Goal: Task Accomplishment & Management: Complete application form

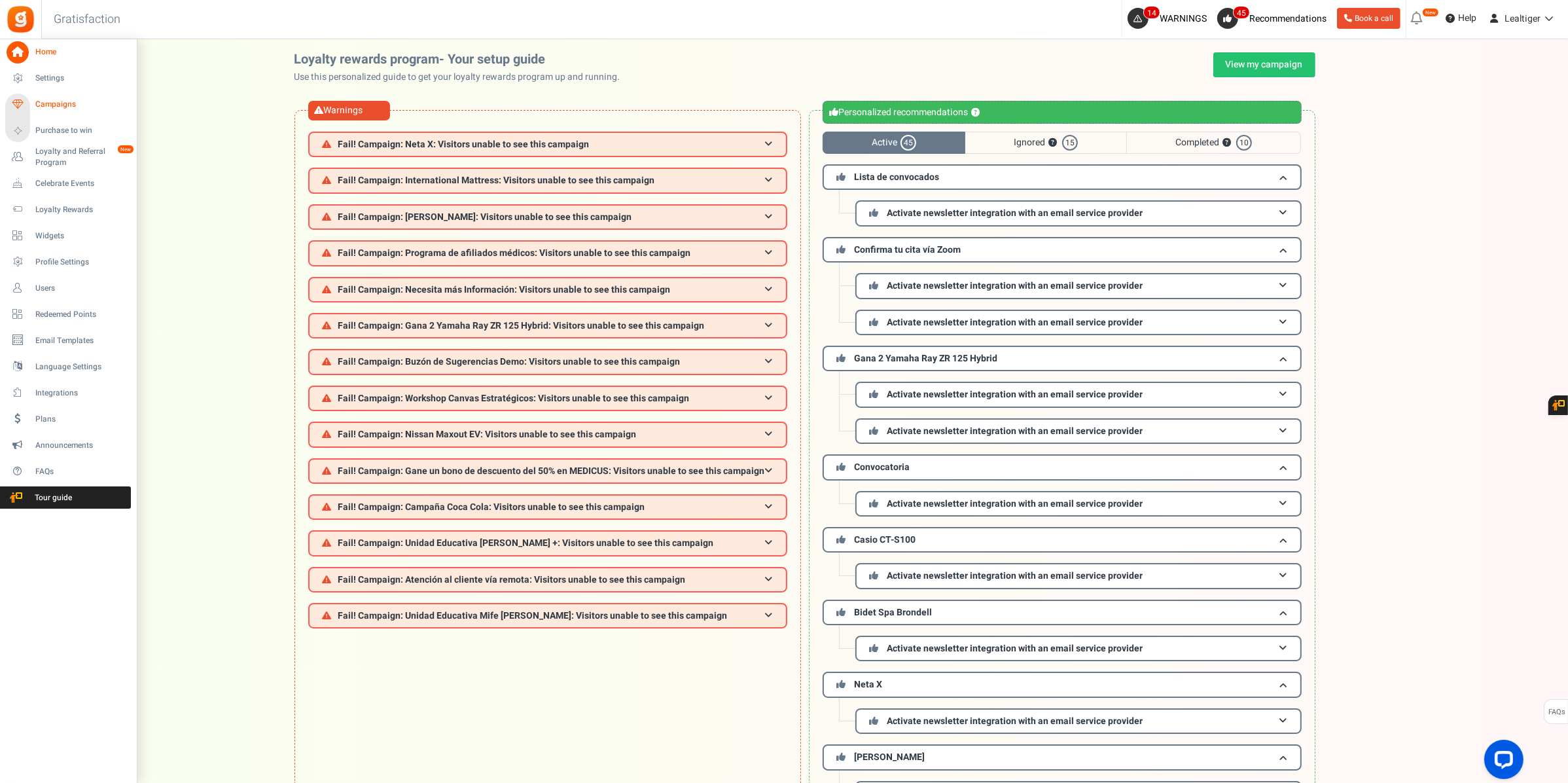
click at [60, 103] on span "Campaigns" at bounding box center [81, 104] width 91 height 11
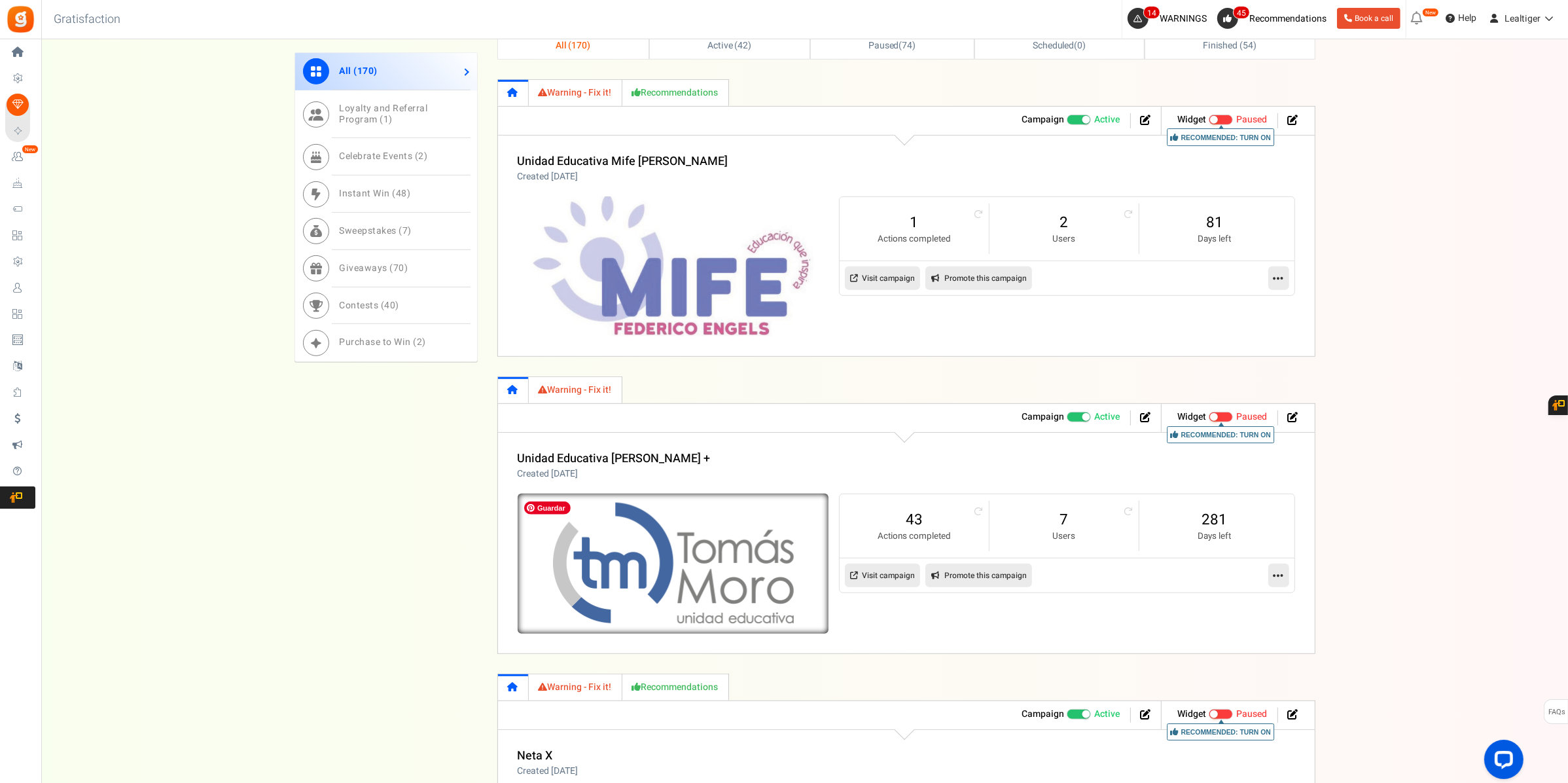
scroll to position [573, 0]
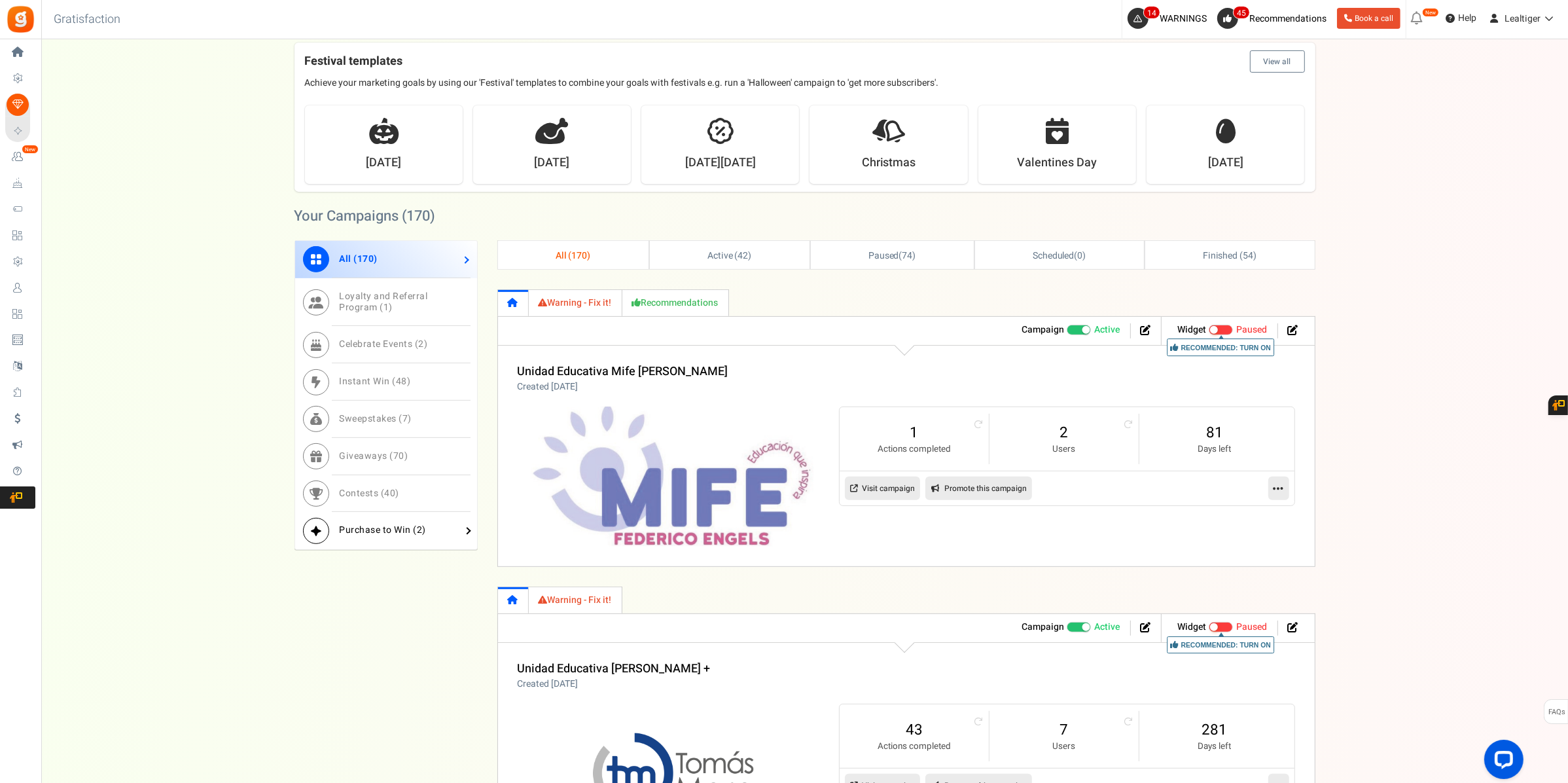
click at [354, 525] on span "Purchase to Win ( 2 )" at bounding box center [383, 530] width 87 height 14
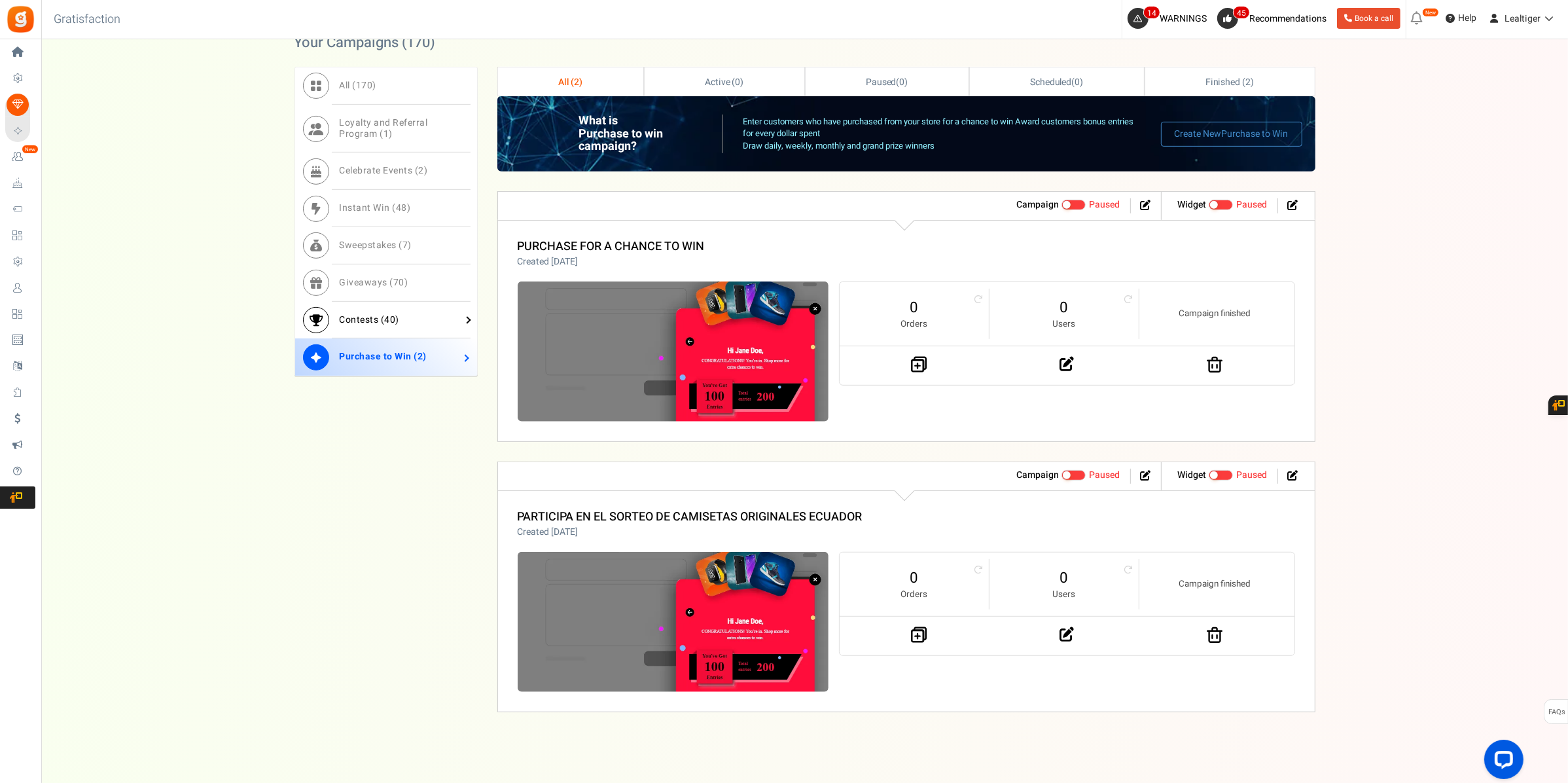
scroll to position [748, 0]
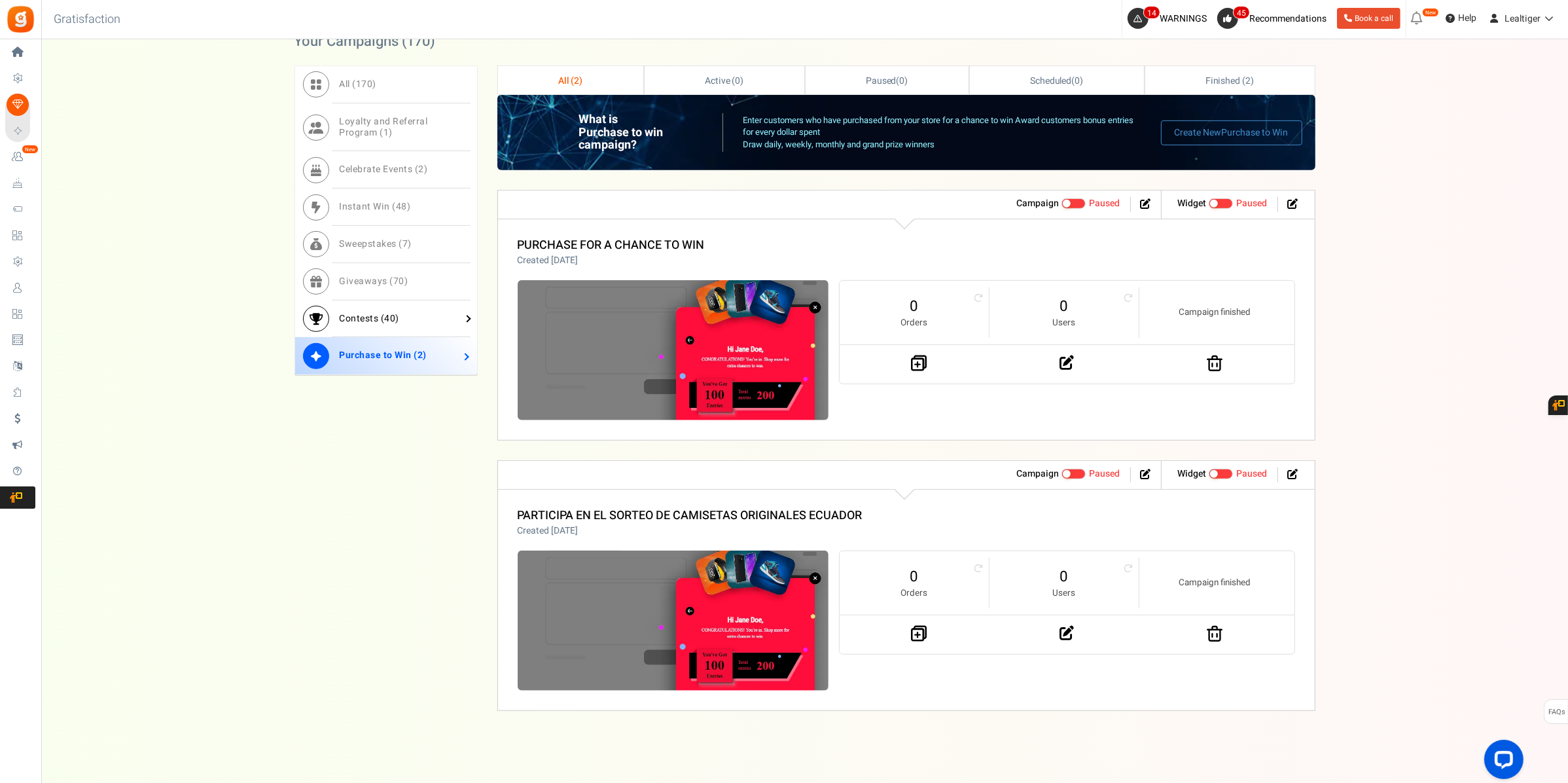
click at [357, 312] on span "Contests ( 40 )" at bounding box center [370, 318] width 61 height 14
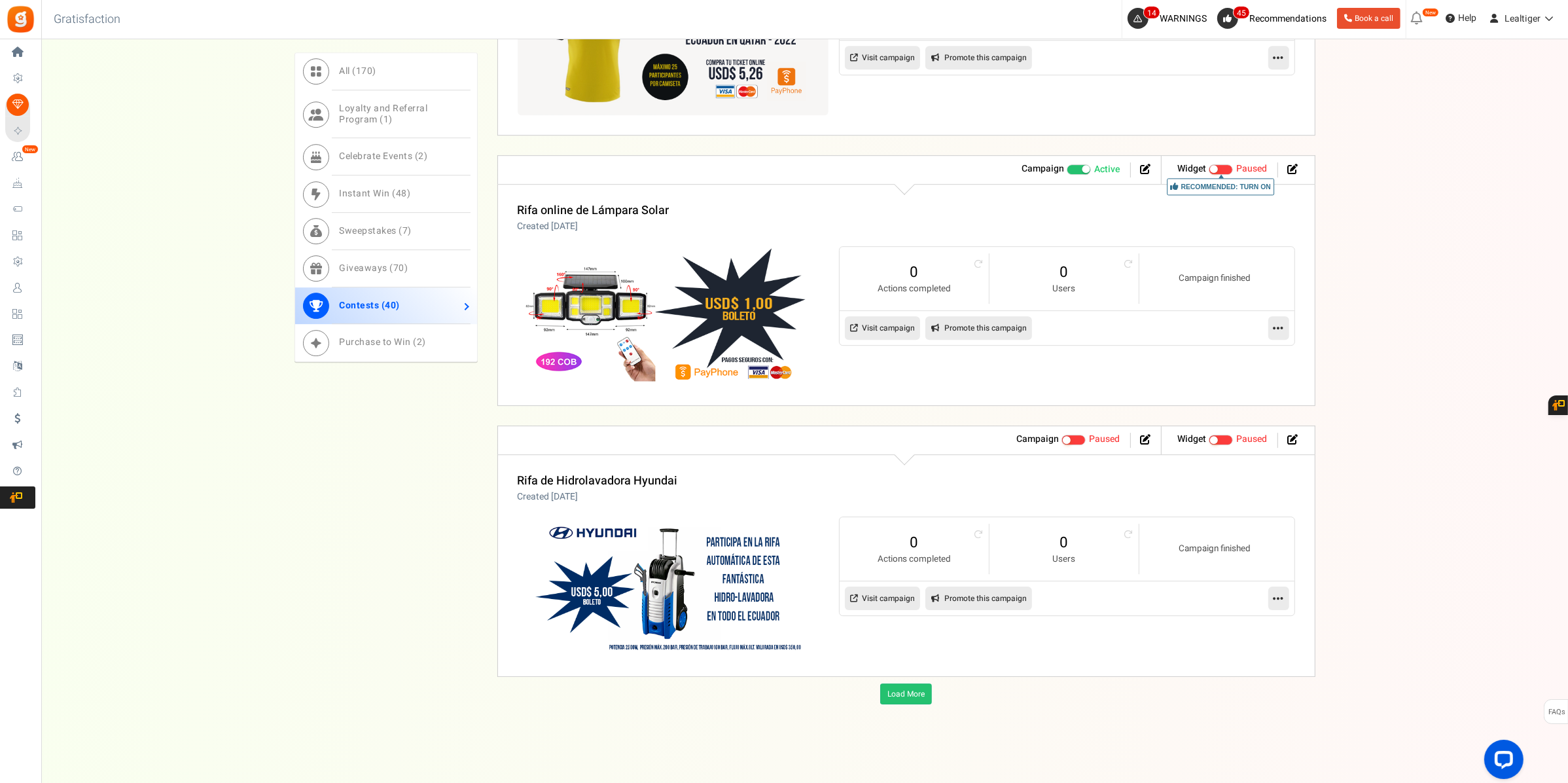
scroll to position [11234, 0]
click at [370, 269] on span "Giveaways ( 70 )" at bounding box center [373, 268] width 69 height 14
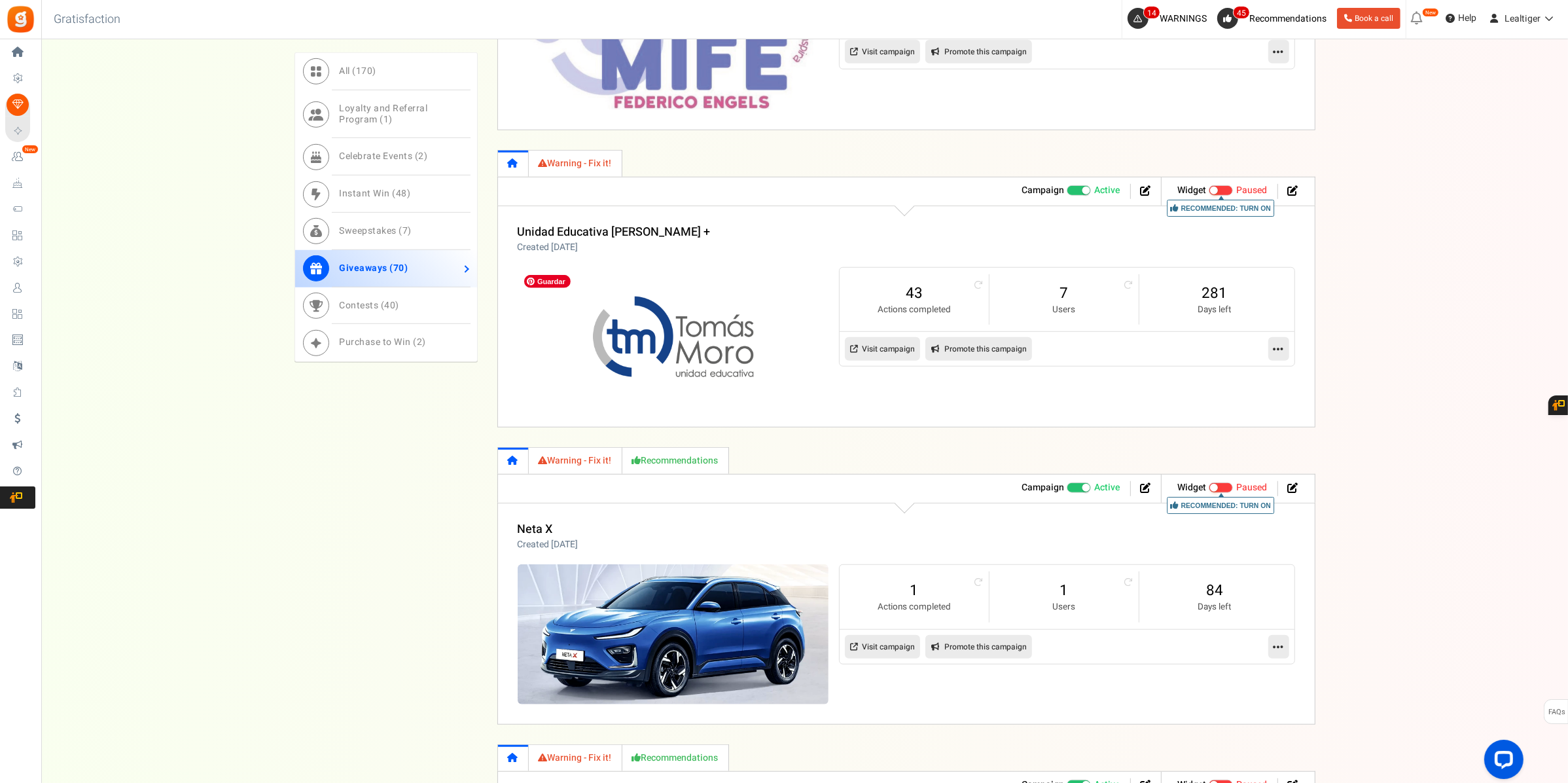
scroll to position [1090, 0]
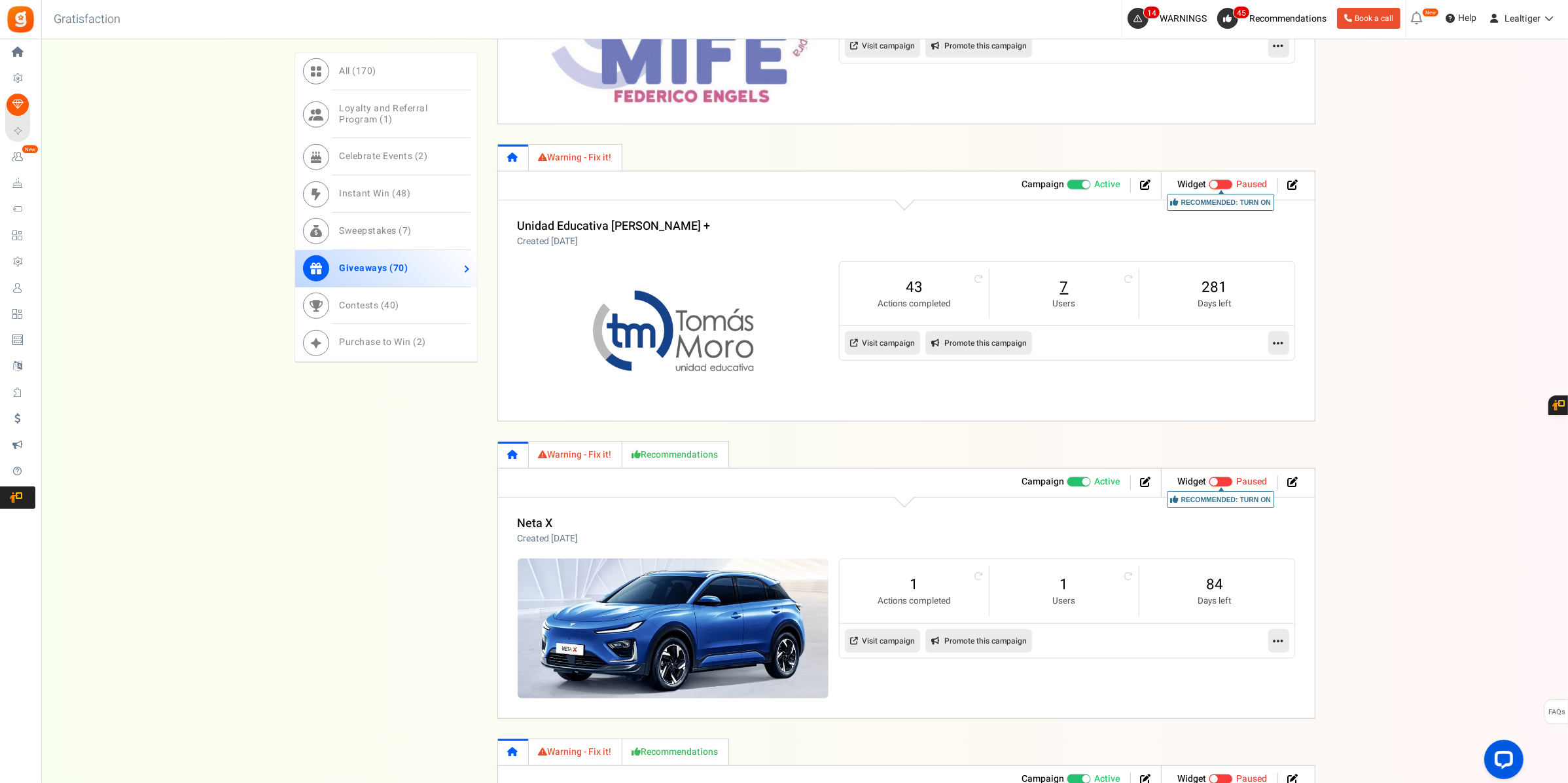
click at [1061, 289] on link "7" at bounding box center [1064, 287] width 123 height 21
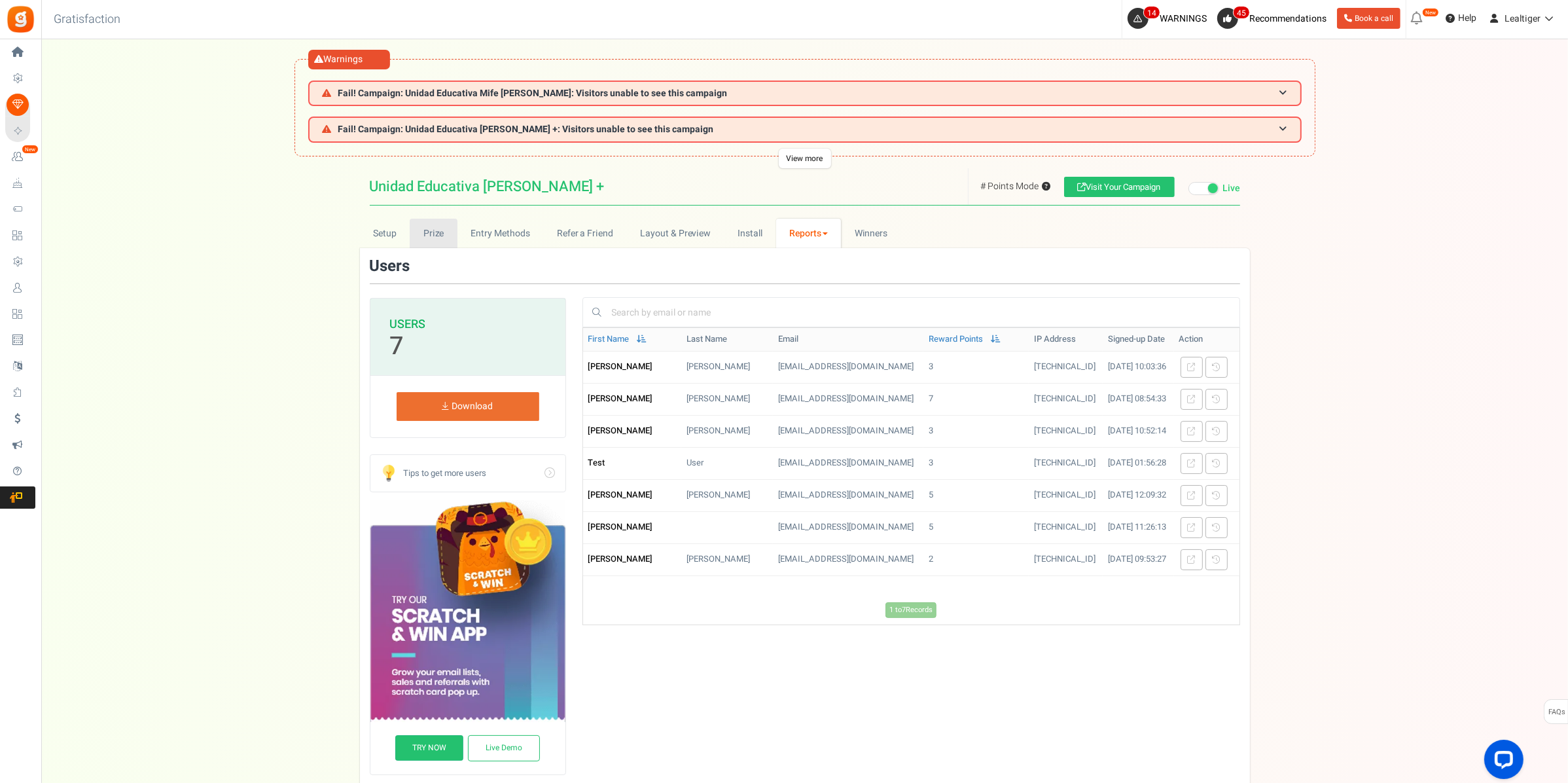
click at [437, 224] on link "Prize" at bounding box center [433, 233] width 48 height 30
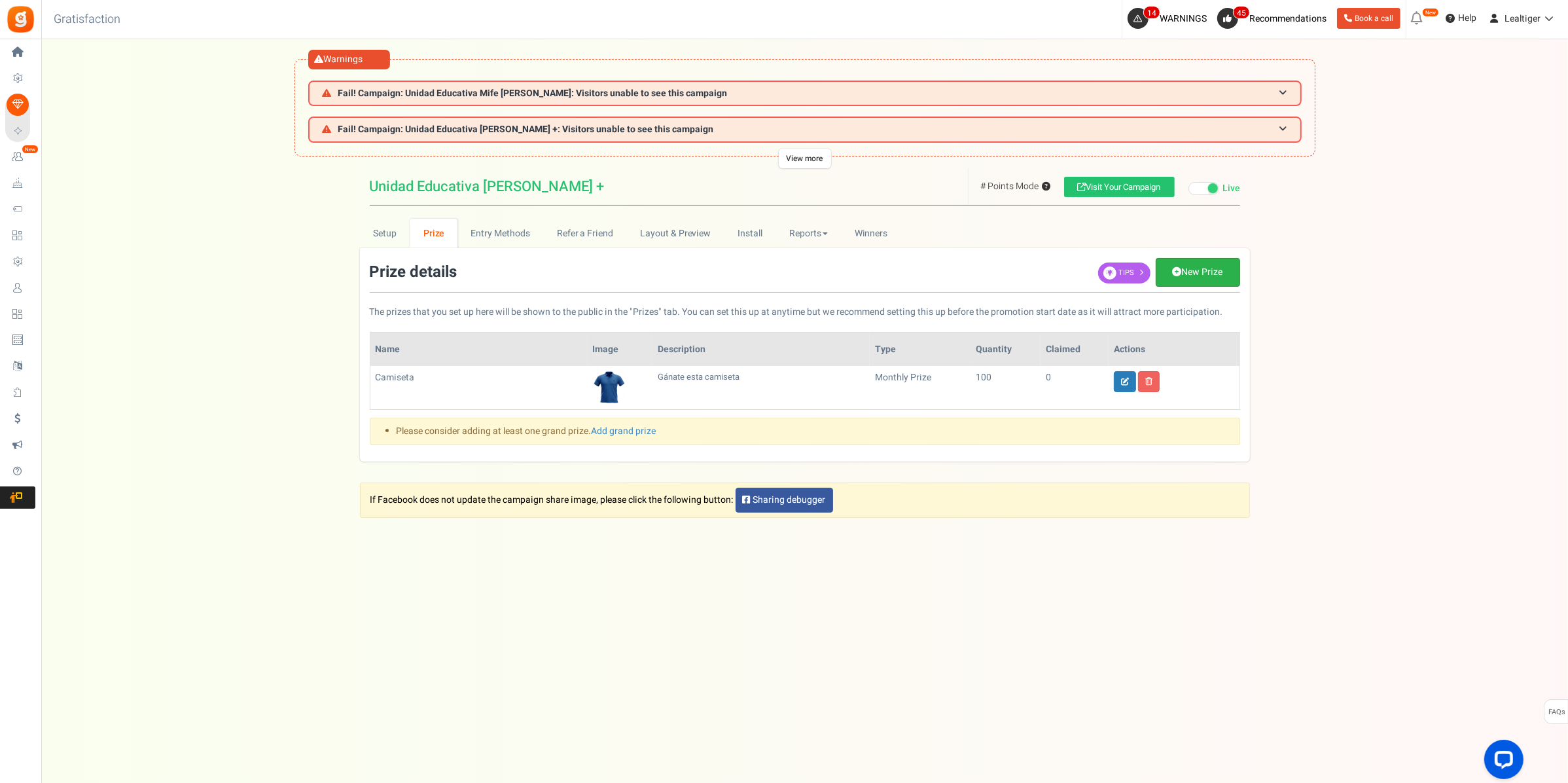
click at [1192, 269] on link "New Prize" at bounding box center [1198, 272] width 84 height 29
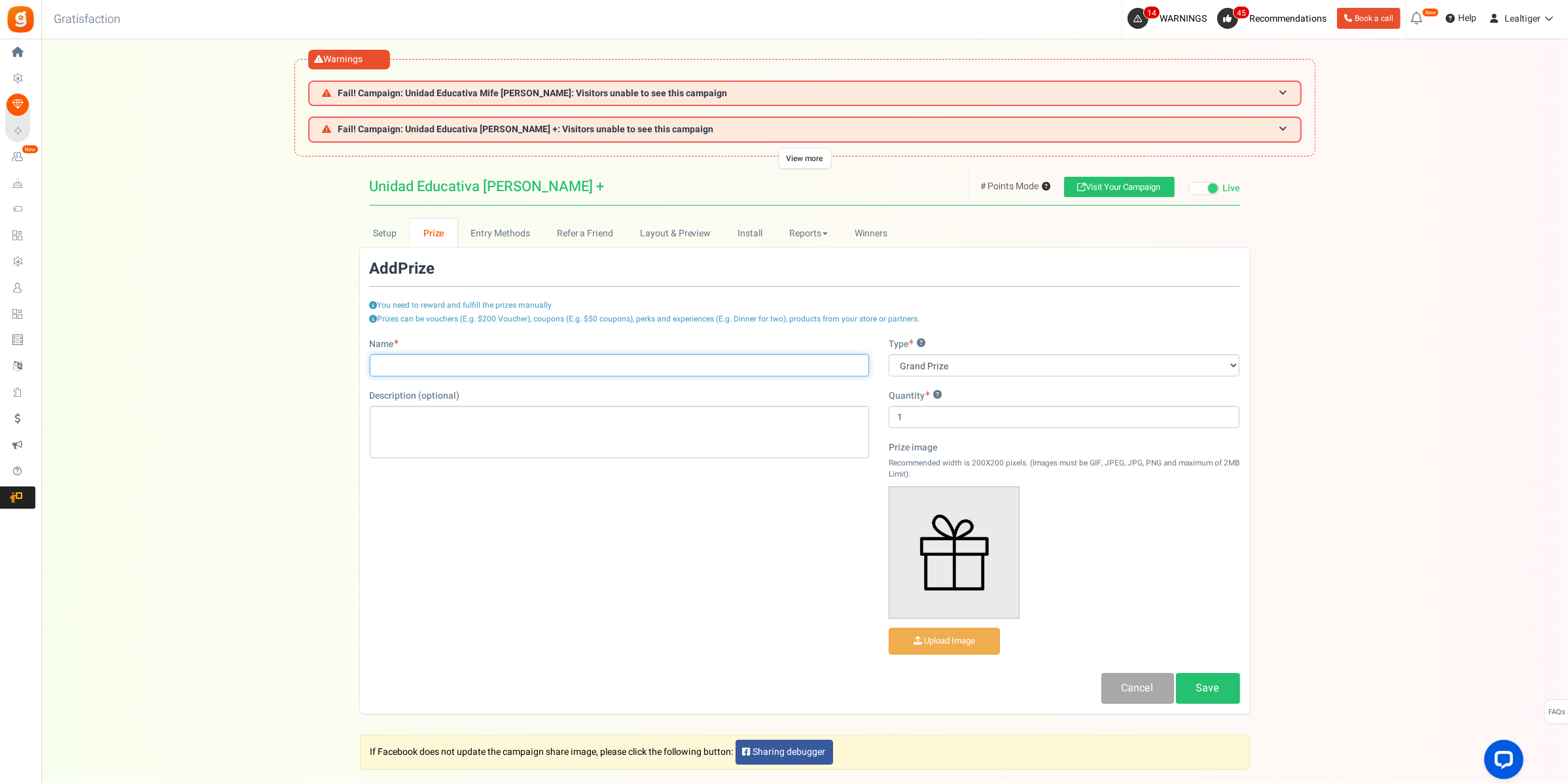
click at [541, 362] on input "Name" at bounding box center [619, 365] width 500 height 22
paste input "Combo Trio"
type input "Combo Trio"
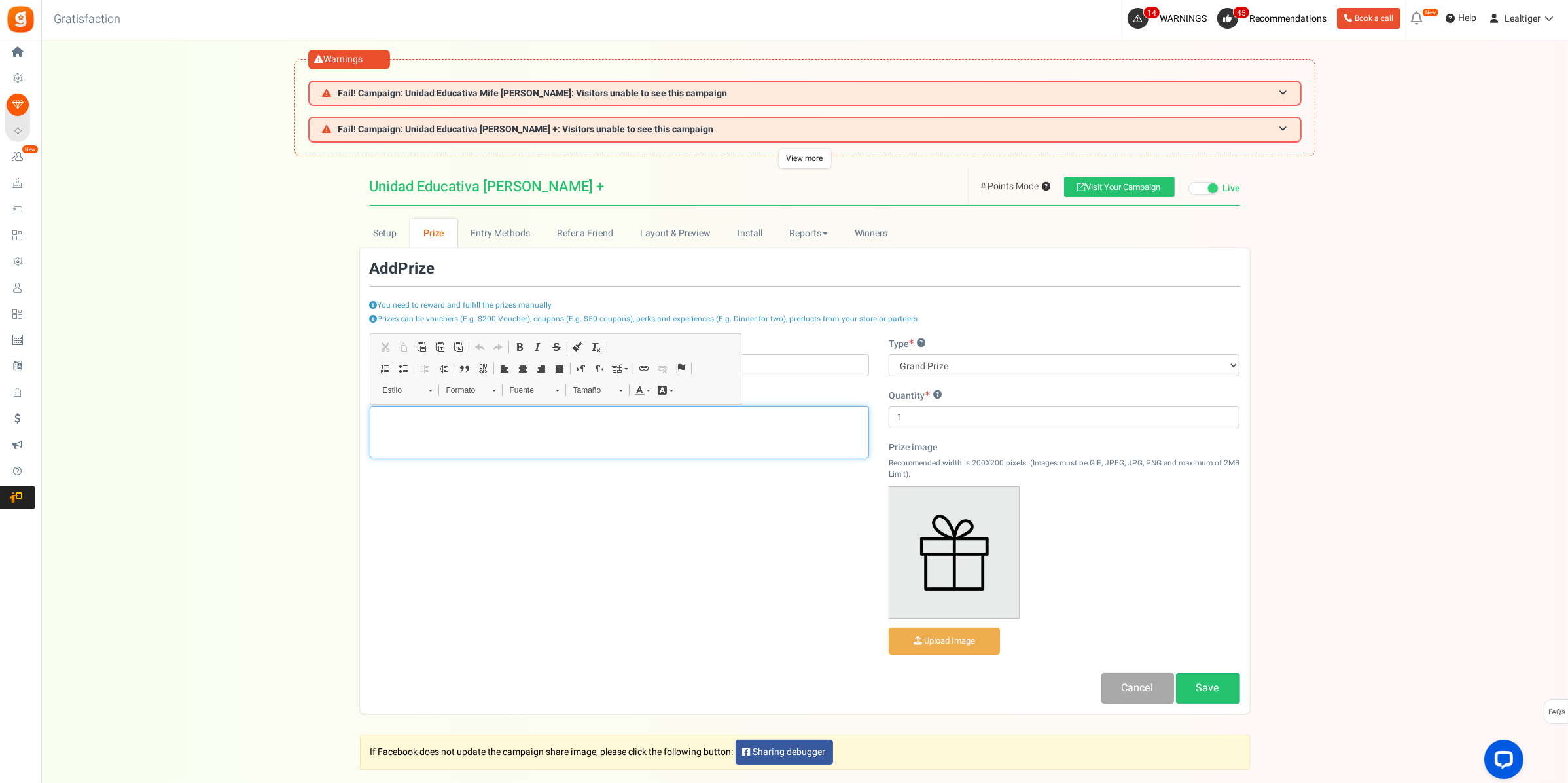
click at [640, 421] on p "Editor de Texto Enriquecido, prize_description" at bounding box center [620, 417] width 483 height 13
click at [1146, 415] on input "1" at bounding box center [1064, 417] width 351 height 22
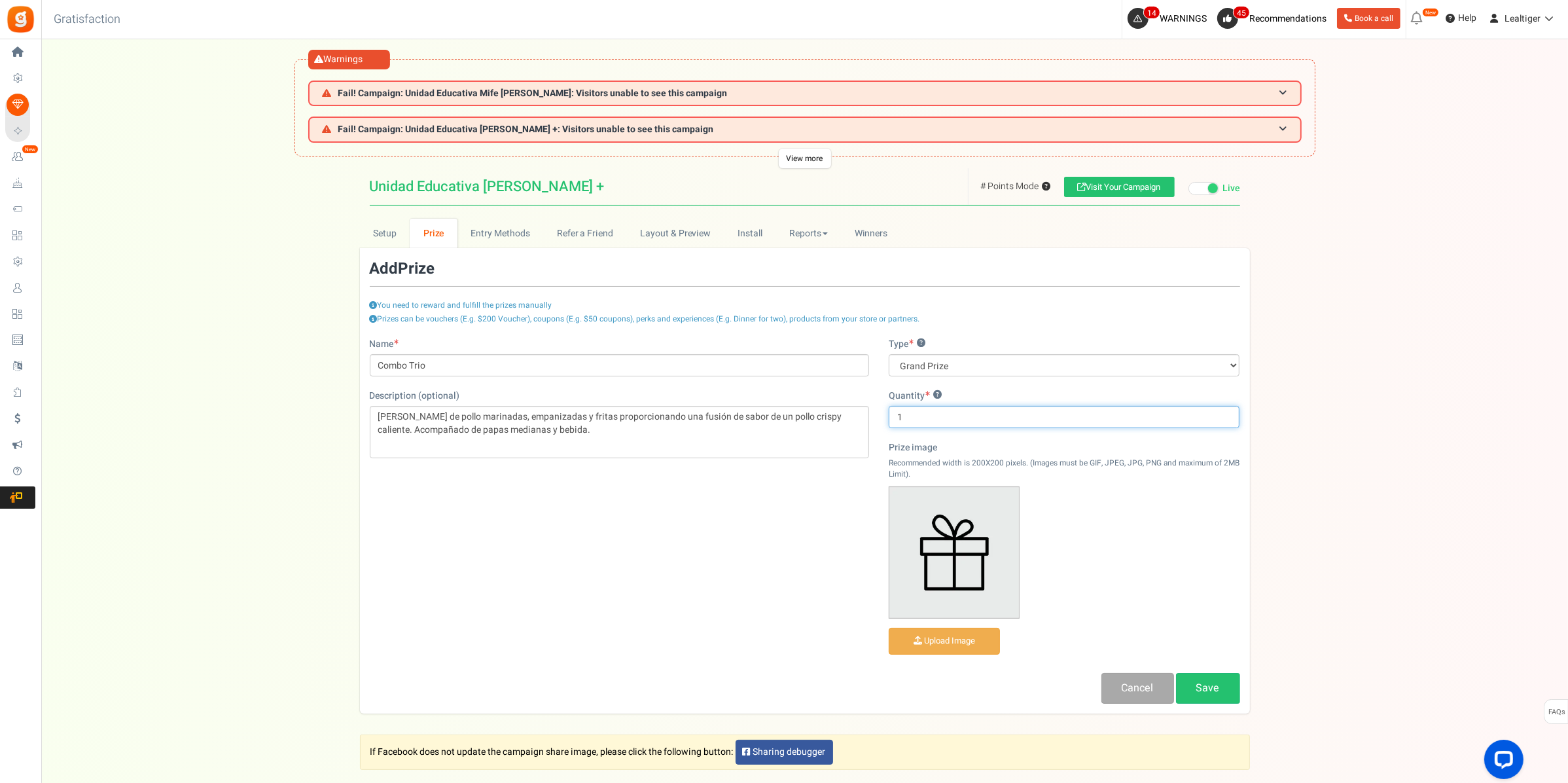
type input "10"
click at [705, 535] on div "Name Combo Trio Description (optional) [PERSON_NAME] de pollo marinadas, empani…" at bounding box center [805, 521] width 890 height 366
click at [996, 356] on select "Grand Prize Daily Prize Weekly Prize Monthly Prize" at bounding box center [1064, 365] width 351 height 22
select select "weekly"
click at [888, 354] on select "Grand Prize Daily Prize Weekly Prize Monthly Prize" at bounding box center [1064, 365] width 351 height 22
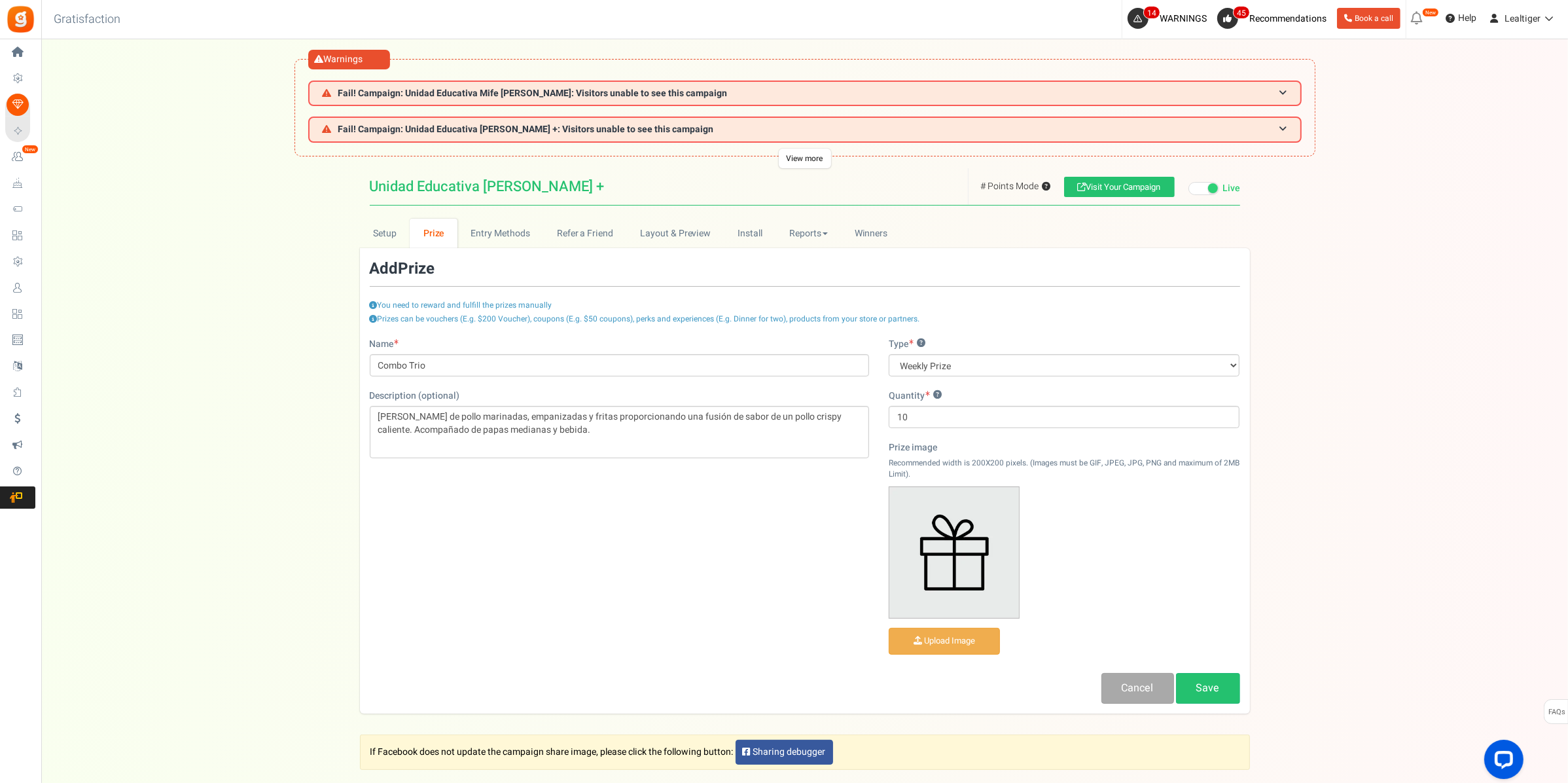
click at [621, 535] on div "Name Combo Trio Description (optional) [PERSON_NAME] de pollo marinadas, empani…" at bounding box center [805, 521] width 890 height 366
click at [929, 640] on input "file" at bounding box center [944, 641] width 110 height 26
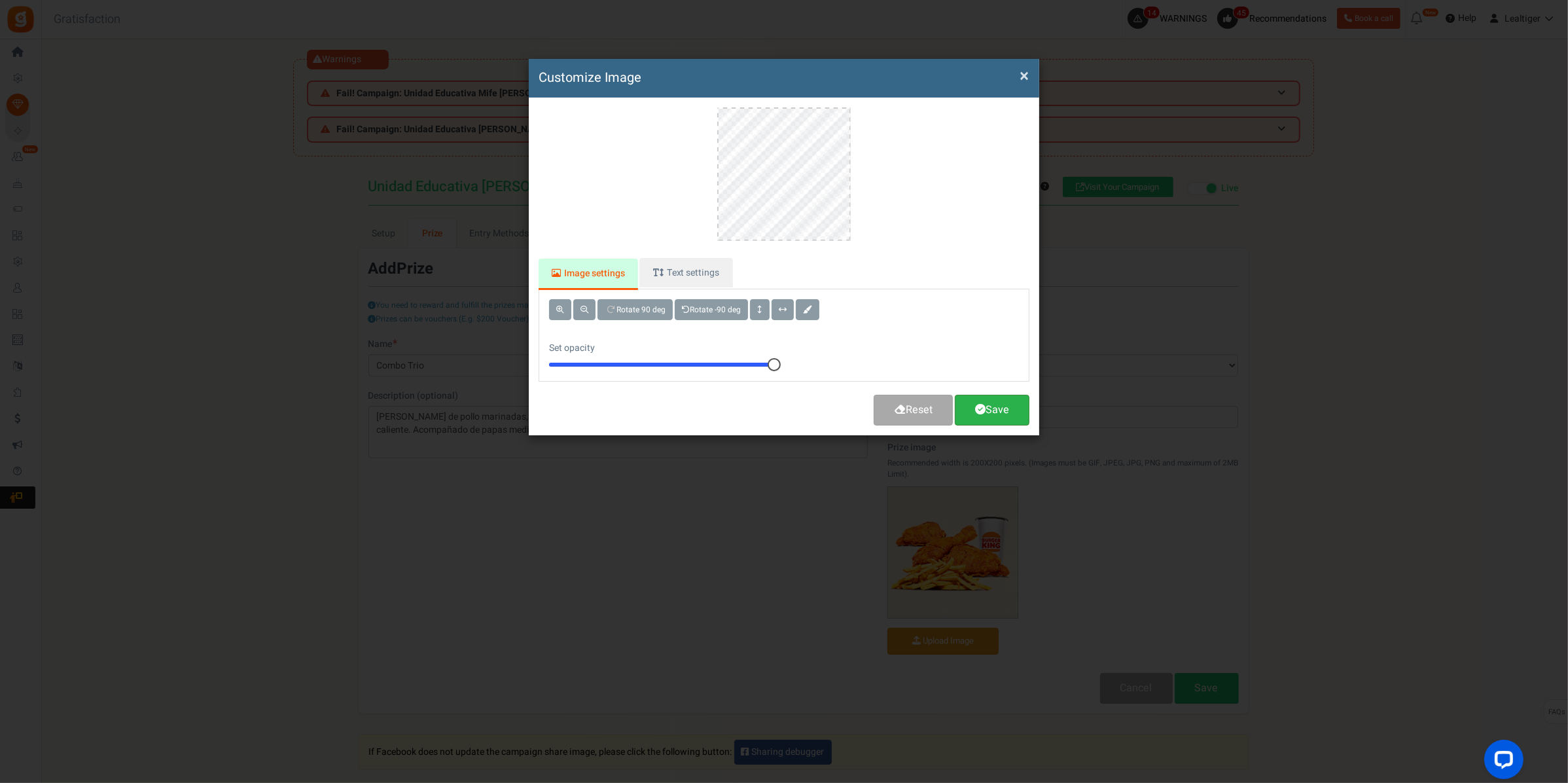
click at [999, 407] on link "Save" at bounding box center [992, 410] width 75 height 31
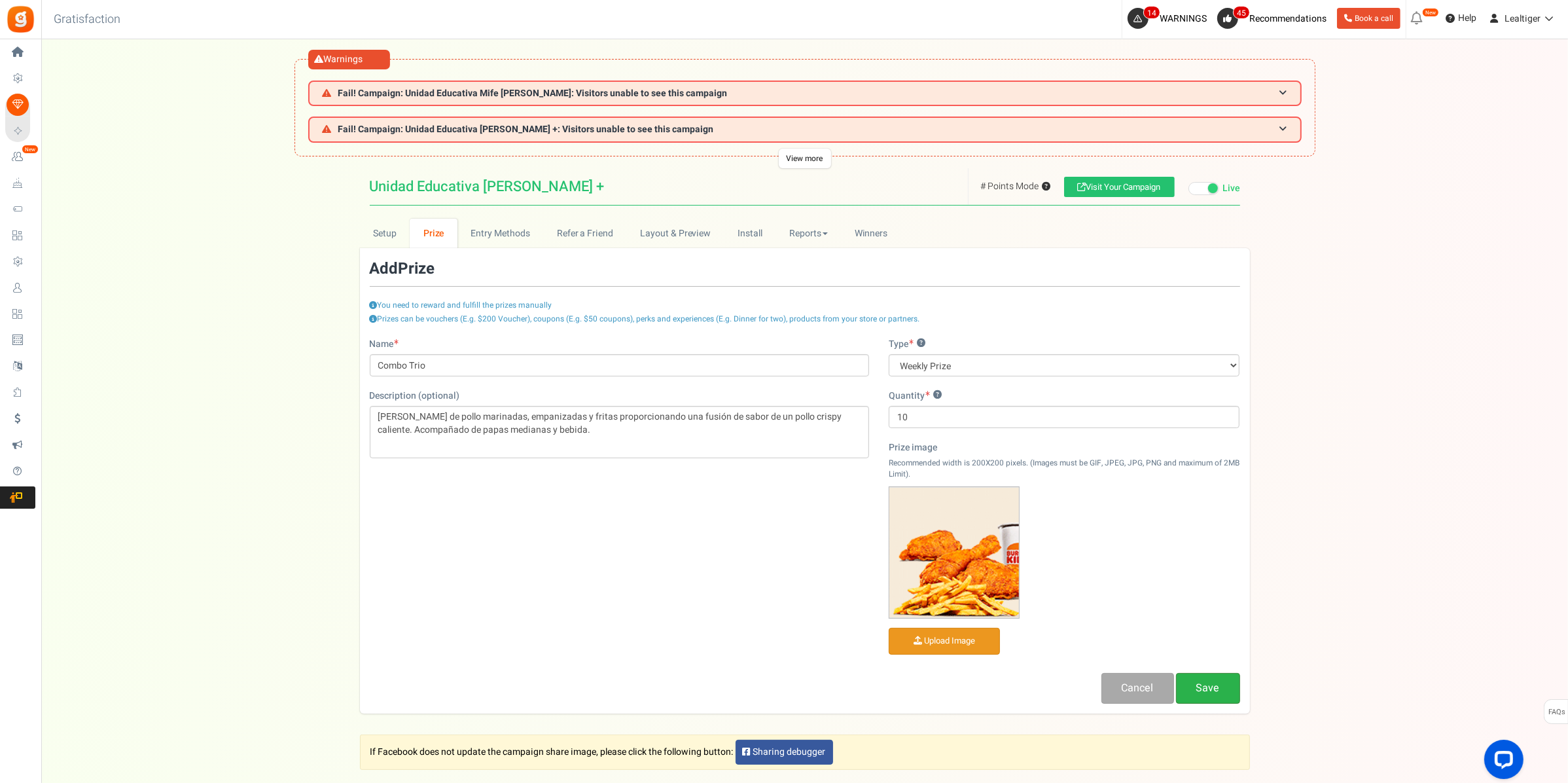
click at [1209, 691] on link "Save" at bounding box center [1208, 689] width 64 height 31
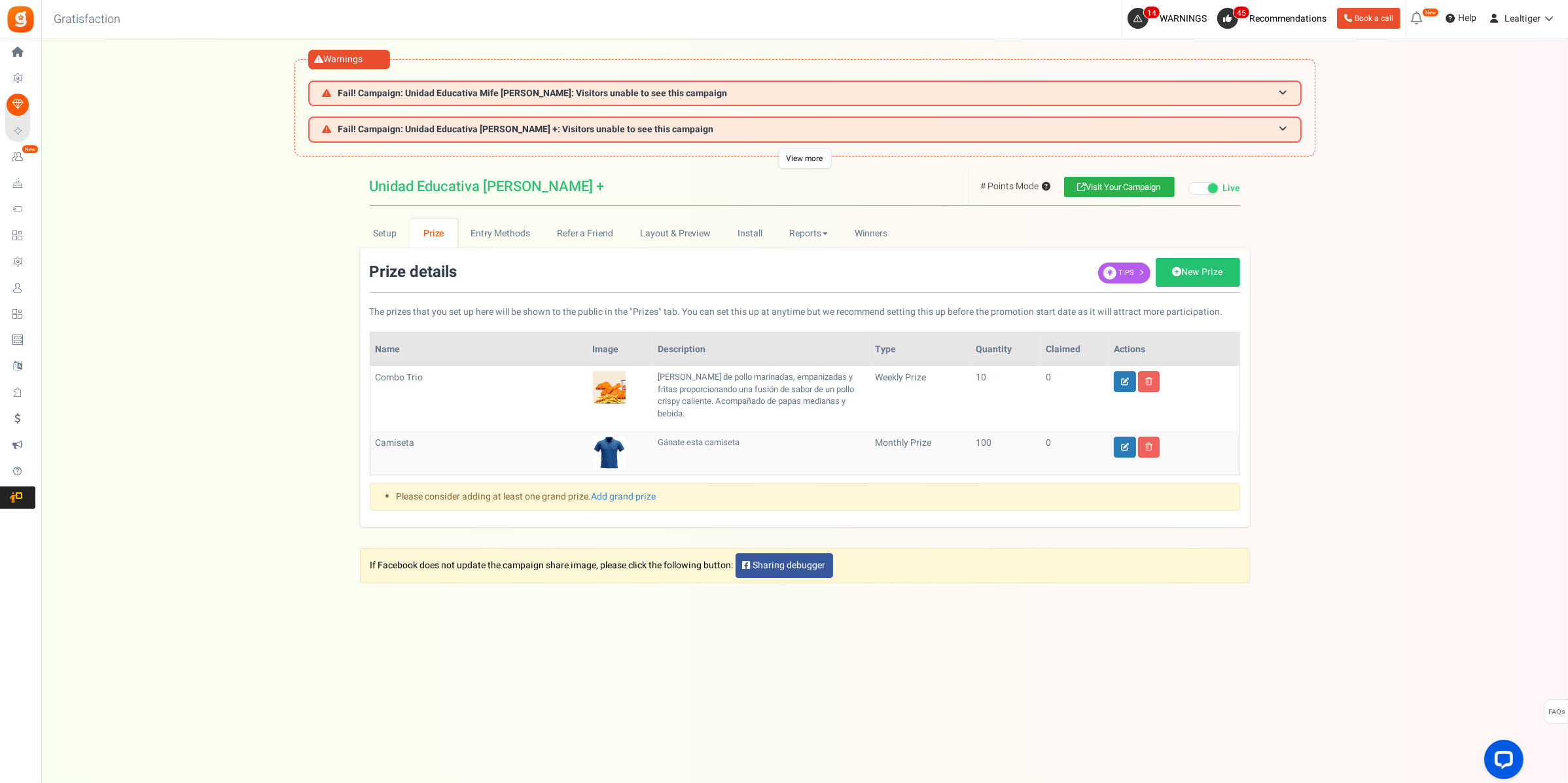
click at [1137, 182] on link "Visit Your Campaign" at bounding box center [1119, 186] width 111 height 20
click at [1187, 272] on link "New Prize" at bounding box center [1198, 272] width 84 height 29
select select "grand"
type input "1"
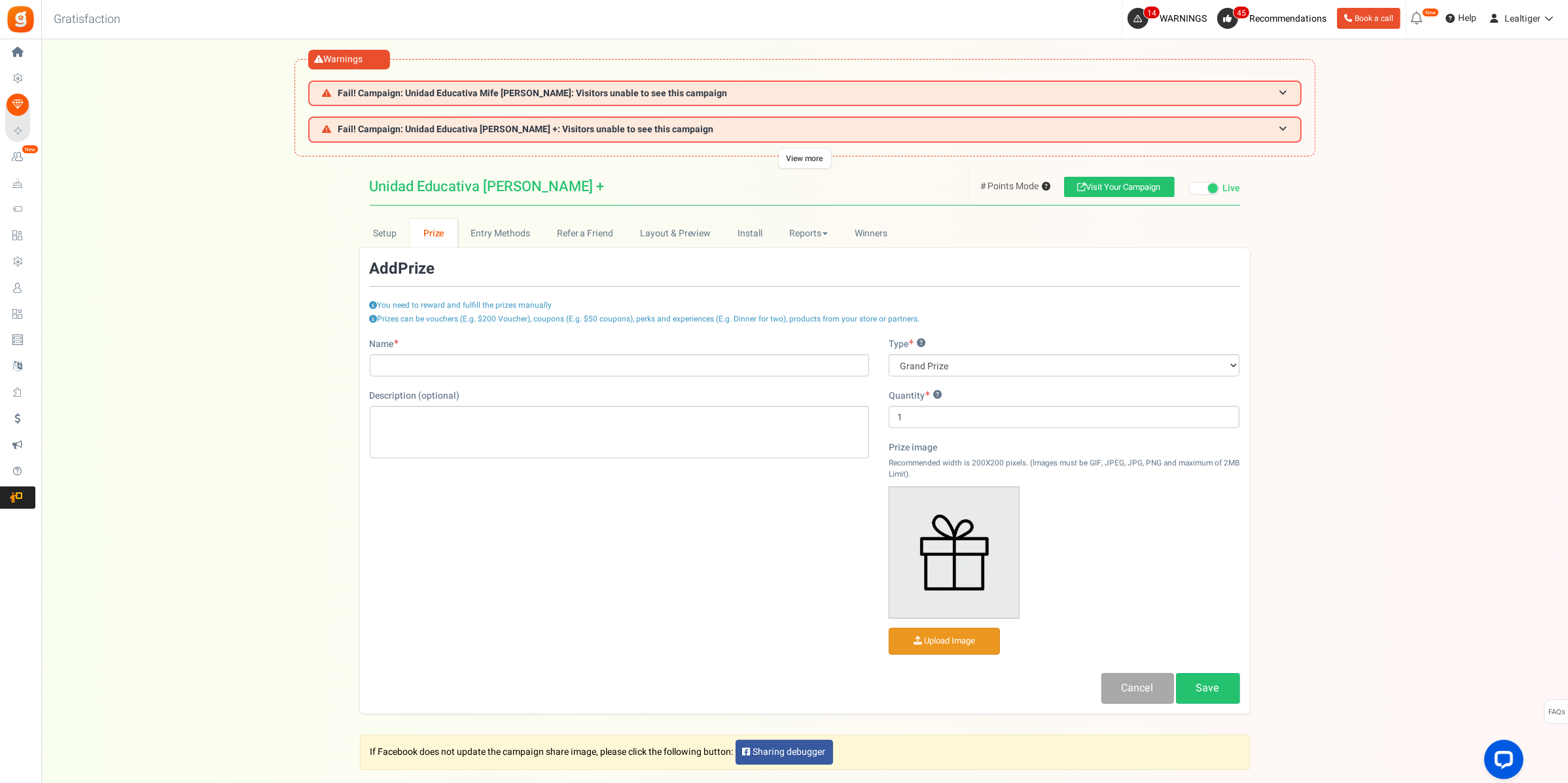
click at [435, 227] on link "Prize" at bounding box center [433, 233] width 48 height 30
click at [1125, 687] on link "Cancel" at bounding box center [1138, 689] width 72 height 31
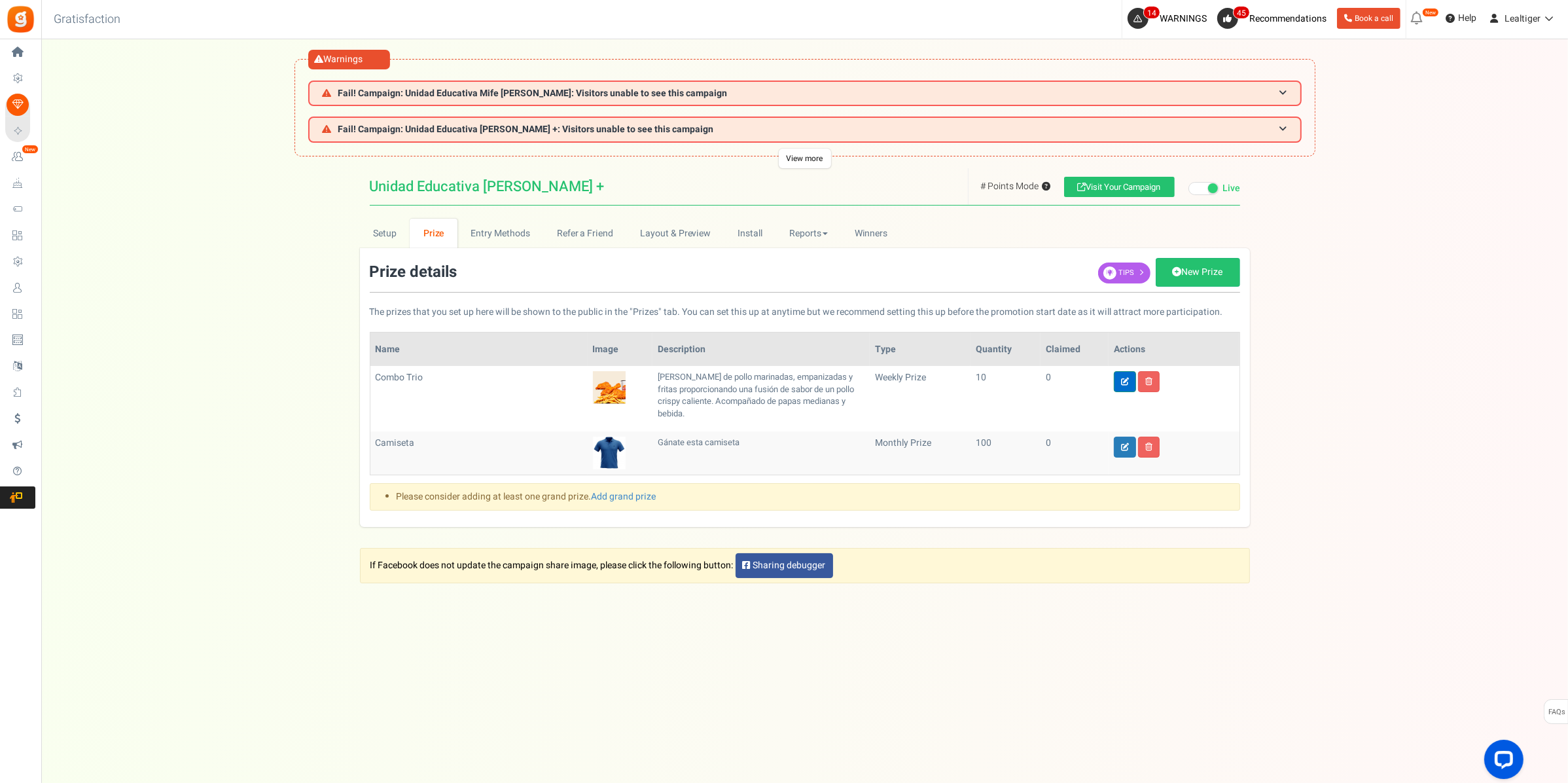
click at [1124, 381] on icon at bounding box center [1125, 382] width 8 height 8
type input "Combo Trio"
type input "10"
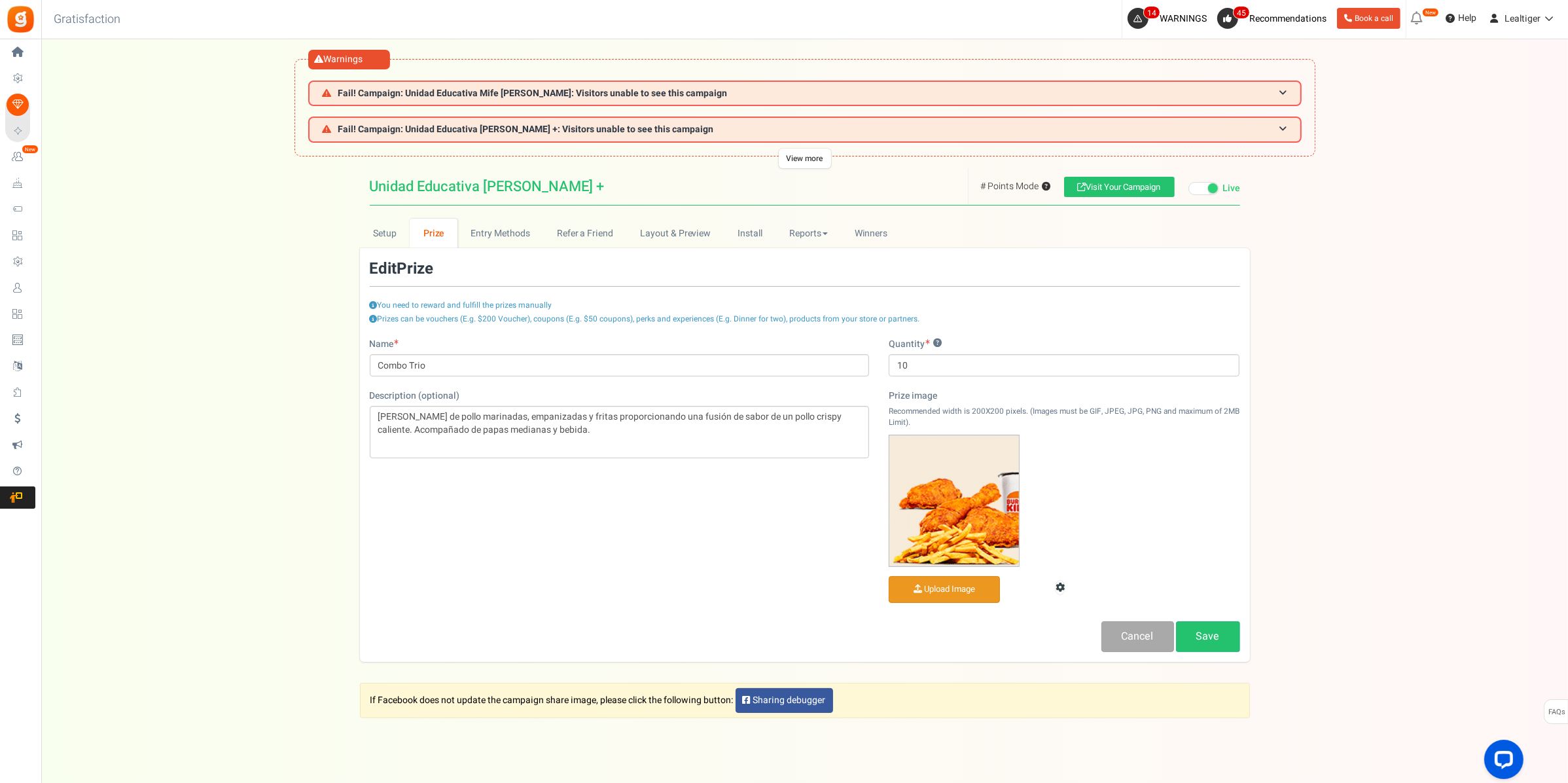
click at [938, 591] on input "file" at bounding box center [944, 589] width 110 height 26
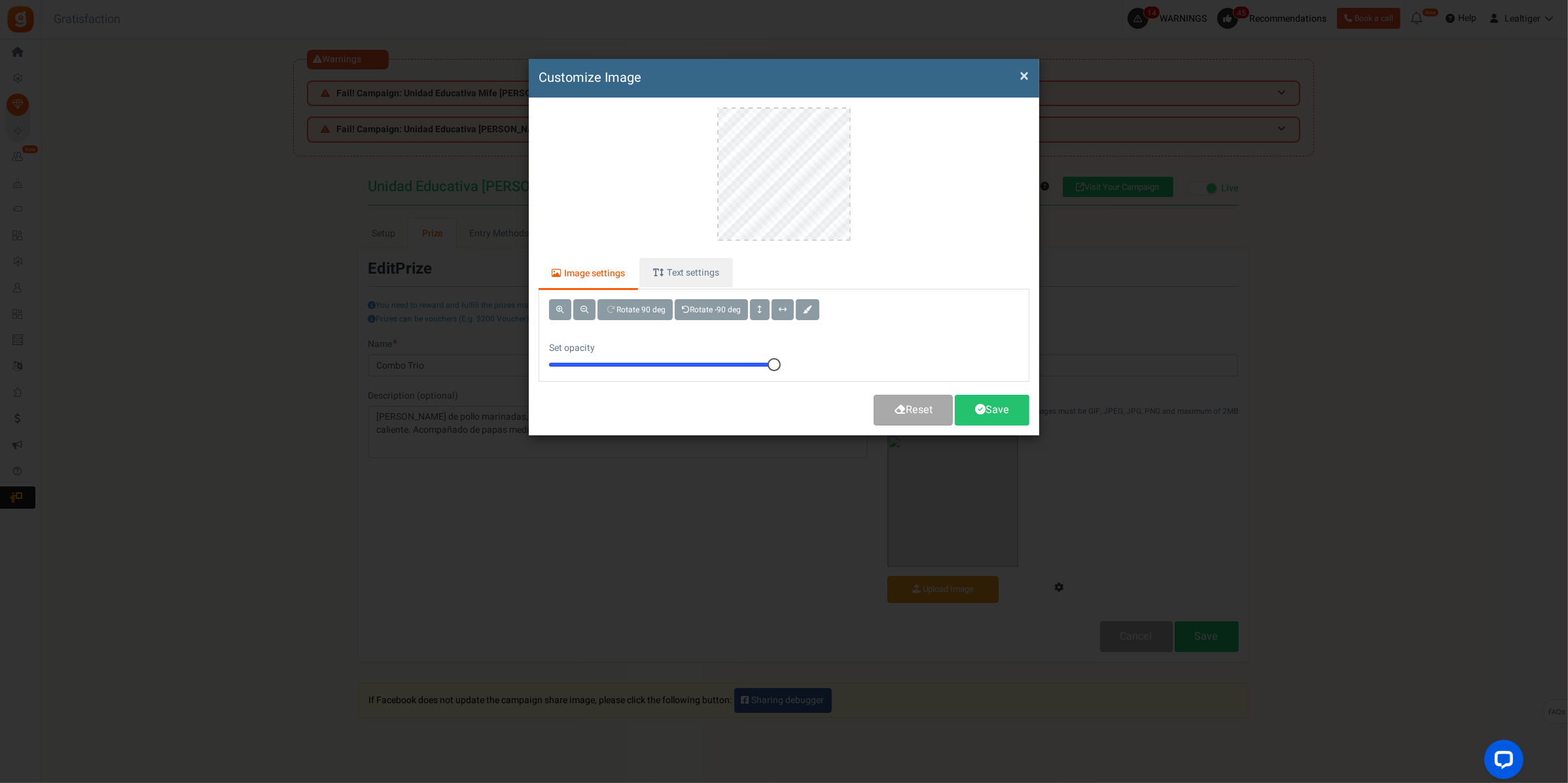
click at [580, 269] on link "Image settings" at bounding box center [588, 274] width 100 height 32
click at [664, 269] on link "Text settings" at bounding box center [685, 272] width 93 height 30
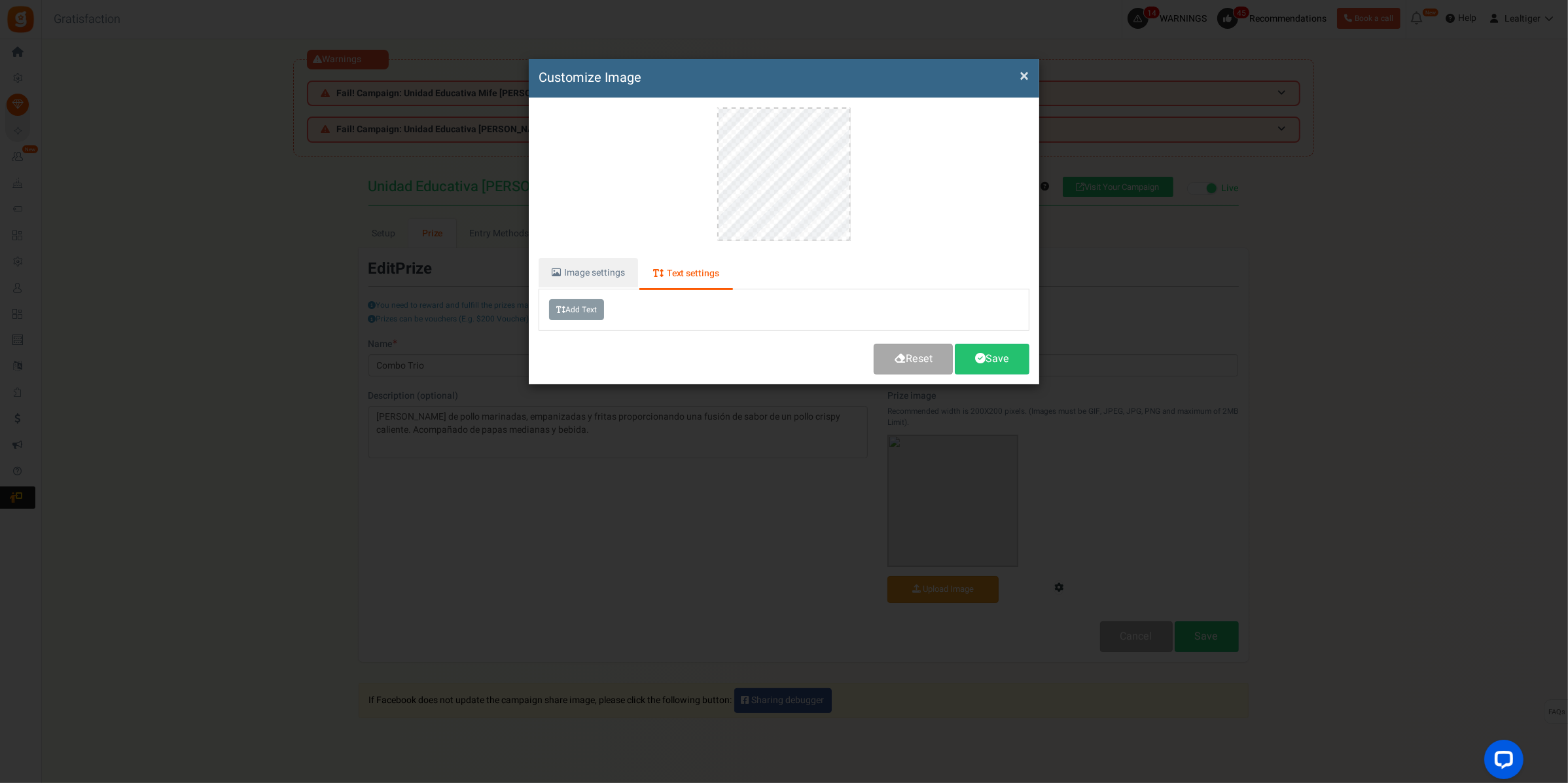
click at [664, 269] on link "Text settings" at bounding box center [685, 274] width 93 height 32
click at [602, 270] on link "Image settings" at bounding box center [588, 272] width 100 height 30
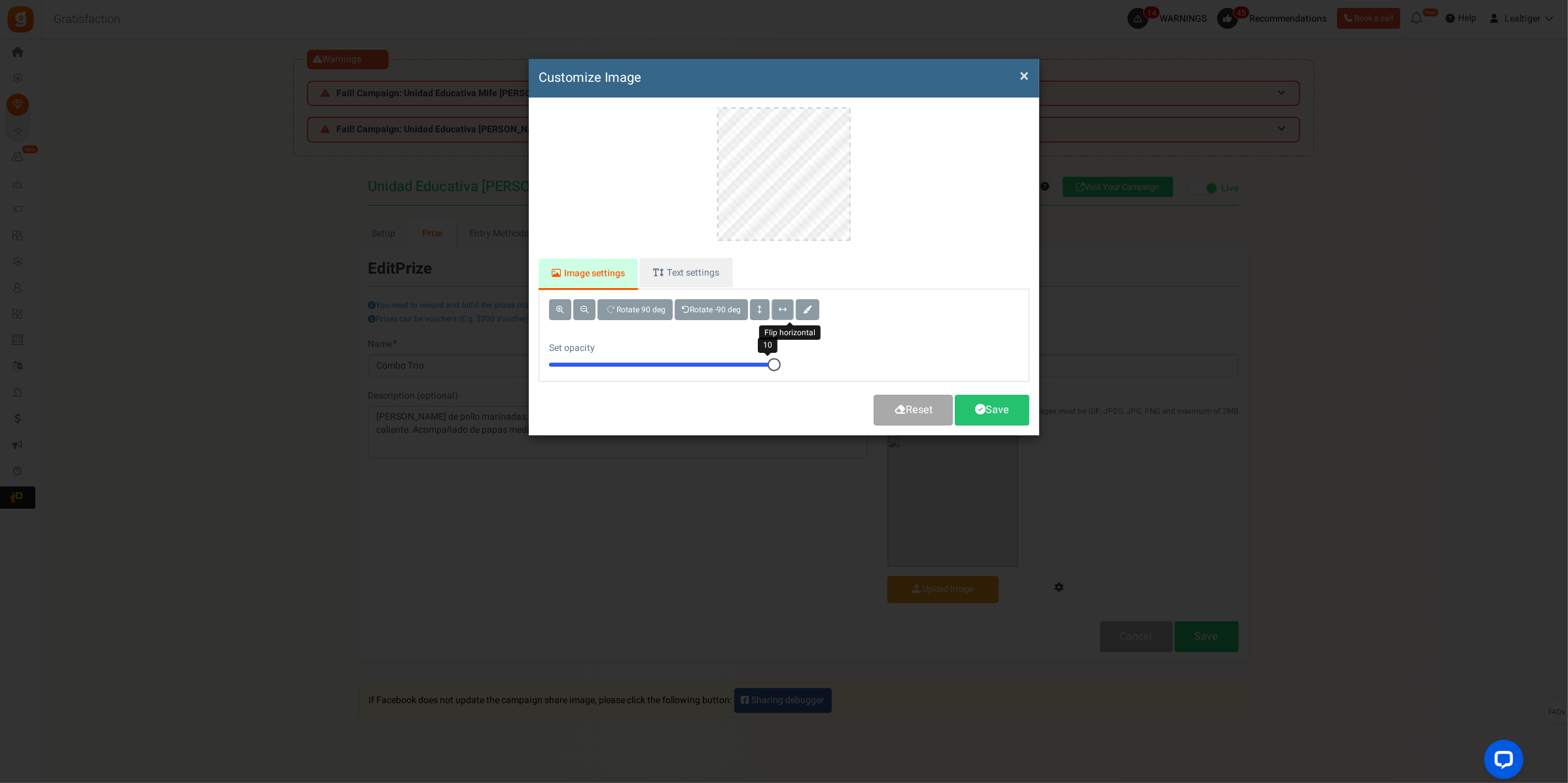
click at [787, 306] on span at bounding box center [782, 309] width 8 height 8
click at [769, 306] on button at bounding box center [759, 309] width 20 height 21
click at [877, 348] on div "Rotate 90 deg Rotate -90 deg Set opacity 10" at bounding box center [784, 335] width 509 height 92
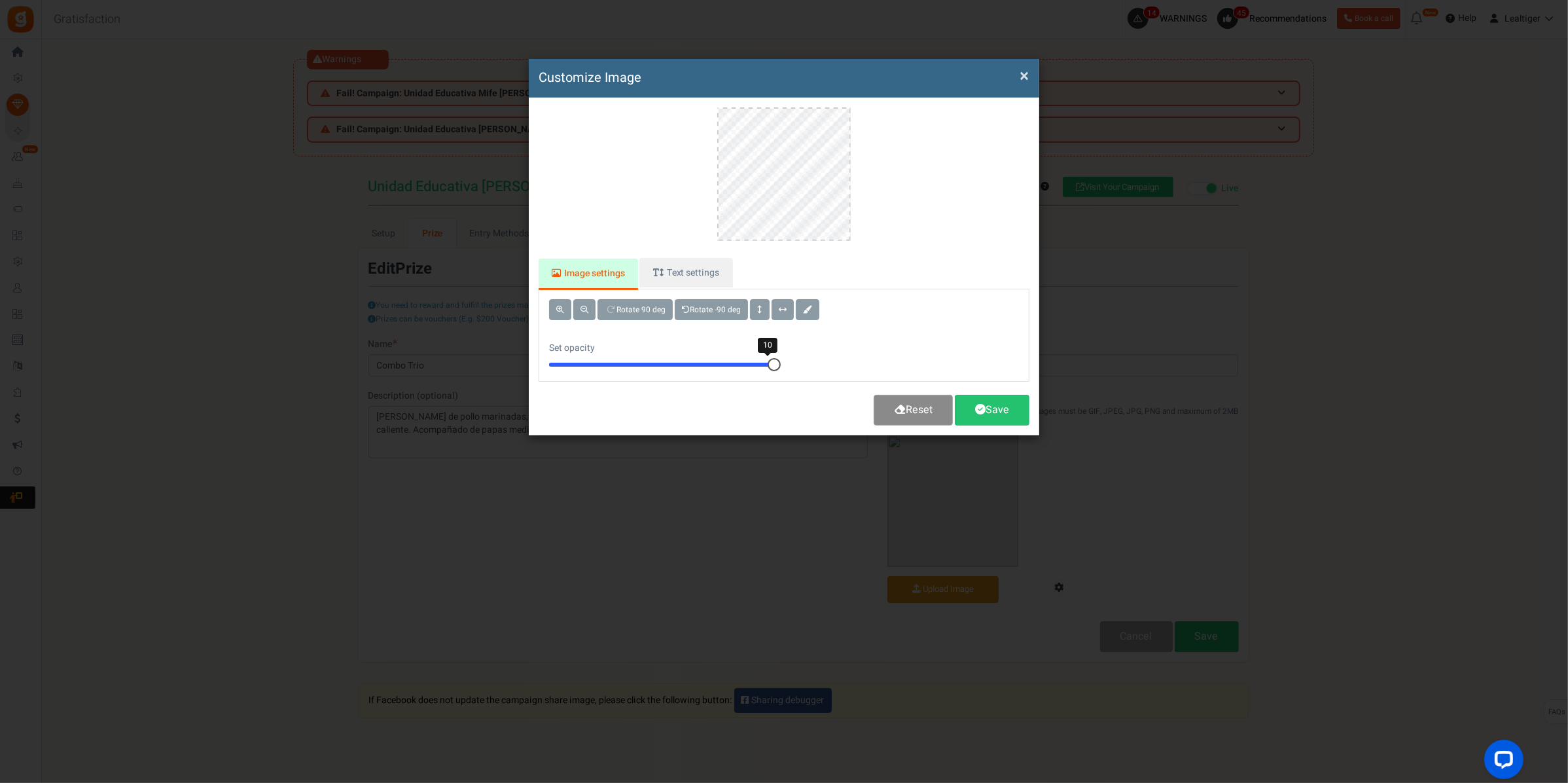
click at [919, 400] on link "Reset" at bounding box center [913, 410] width 79 height 31
click at [990, 410] on link "Save" at bounding box center [992, 410] width 75 height 31
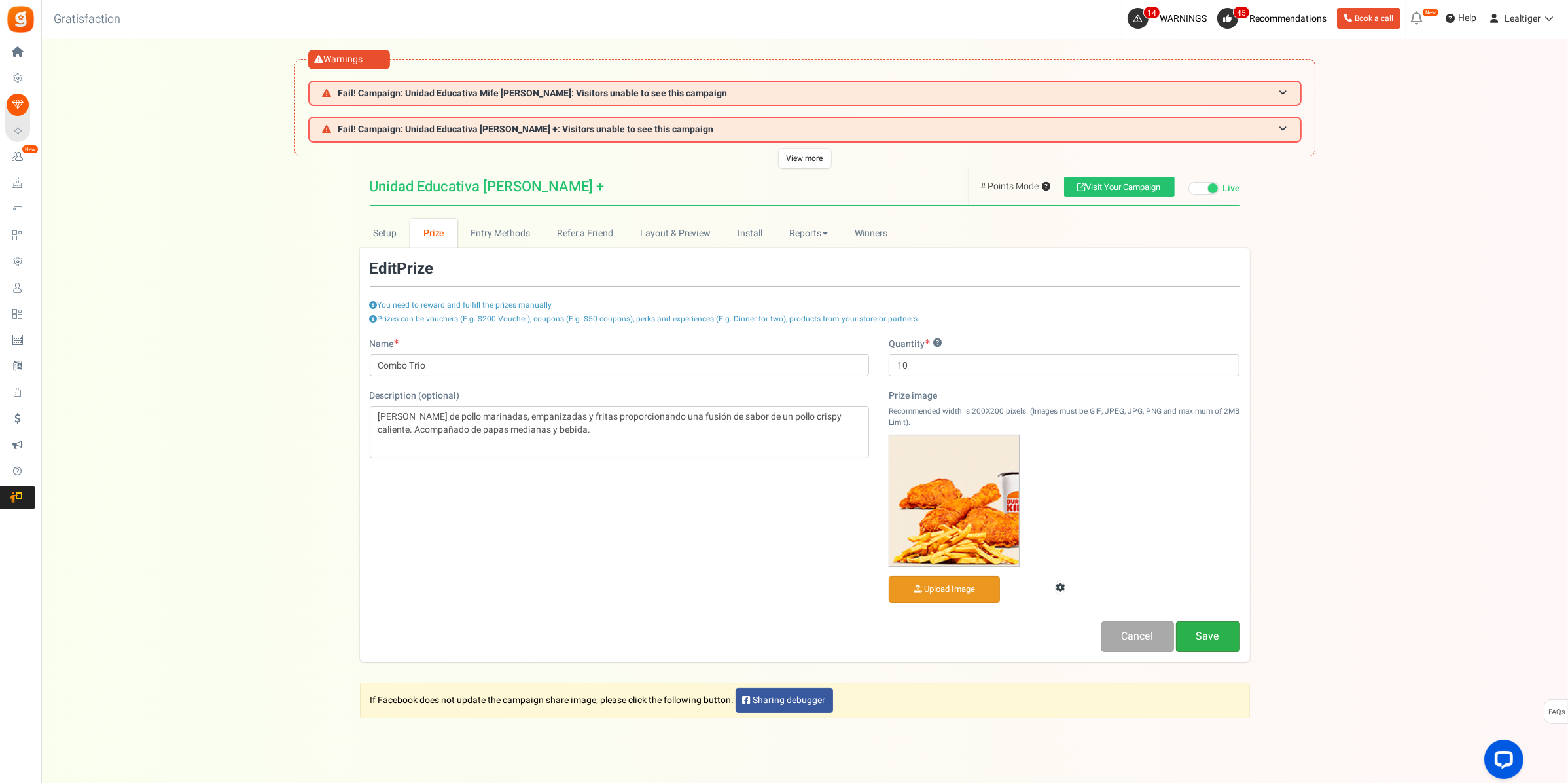
click at [1218, 633] on link "Save" at bounding box center [1208, 637] width 64 height 31
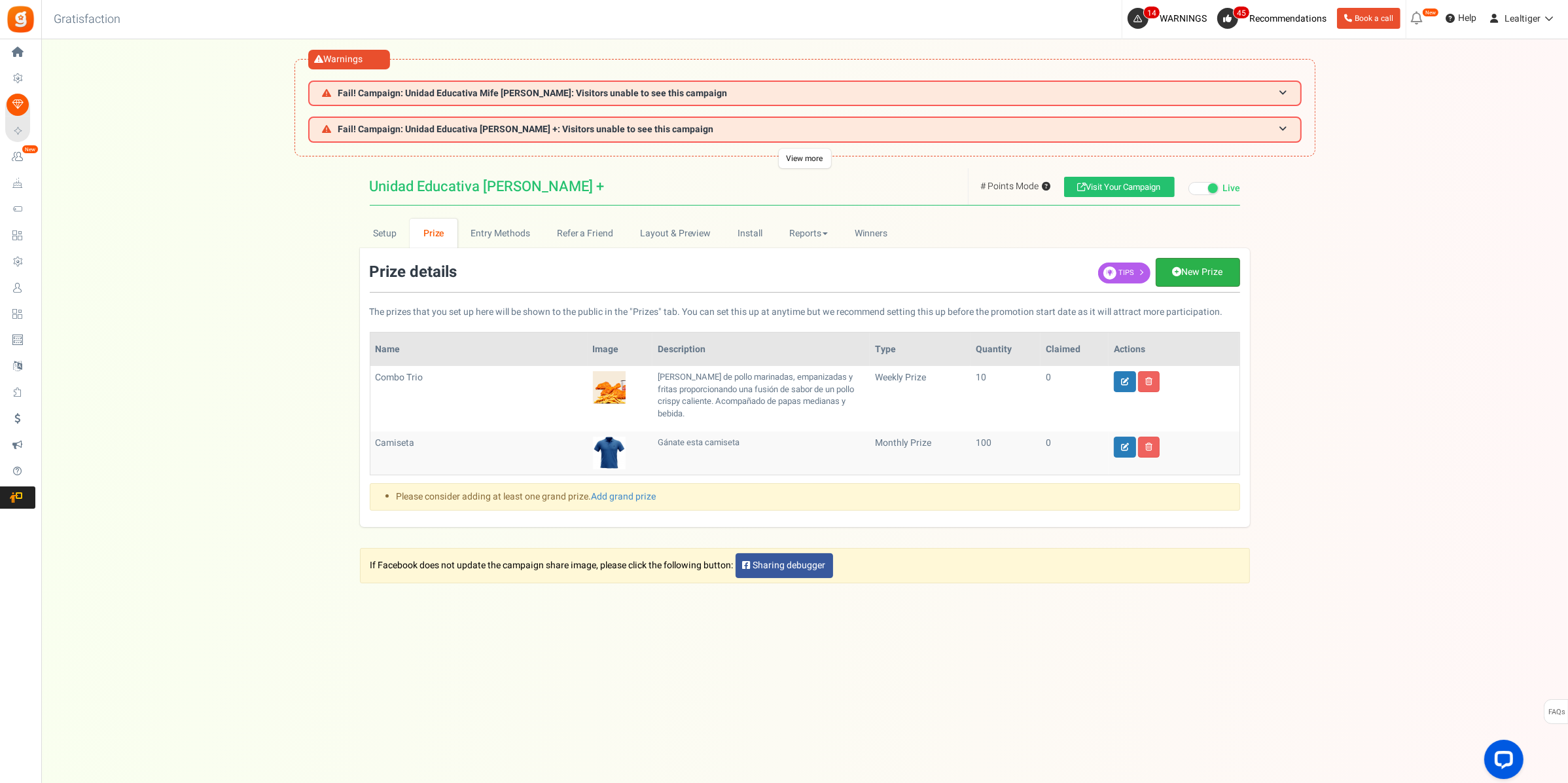
click at [1222, 263] on link "New Prize" at bounding box center [1198, 272] width 84 height 29
select select "grand"
type input "1"
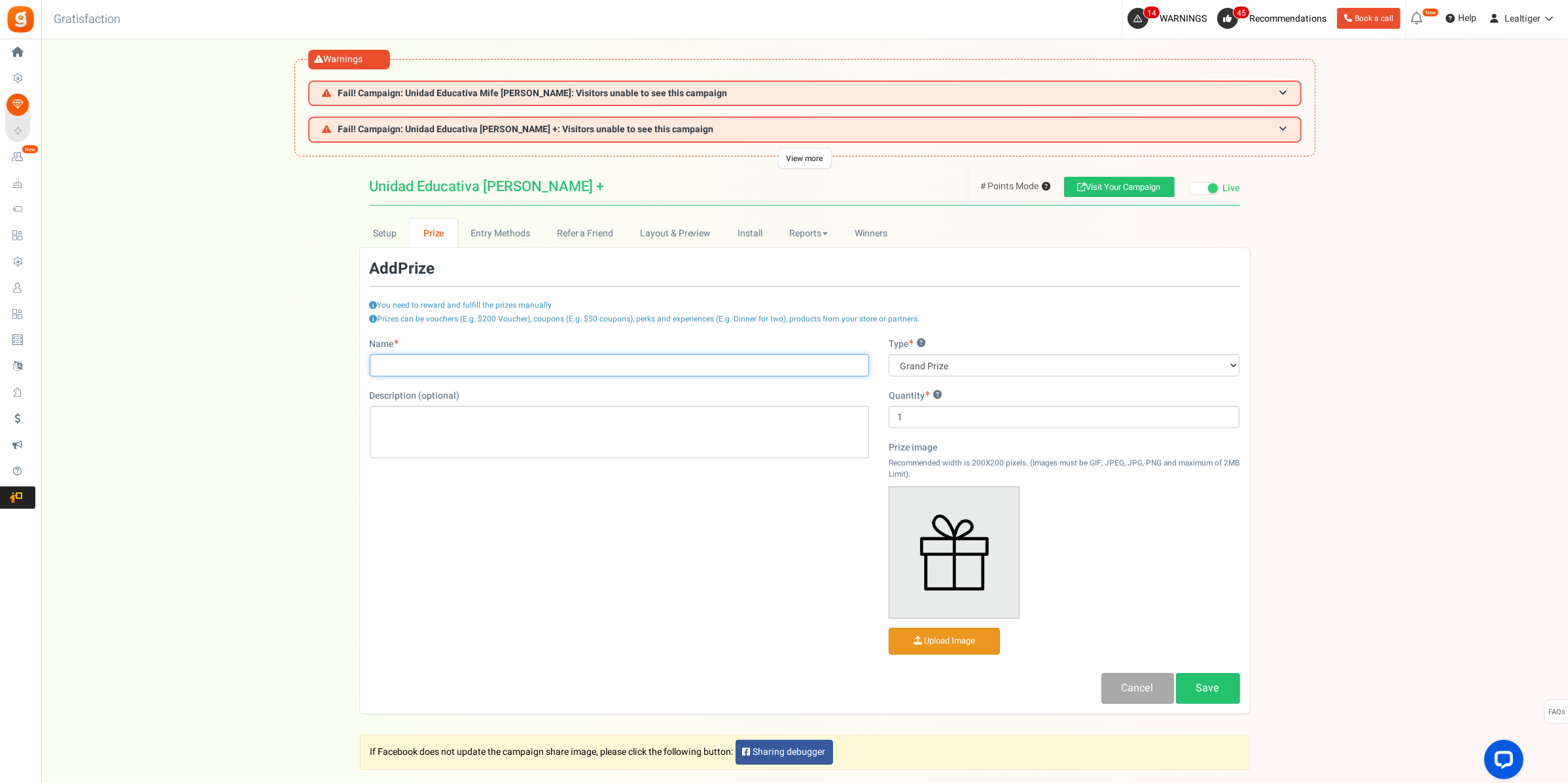
paste input "King Jr Hamburguesa de Pollo"
type input "King Jr Hamburguesa de Pollo"
click at [621, 421] on div "Editor de Texto Enriquecido, prize_description" at bounding box center [619, 432] width 500 height 52
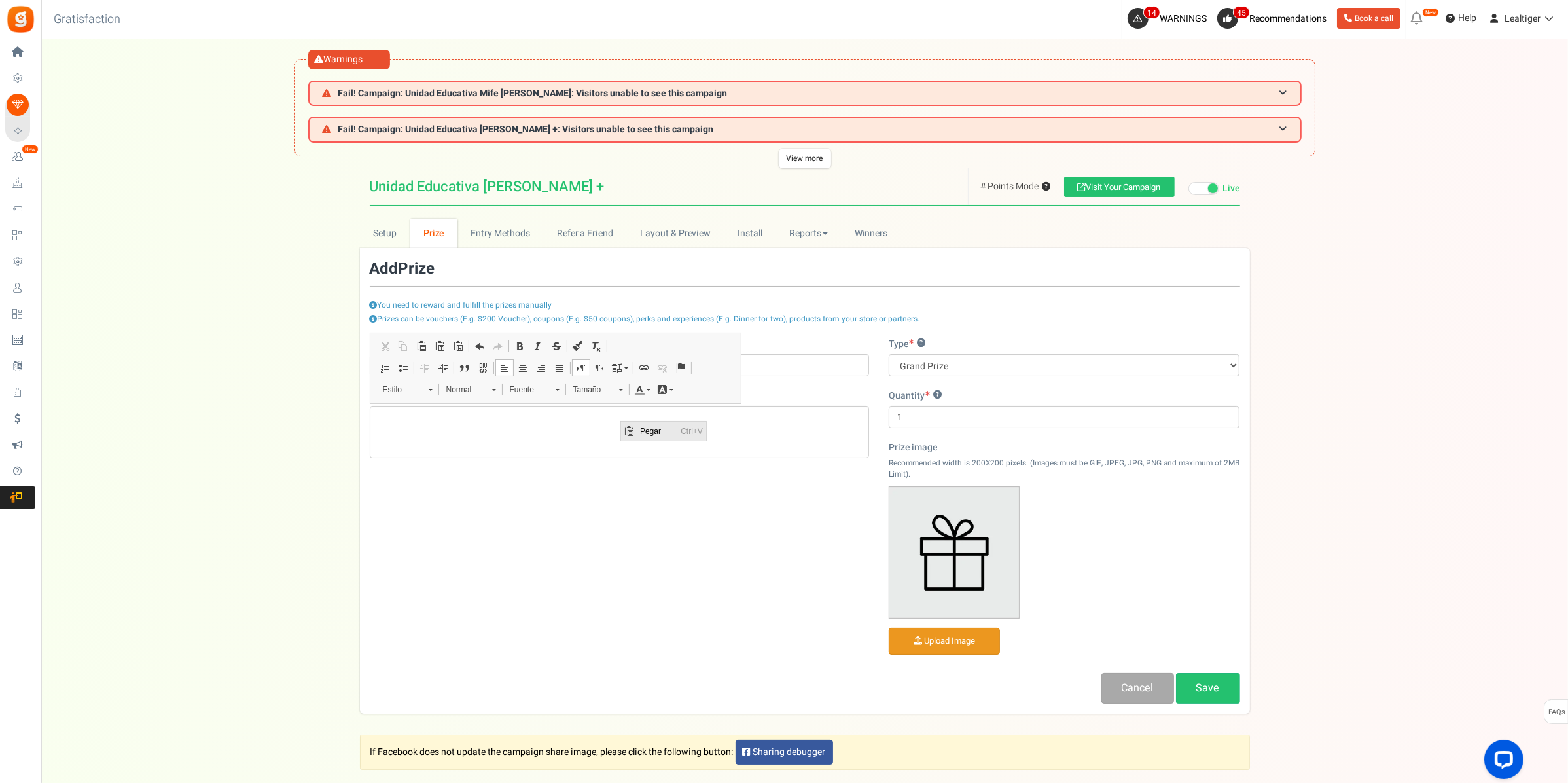
drag, startPoint x: 622, startPoint y: 430, endPoint x: 629, endPoint y: 432, distance: 7.3
click at [629, 432] on span "Pegar" at bounding box center [628, 430] width 10 height 10
click at [766, 443] on div "Editor de Texto Enriquecido, prize_description" at bounding box center [619, 432] width 500 height 52
click at [462, 431] on div "Editor de Texto Enriquecido, prize_description" at bounding box center [619, 432] width 500 height 52
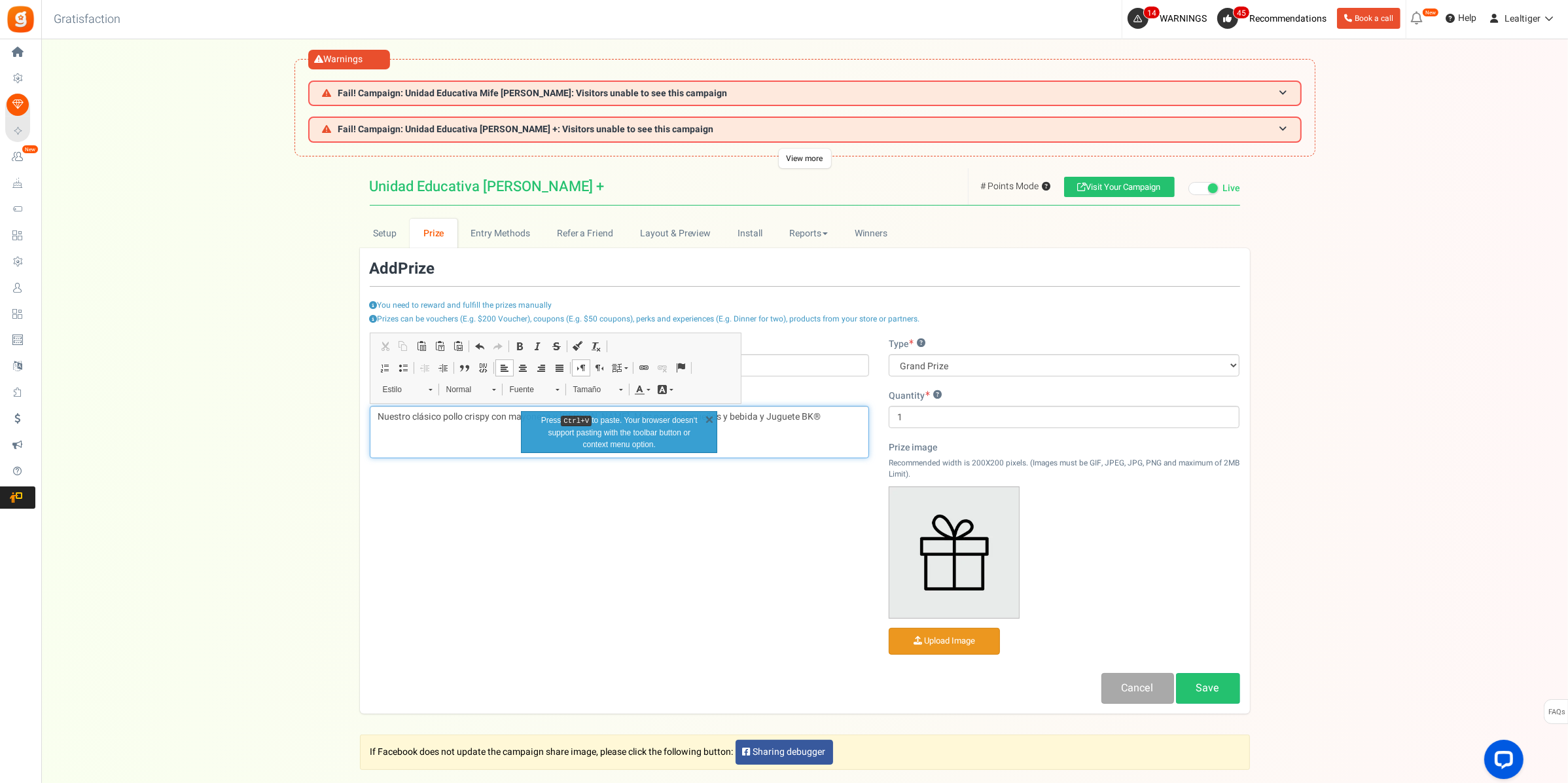
click at [837, 427] on div "Nuestro clásico pollo crispy con mayonesa y [PERSON_NAME]. Mas papas pequeñas y…" at bounding box center [619, 432] width 500 height 52
click at [707, 419] on link "X" at bounding box center [709, 419] width 13 height 13
click at [584, 495] on div "Name [PERSON_NAME] Hamburguesa de Pollo Description (optional) Nuestro clásico …" at bounding box center [805, 521] width 890 height 366
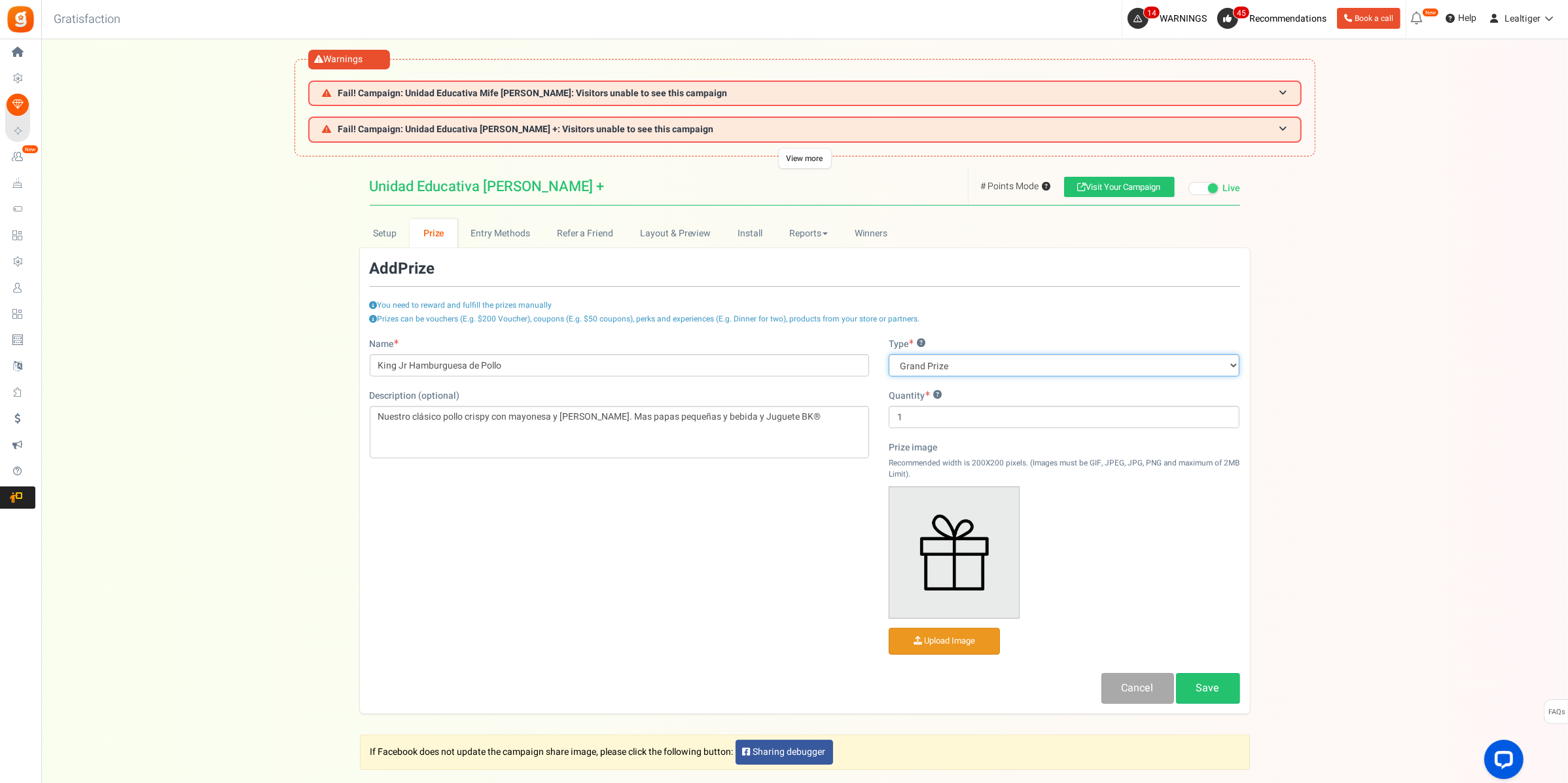
click at [1015, 356] on select "Grand Prize Daily Prize Weekly Prize Monthly Prize" at bounding box center [1064, 365] width 351 height 22
select select "weekly"
click at [888, 354] on select "Grand Prize Daily Prize Weekly Prize Monthly Prize" at bounding box center [1064, 365] width 351 height 22
click at [982, 419] on input "1" at bounding box center [1064, 417] width 351 height 22
type input "10"
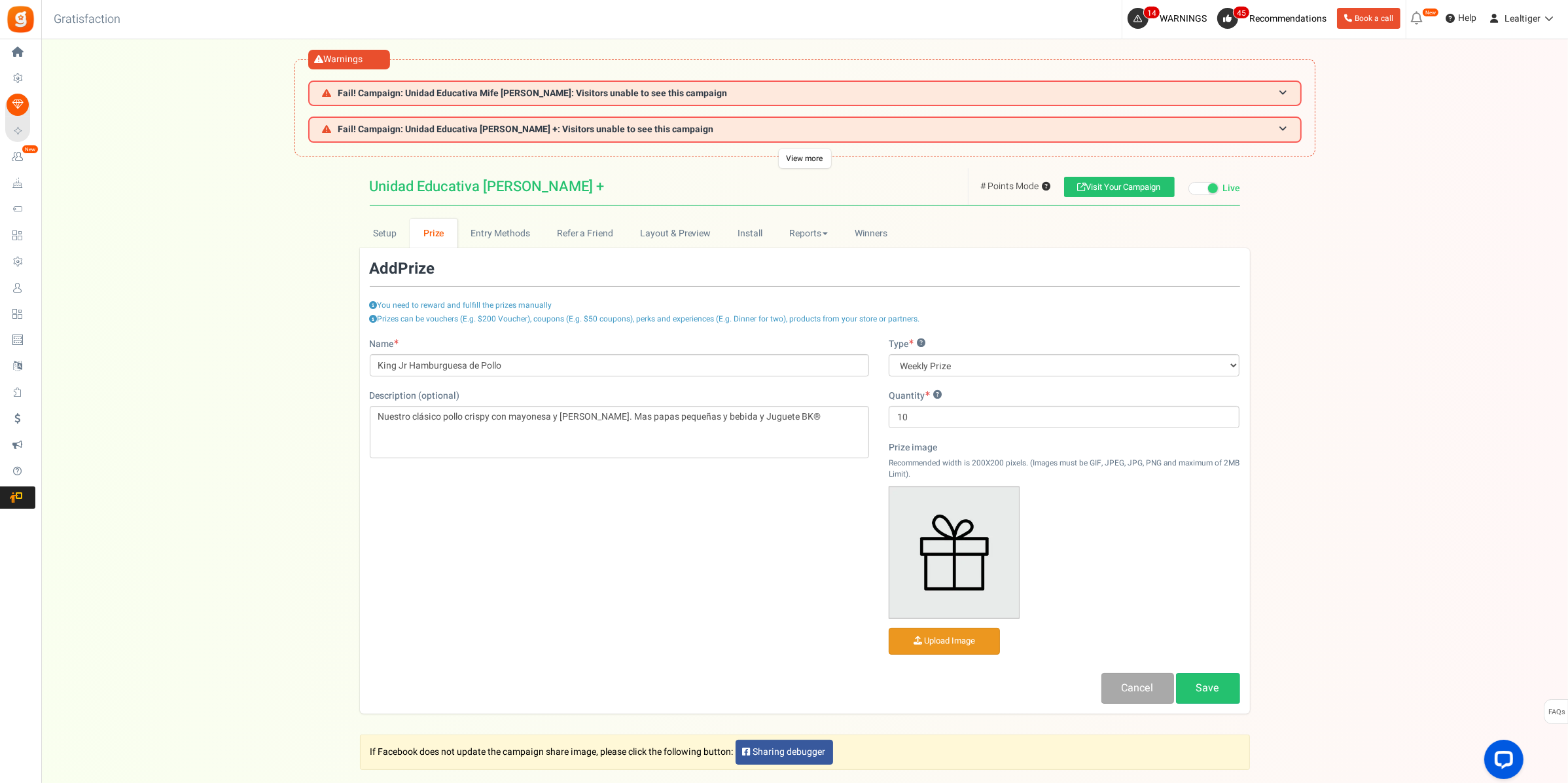
click at [963, 639] on input "file" at bounding box center [944, 641] width 110 height 26
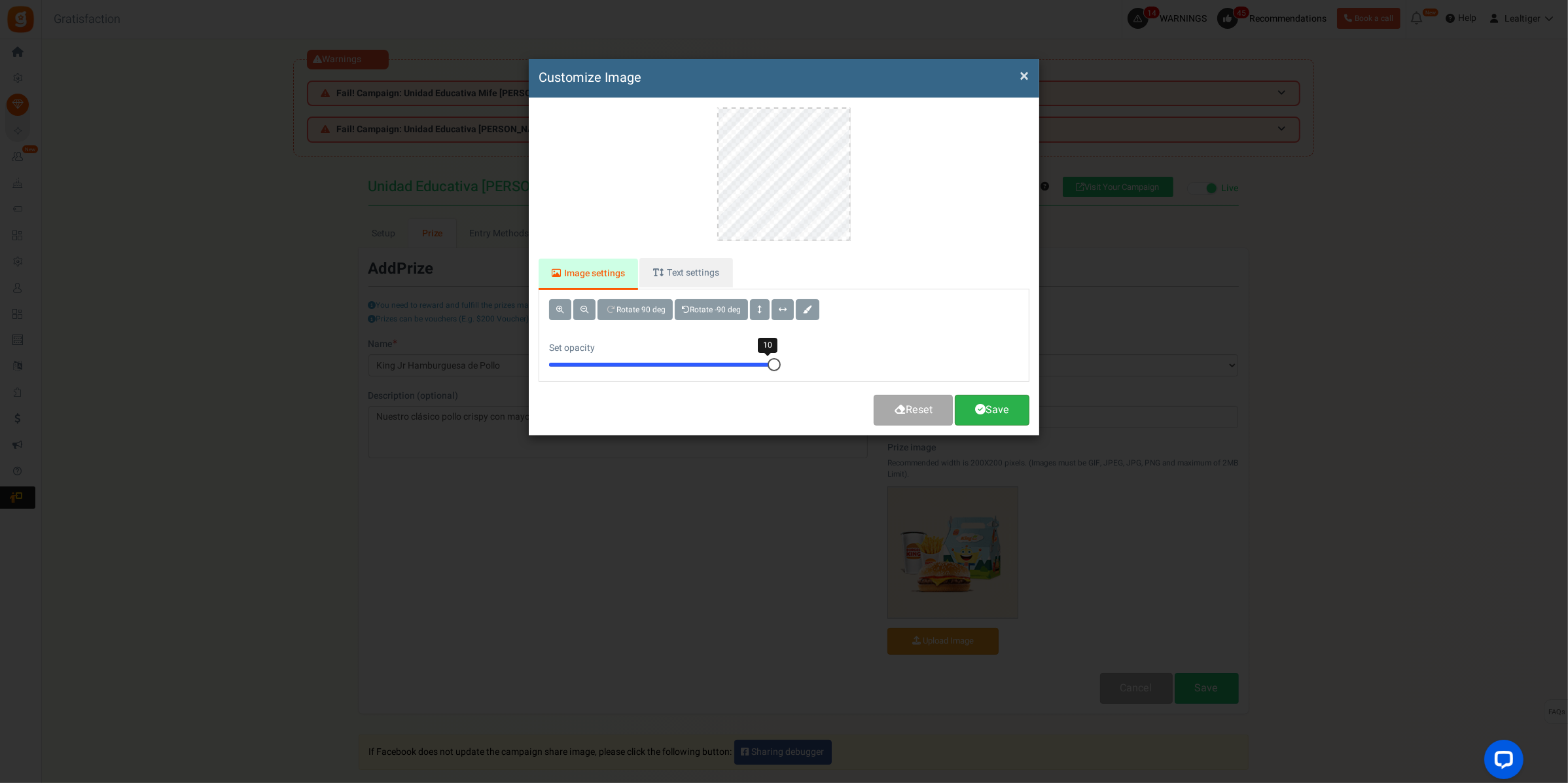
click at [982, 414] on link "Save" at bounding box center [992, 410] width 75 height 31
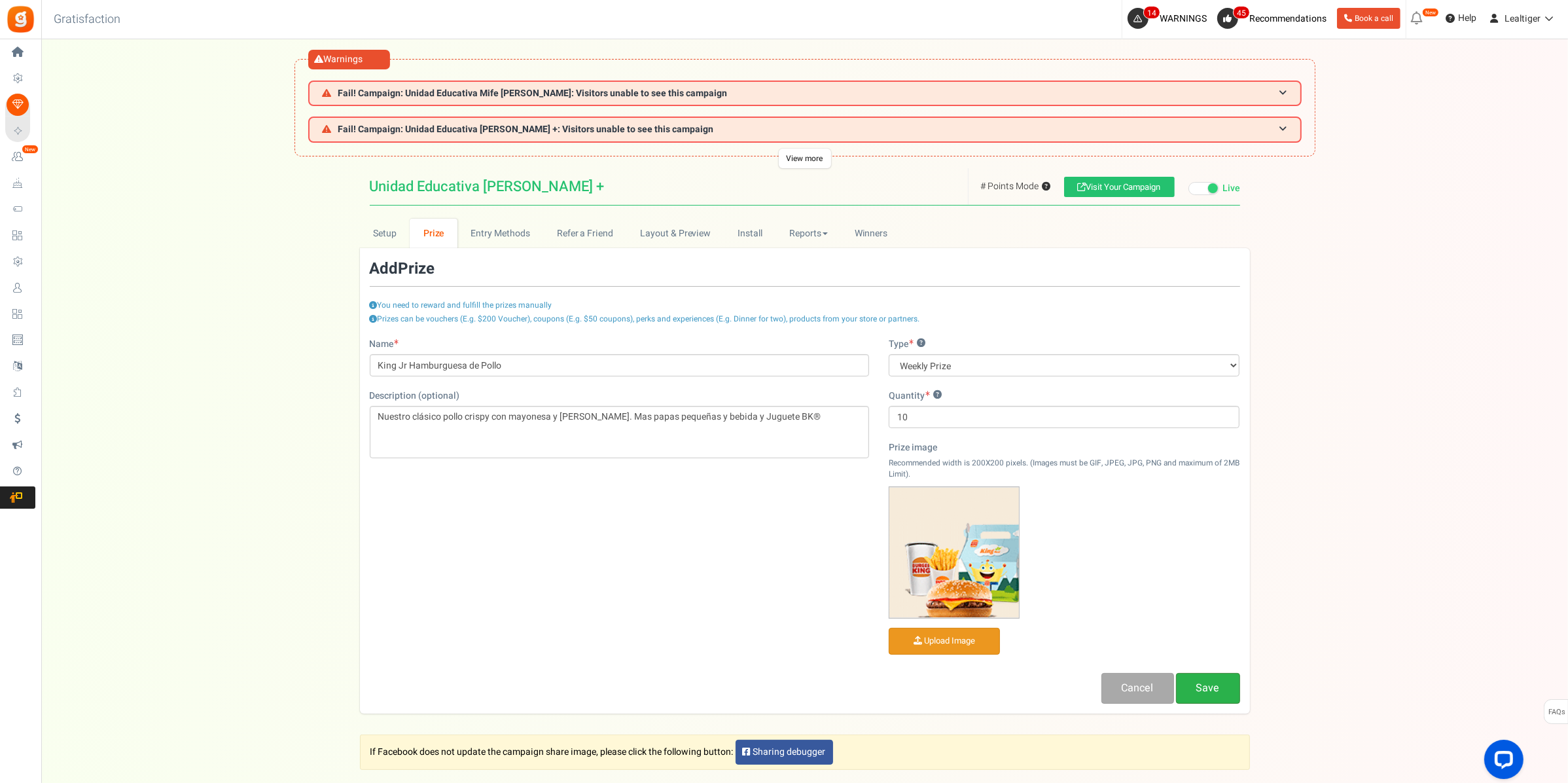
click at [1212, 686] on link "Save" at bounding box center [1208, 689] width 64 height 31
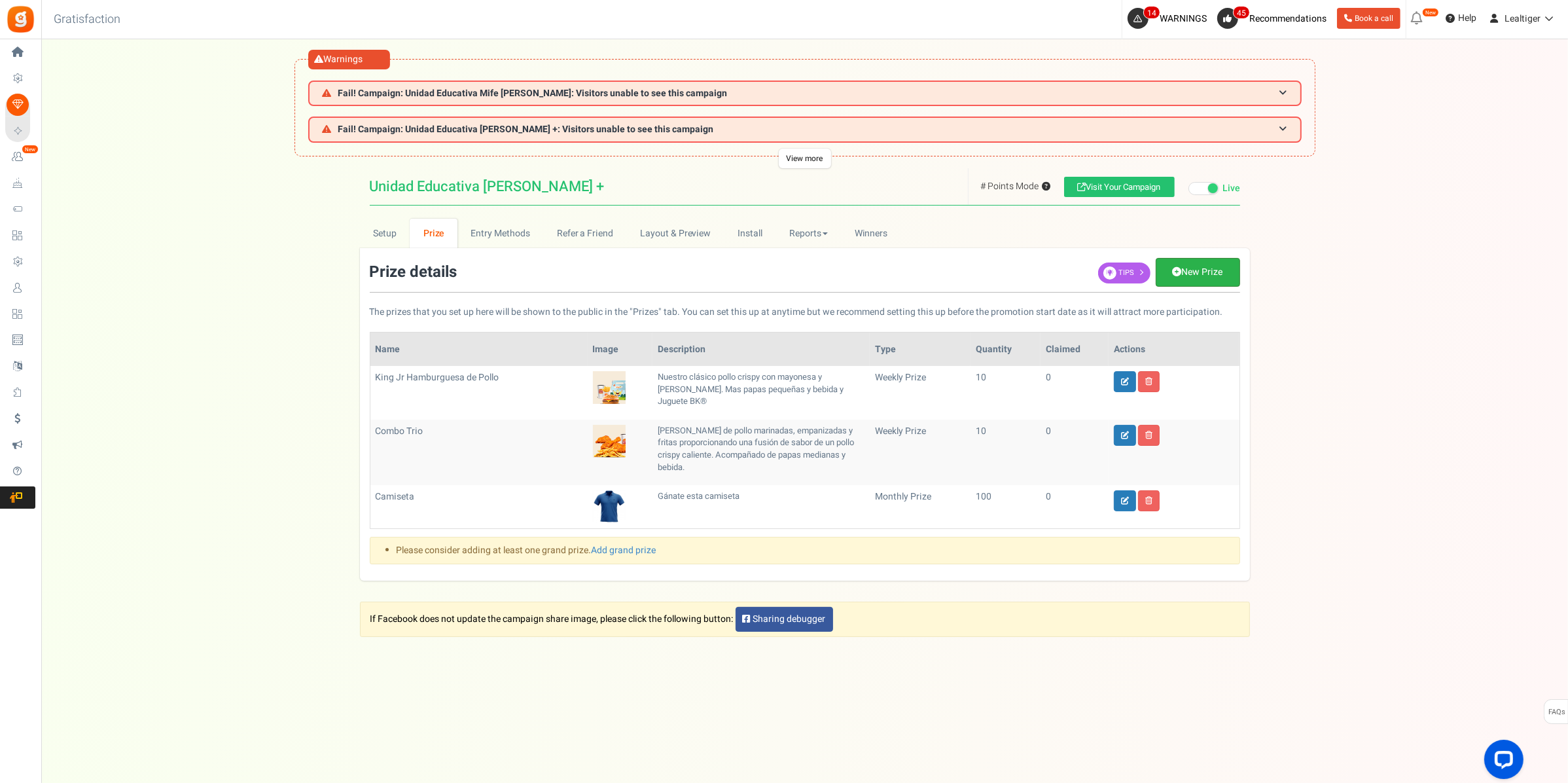
click at [1192, 273] on link "New Prize" at bounding box center [1198, 272] width 84 height 29
select select "grand"
type input "1"
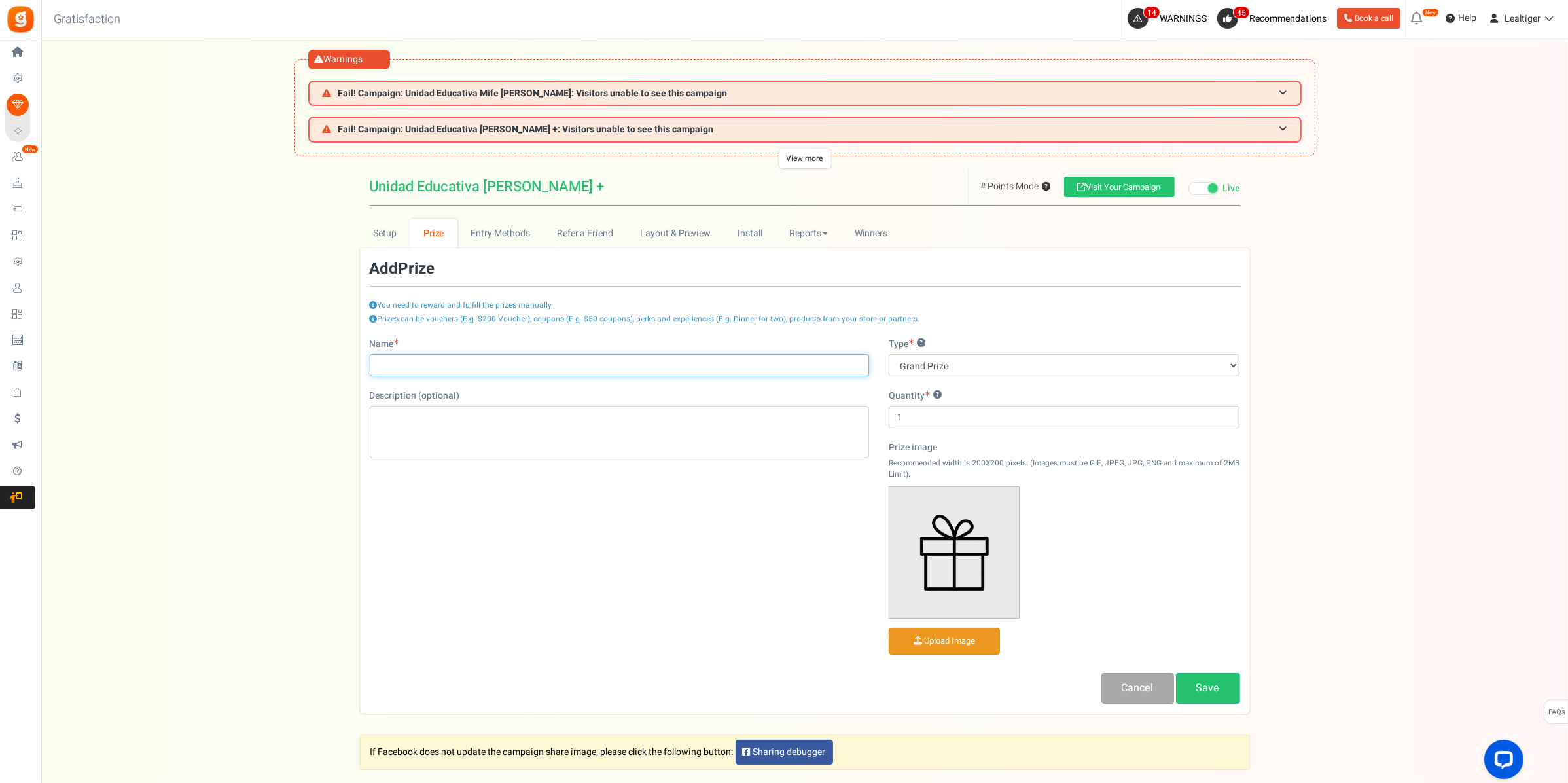
paste input "King Jr Nuggets"
type input "King Jr Nuggets"
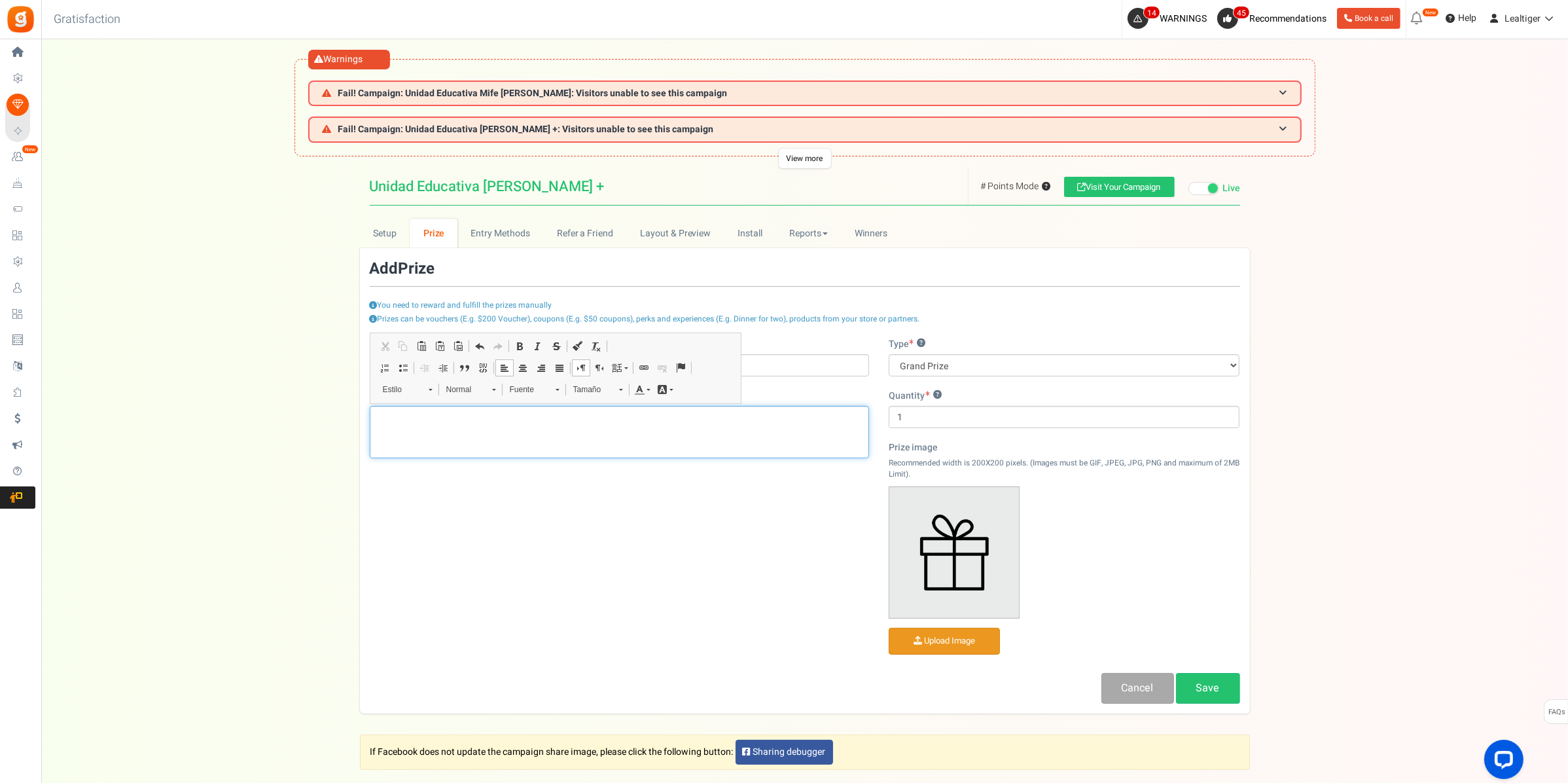
click at [656, 436] on div "Editor de Texto Enriquecido, prize_description" at bounding box center [619, 432] width 500 height 52
click at [688, 445] on span "Pegar" at bounding box center [692, 446] width 41 height 19
click at [710, 415] on link "X" at bounding box center [709, 419] width 13 height 13
click at [705, 426] on div "Editor de Texto Enriquecido, prize_description" at bounding box center [619, 432] width 500 height 52
click at [957, 365] on select "Grand Prize Daily Prize Weekly Prize Monthly Prize" at bounding box center [1064, 365] width 351 height 22
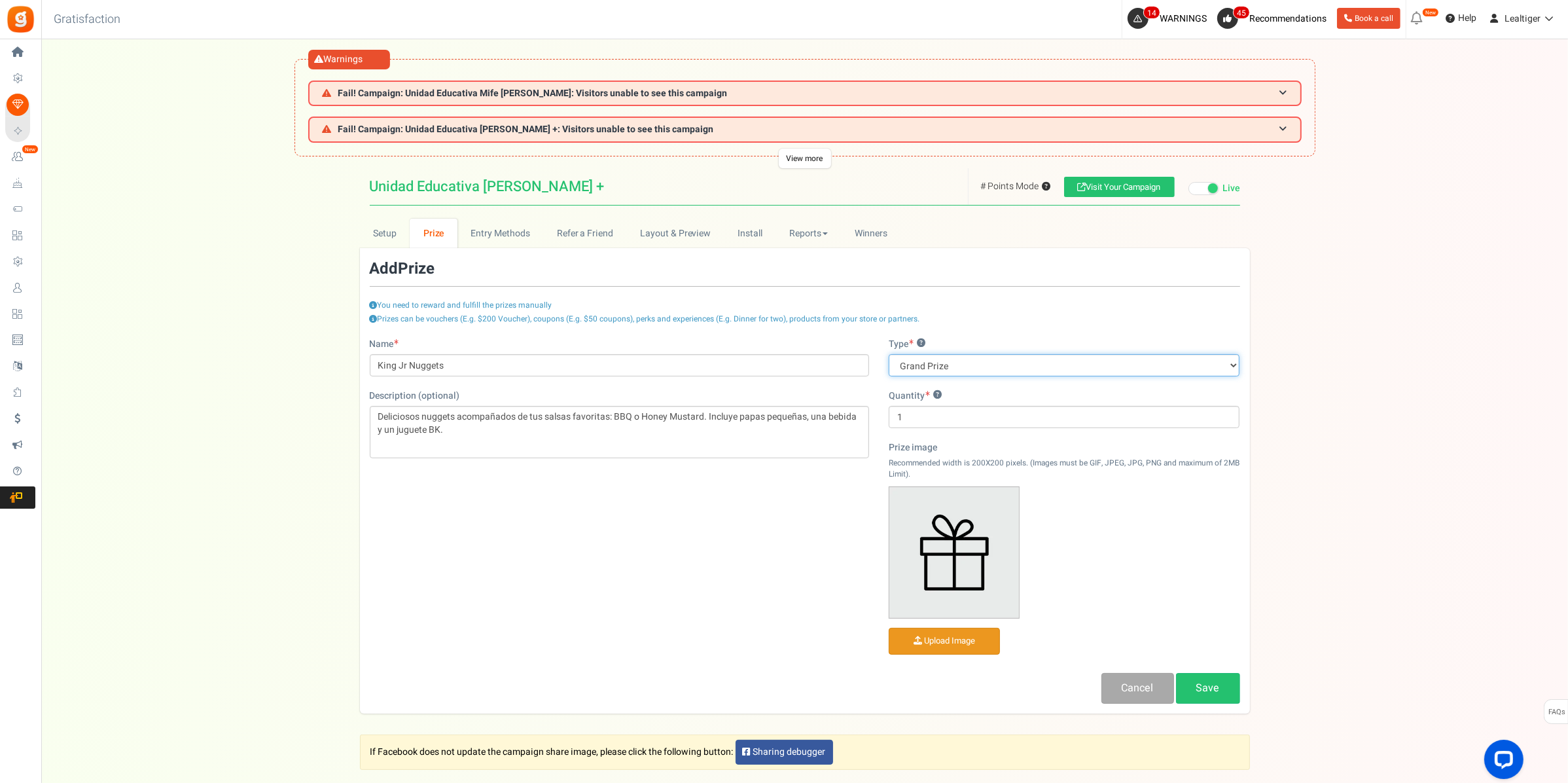
select select "weekly"
click at [888, 354] on select "Grand Prize Daily Prize Weekly Prize Monthly Prize" at bounding box center [1064, 365] width 351 height 22
click at [976, 424] on input "1" at bounding box center [1064, 417] width 351 height 22
type input "10"
click at [940, 636] on input "file" at bounding box center [944, 641] width 110 height 26
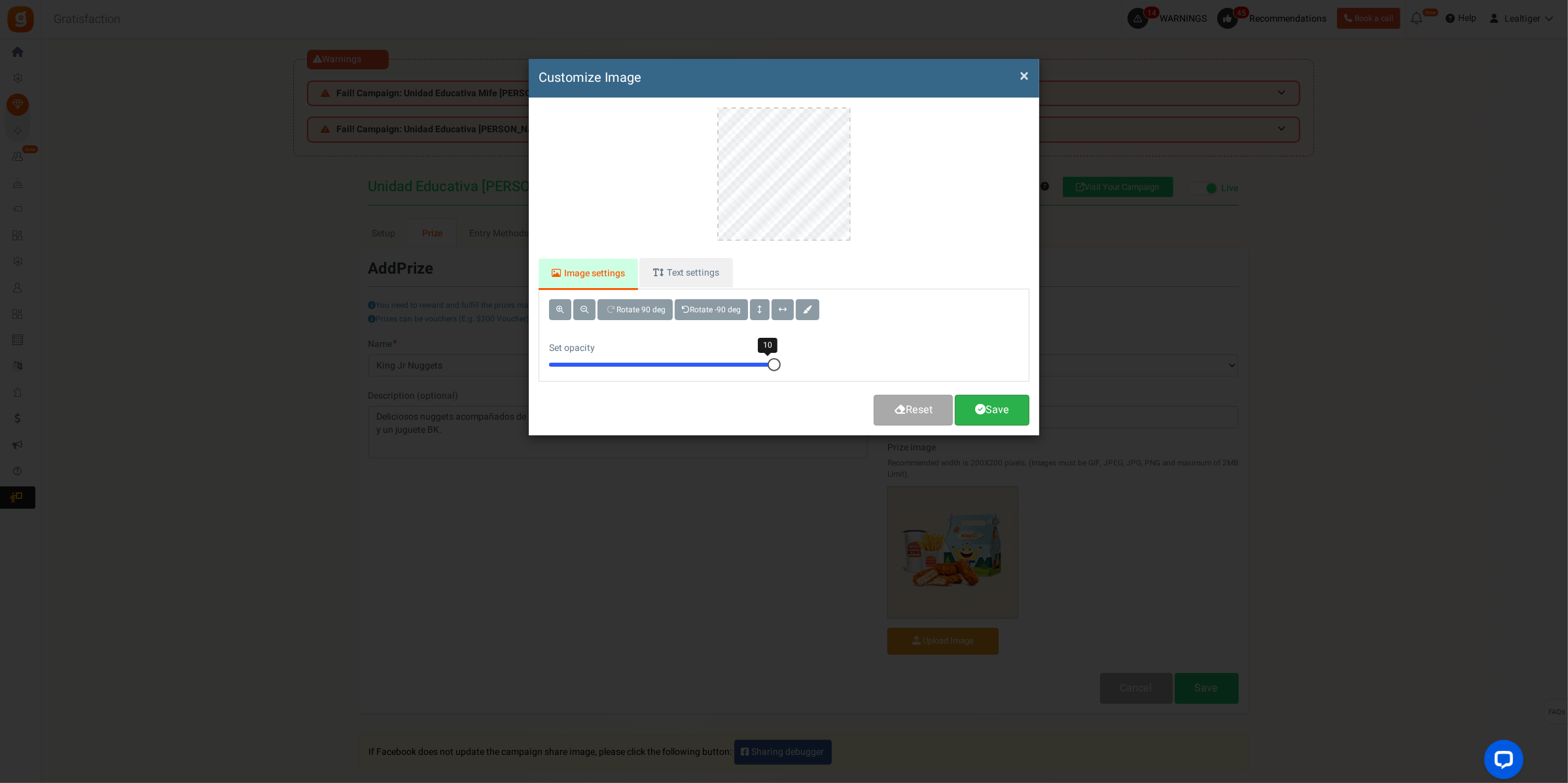
click at [1012, 404] on link "Save" at bounding box center [992, 410] width 75 height 31
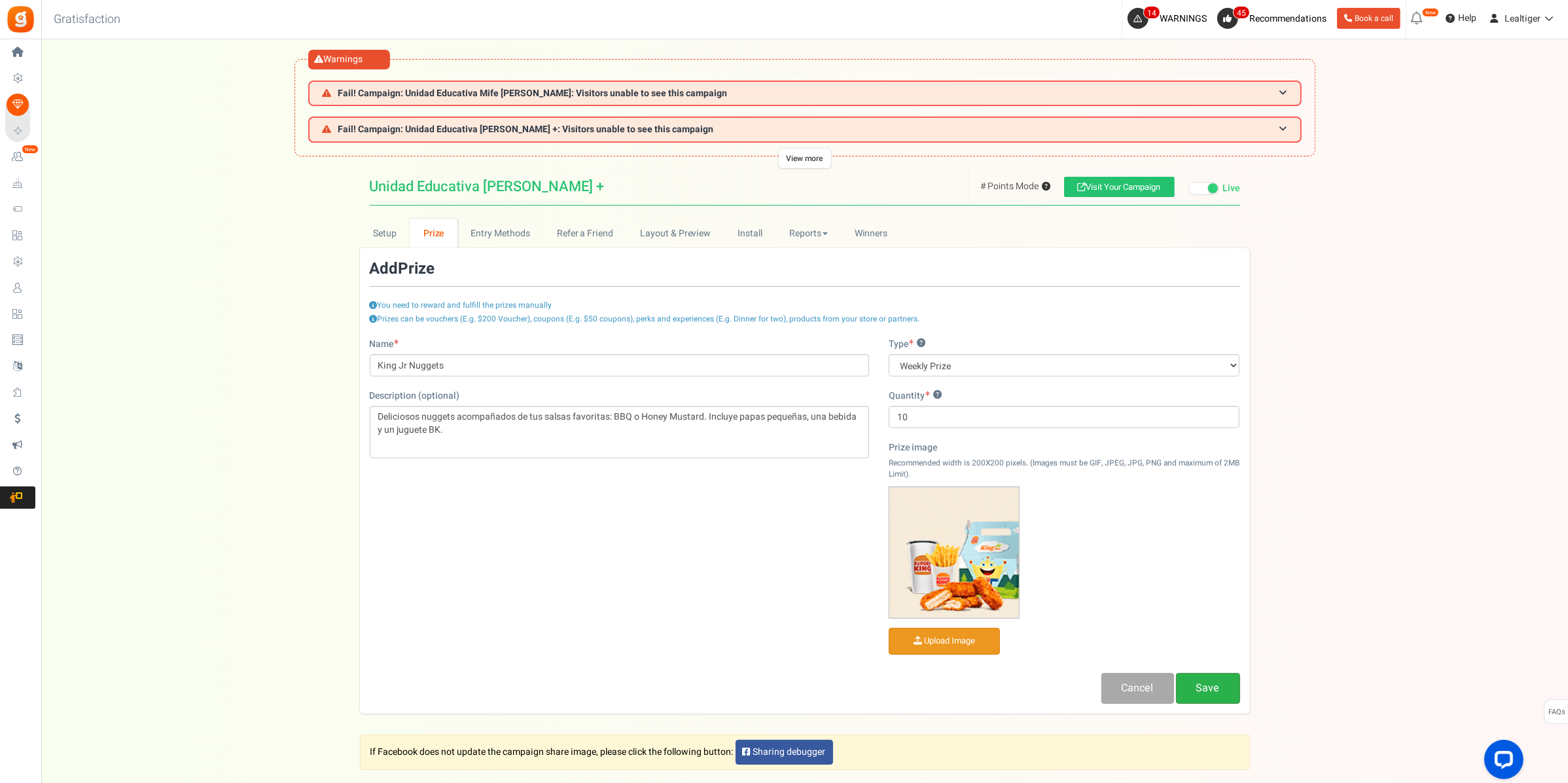
click at [1214, 687] on link "Save" at bounding box center [1208, 689] width 64 height 31
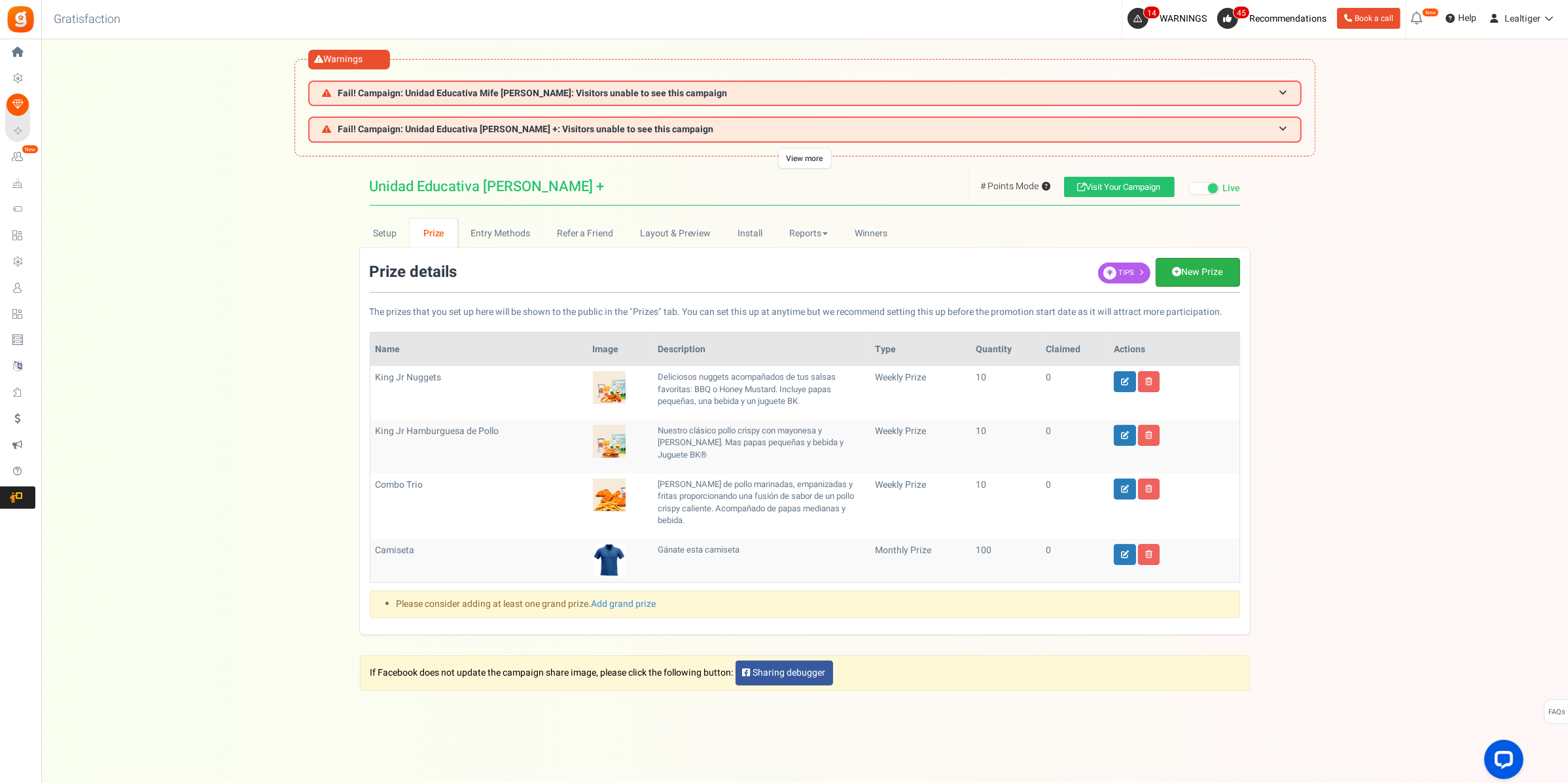
click at [1175, 269] on icon at bounding box center [1177, 272] width 9 height 9
select select "grand"
type input "1"
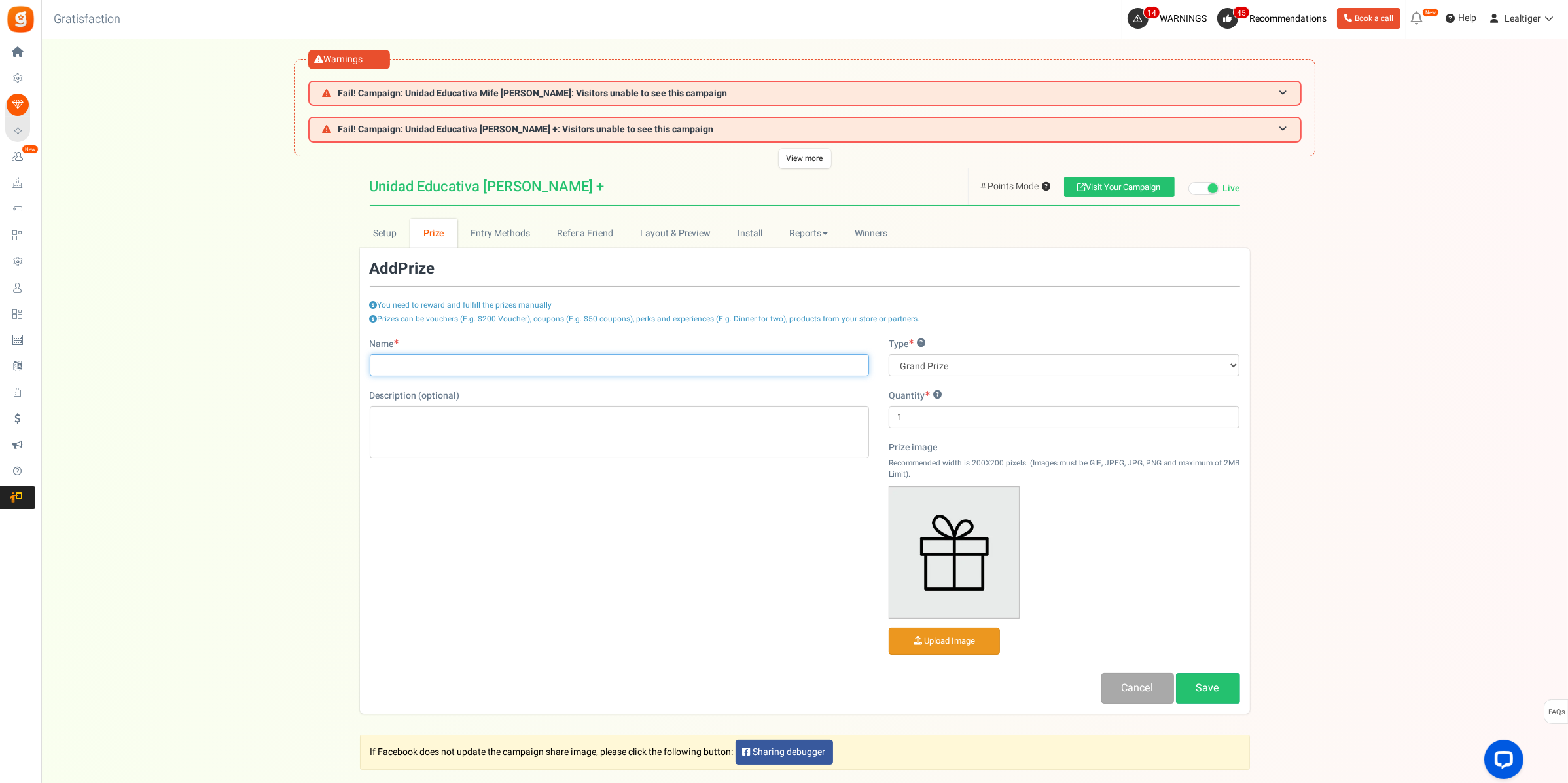
click at [815, 361] on input "Name" at bounding box center [619, 365] width 500 height 22
paste input "King Jr Hamburguesa con Queso"
type input "King Jr Hamburguesa con Queso"
click at [492, 420] on div "Editor de Texto Enriquecido, prize_description" at bounding box center [619, 432] width 500 height 52
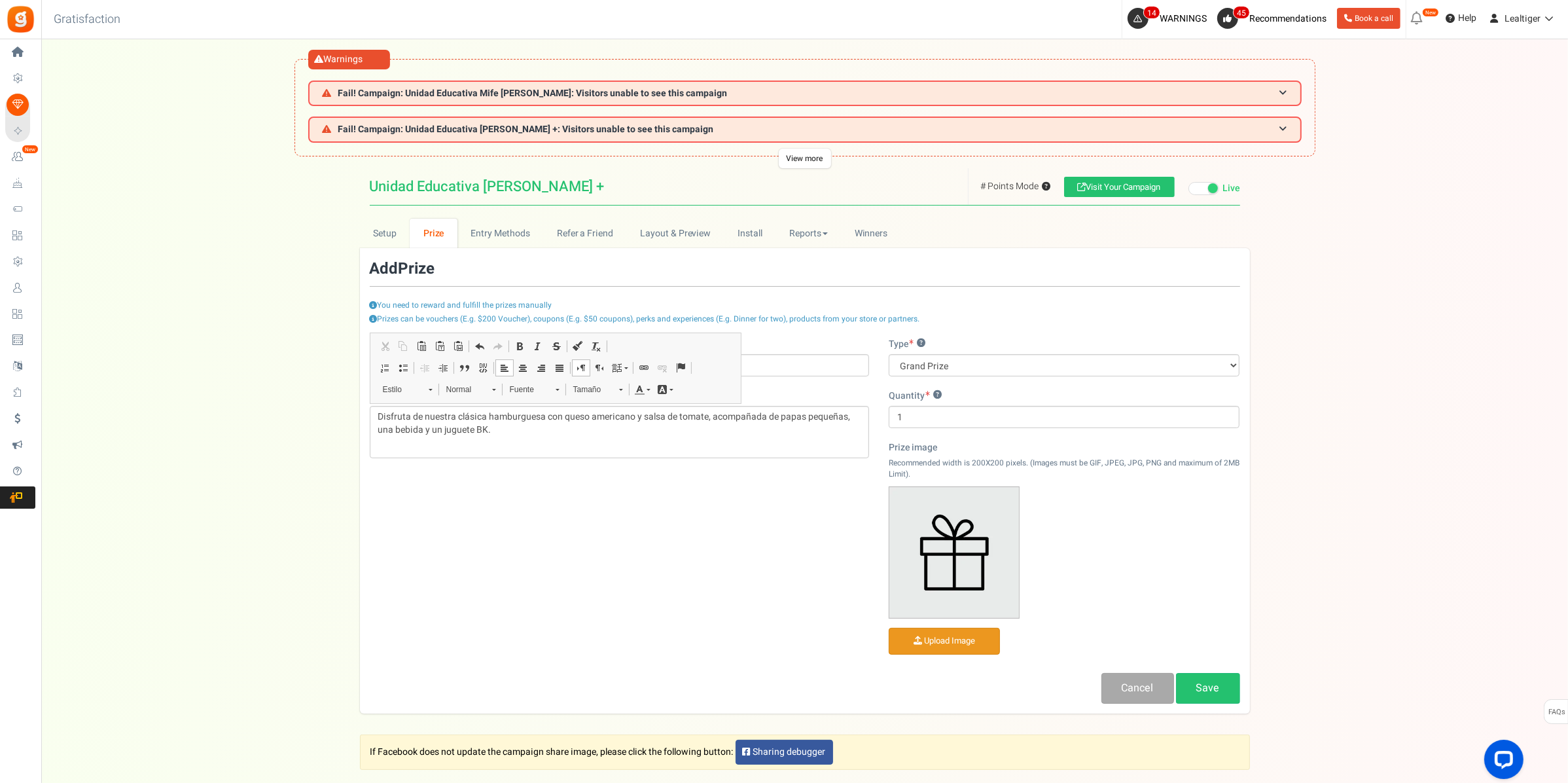
click at [582, 511] on div "Name [PERSON_NAME] Hamburguesa con Queso Description (optional) Disfruta de nue…" at bounding box center [805, 521] width 890 height 366
click at [967, 362] on select "Grand Prize Daily Prize Weekly Prize Monthly Prize" at bounding box center [1064, 365] width 351 height 22
select select "weekly"
click at [888, 354] on select "Grand Prize Daily Prize Weekly Prize Monthly Prize" at bounding box center [1064, 365] width 351 height 22
click at [983, 424] on input "1" at bounding box center [1064, 417] width 351 height 22
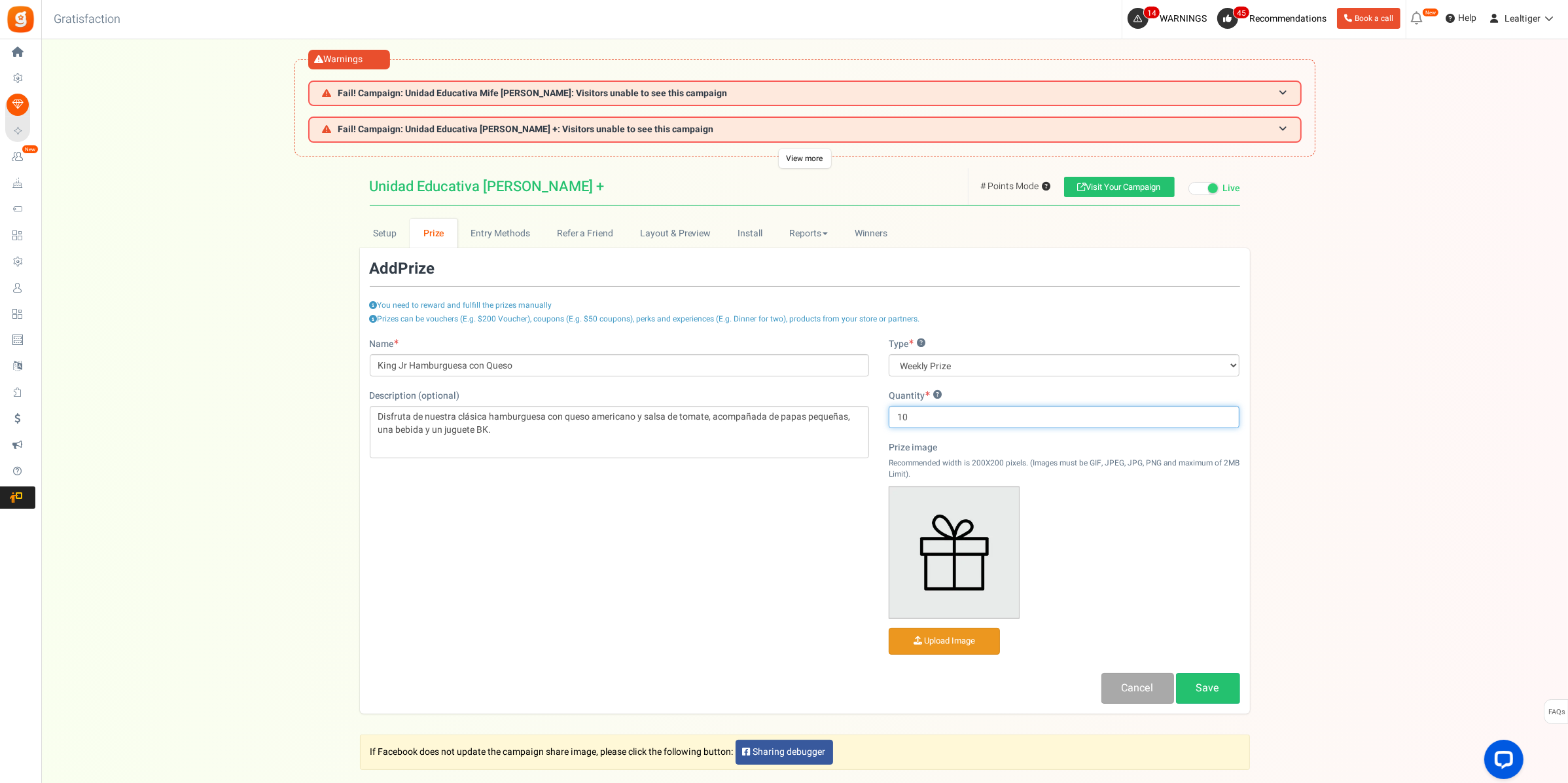
type input "10"
click at [770, 593] on div "Name [PERSON_NAME] Hamburguesa con Queso Description (optional) Disfruta de nue…" at bounding box center [805, 521] width 890 height 366
click at [949, 644] on input "file" at bounding box center [944, 641] width 110 height 26
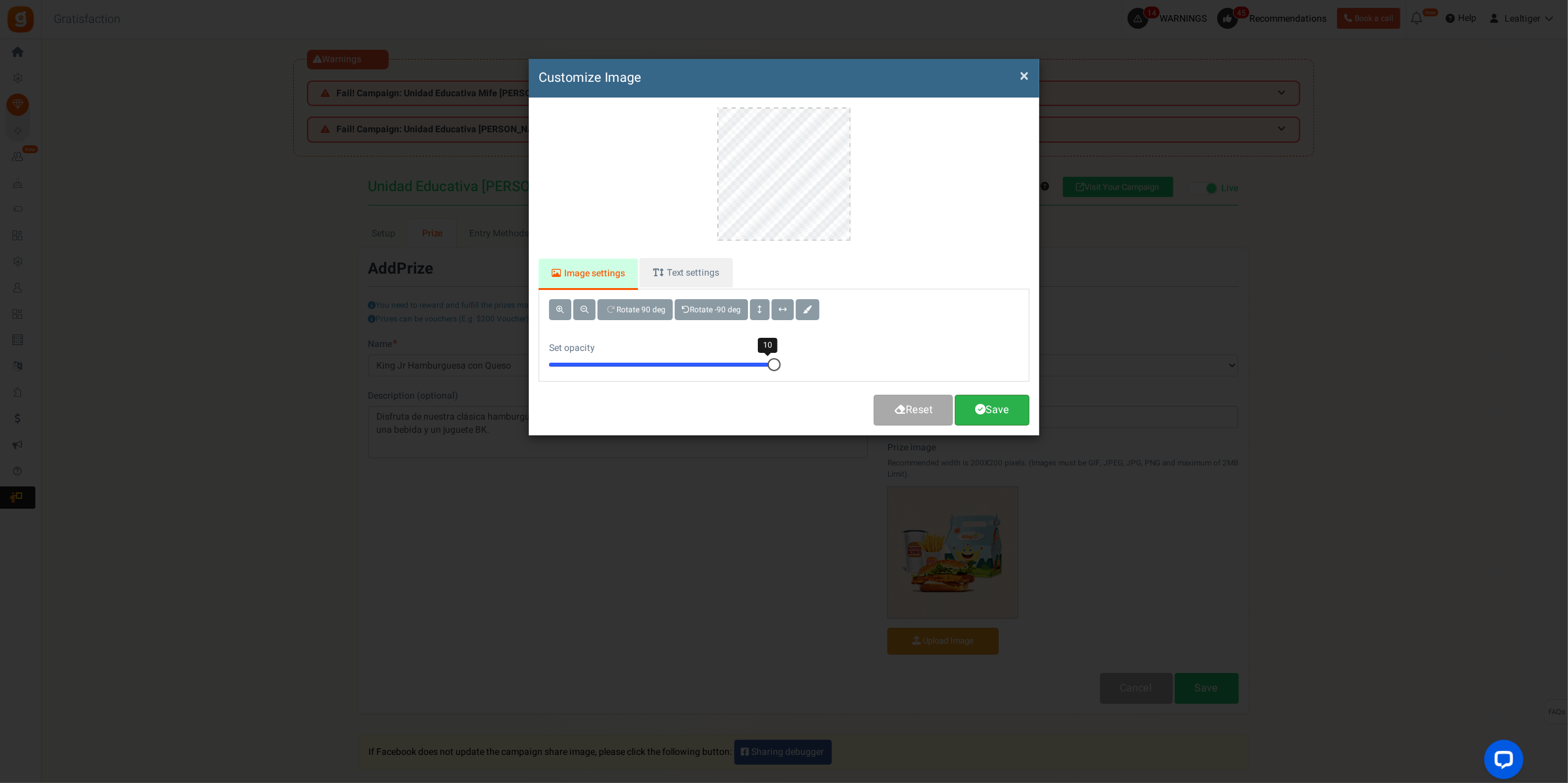
click at [995, 407] on link "Save" at bounding box center [992, 410] width 75 height 31
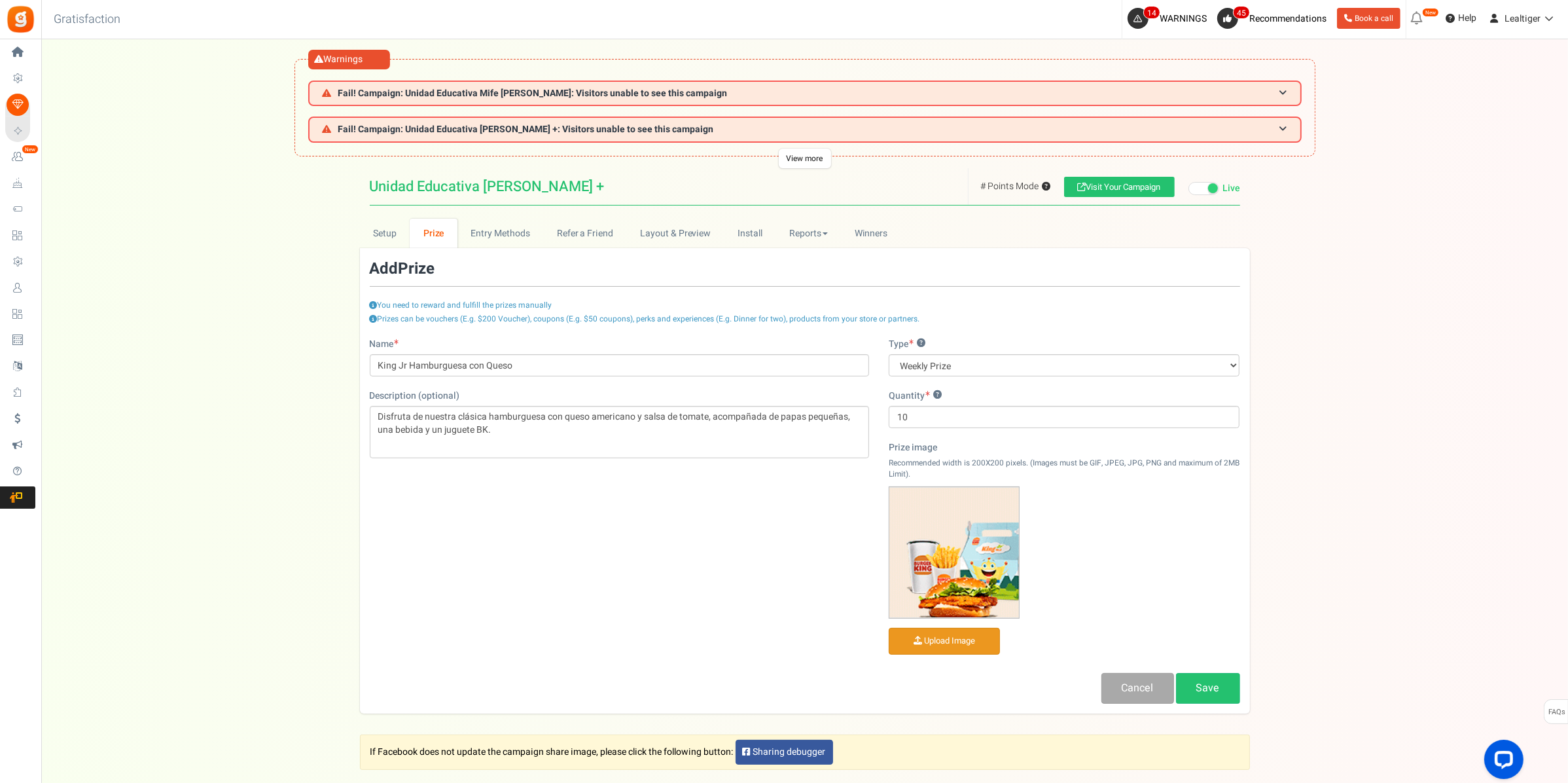
click at [937, 639] on input "file" at bounding box center [944, 641] width 110 height 26
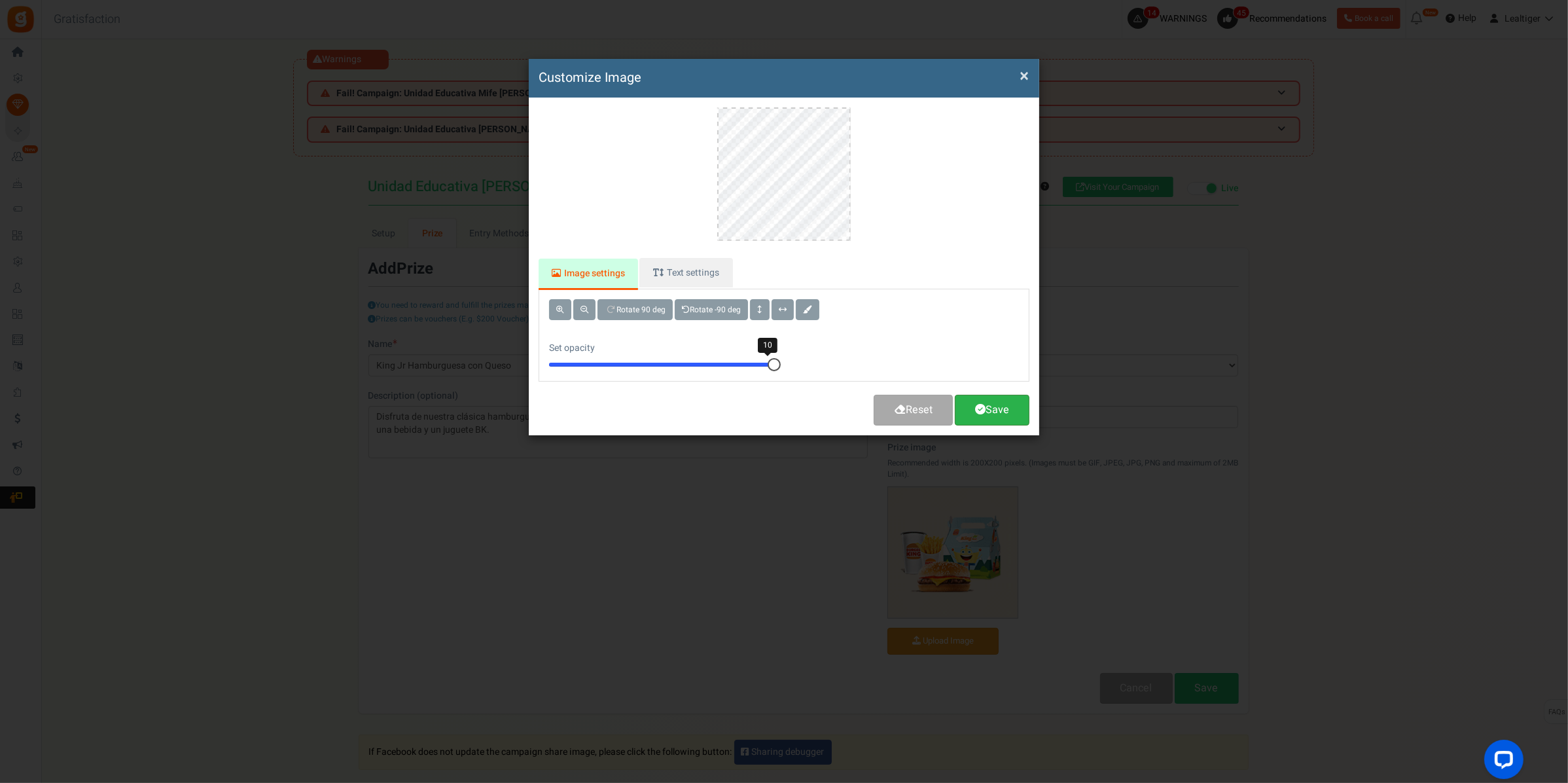
click at [1013, 409] on link "Save" at bounding box center [992, 410] width 75 height 31
click at [0, 0] on div at bounding box center [0, 0] width 0 height 0
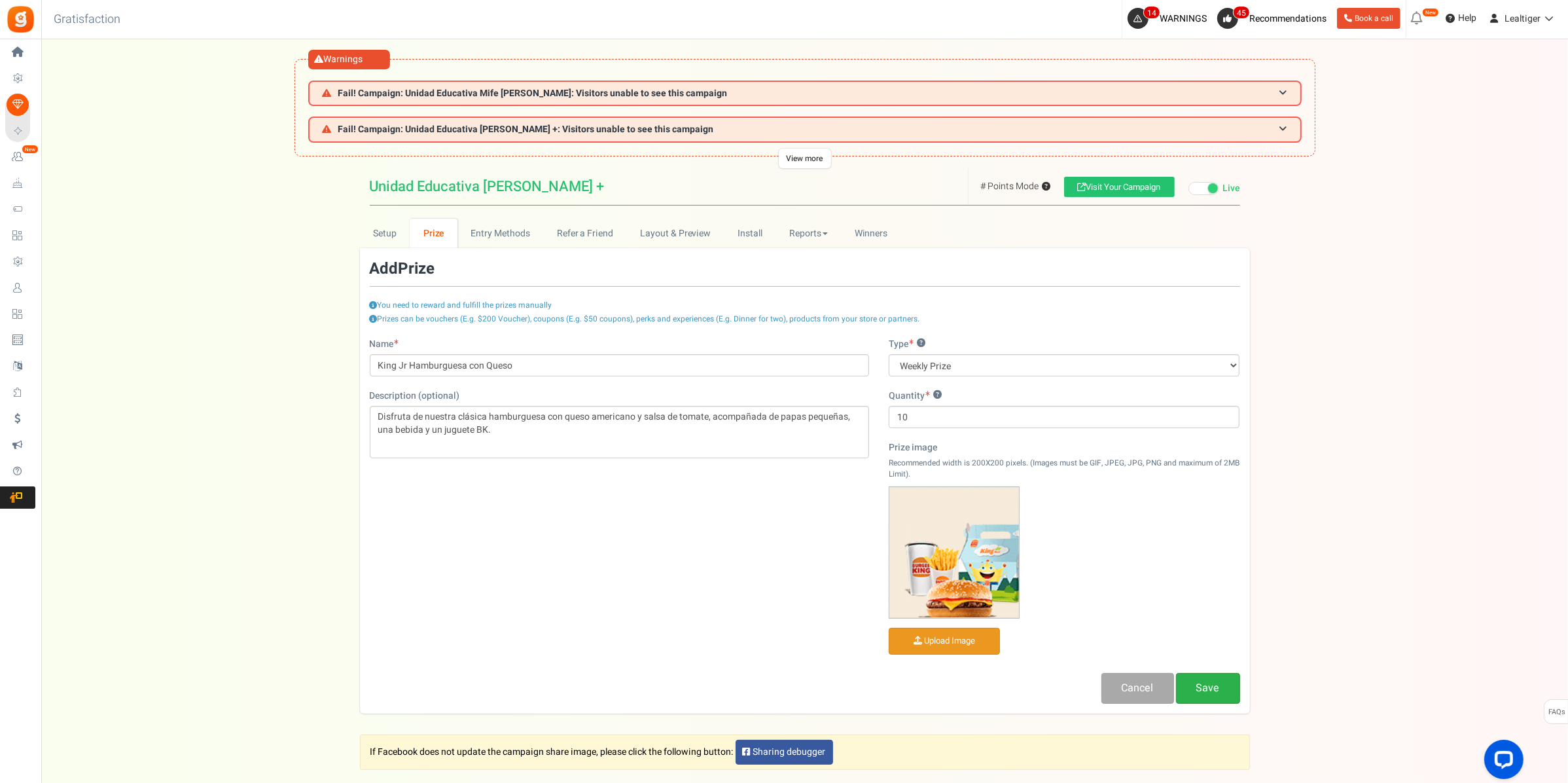
click at [1227, 689] on link "Save" at bounding box center [1208, 689] width 64 height 31
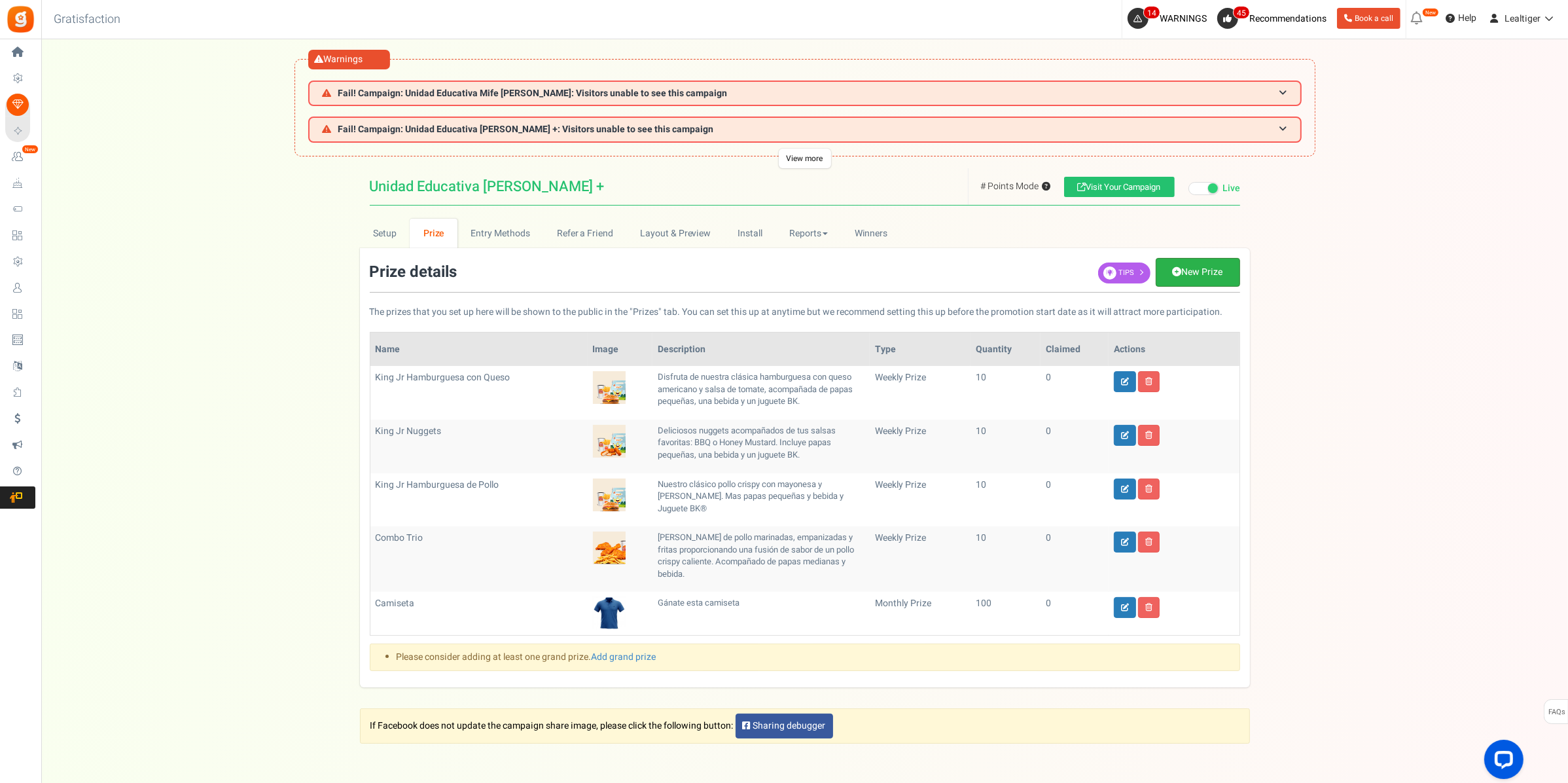
click at [1212, 265] on link "New Prize" at bounding box center [1198, 272] width 84 height 29
select select "grand"
type input "1"
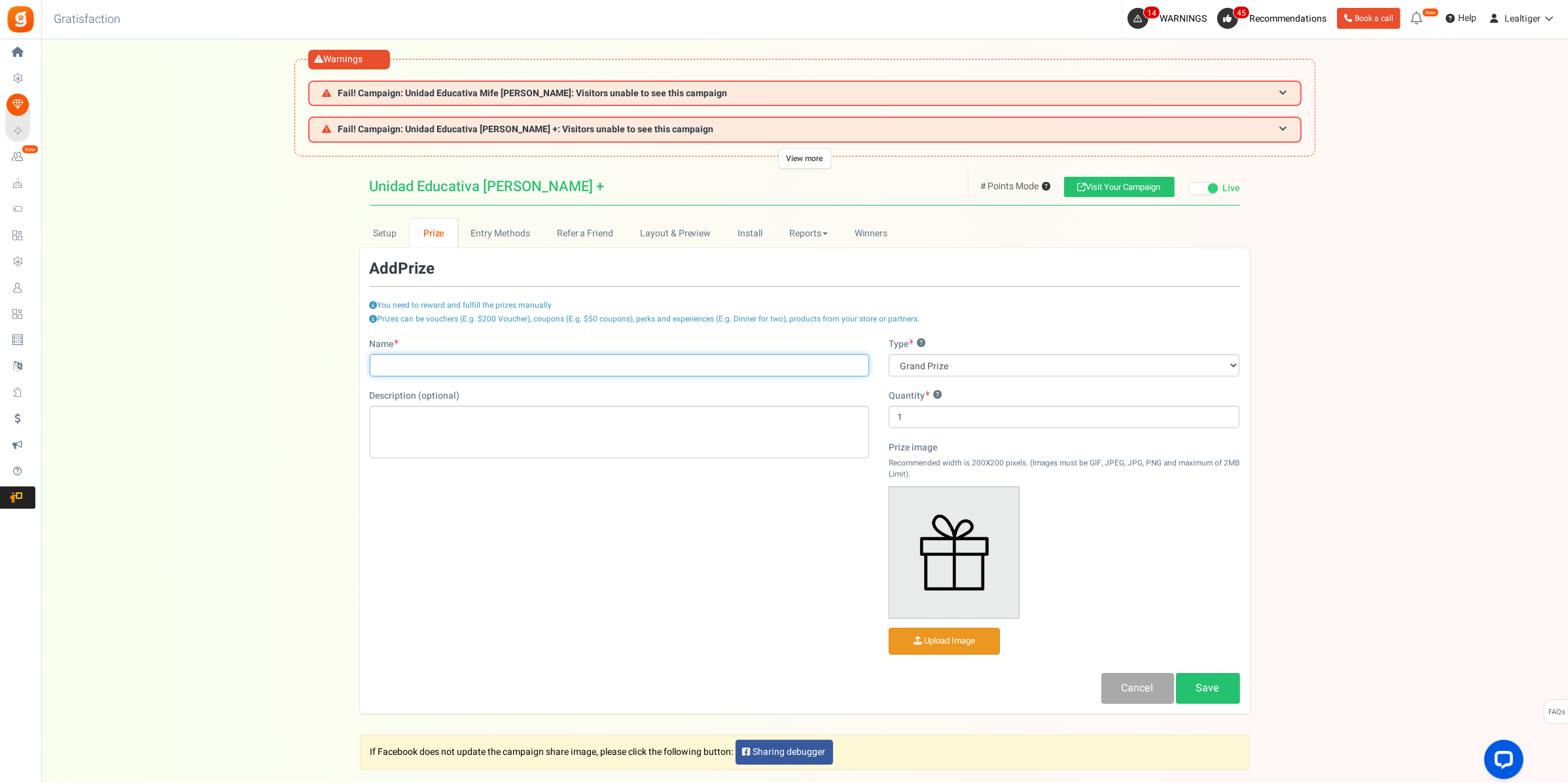
paste input "Combo Dueto"
type input "Combo Dueto"
click at [628, 413] on div "Editor de Texto Enriquecido, prize_description" at bounding box center [619, 432] width 500 height 52
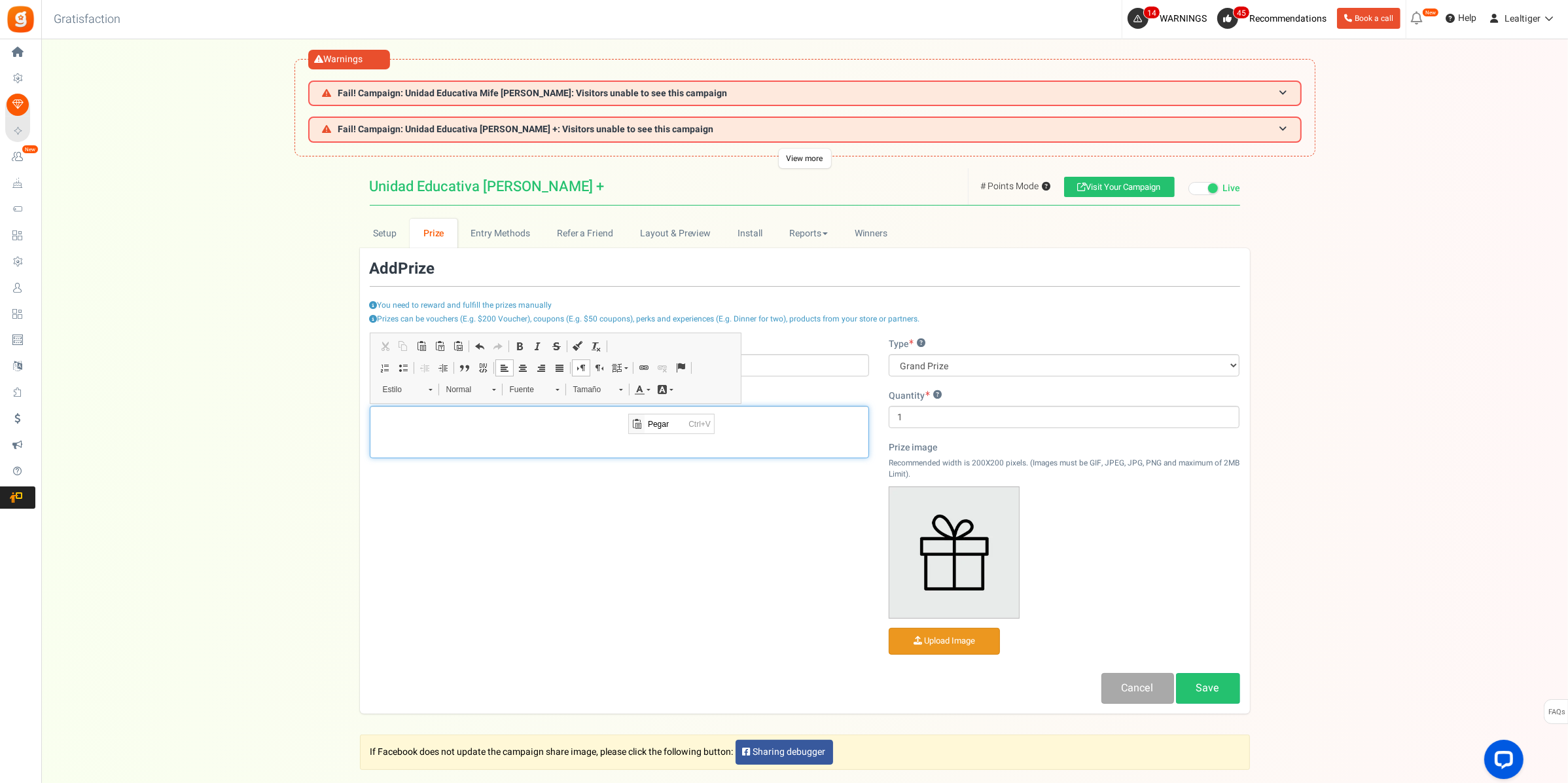
click at [533, 427] on div "Editor de Texto Enriquecido, prize_description" at bounding box center [619, 432] width 500 height 52
click at [977, 351] on div "Type ? Grand Prize Daily Prize Weekly Prize Monthly Prize" at bounding box center [1064, 357] width 351 height 38
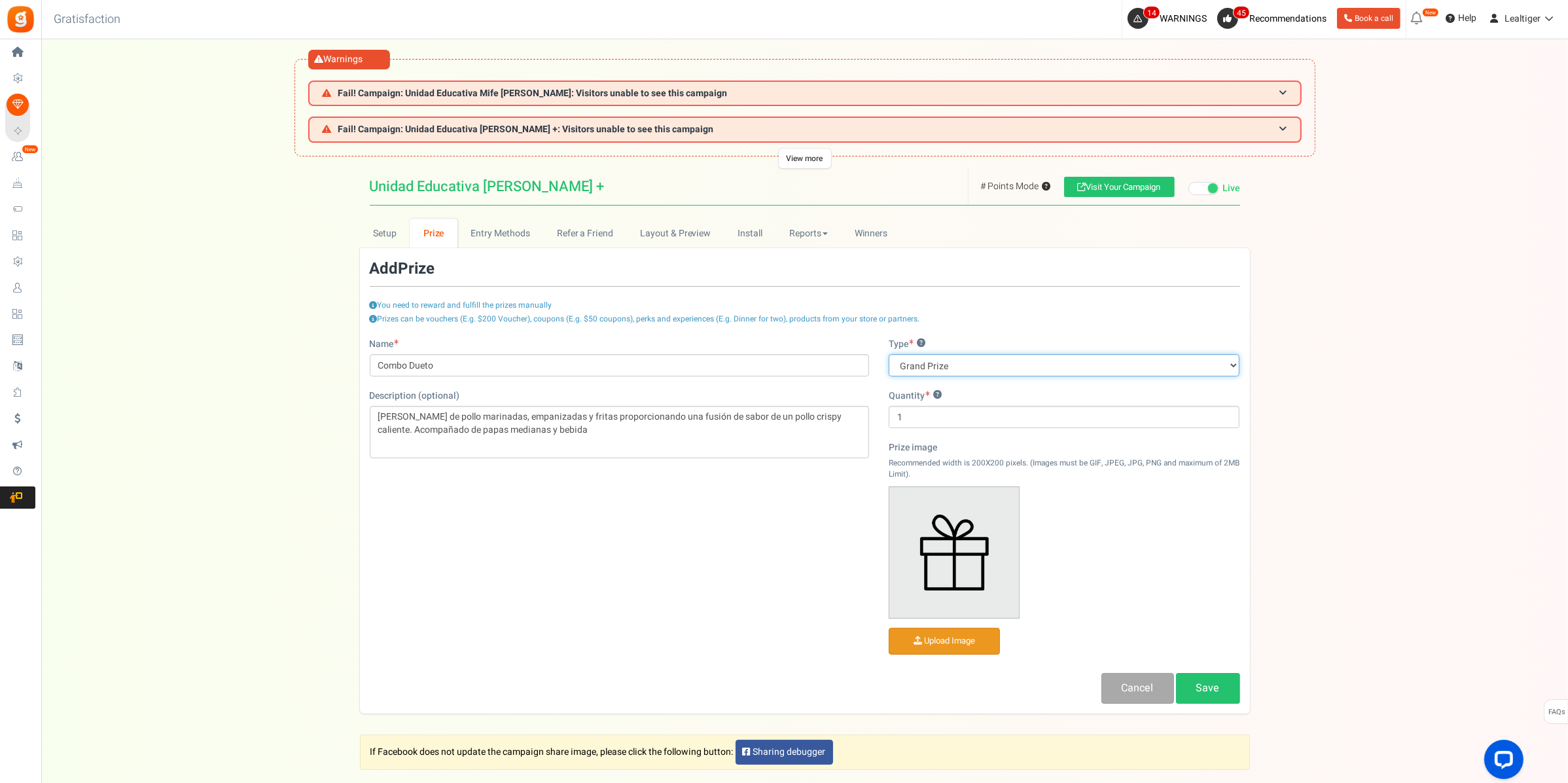
click at [973, 361] on select "Grand Prize Daily Prize Weekly Prize Monthly Prize" at bounding box center [1064, 365] width 351 height 22
select select "weekly"
click at [888, 354] on select "Grand Prize Daily Prize Weekly Prize Monthly Prize" at bounding box center [1064, 365] width 351 height 22
click at [967, 419] on input "1" at bounding box center [1064, 417] width 351 height 22
type input "10"
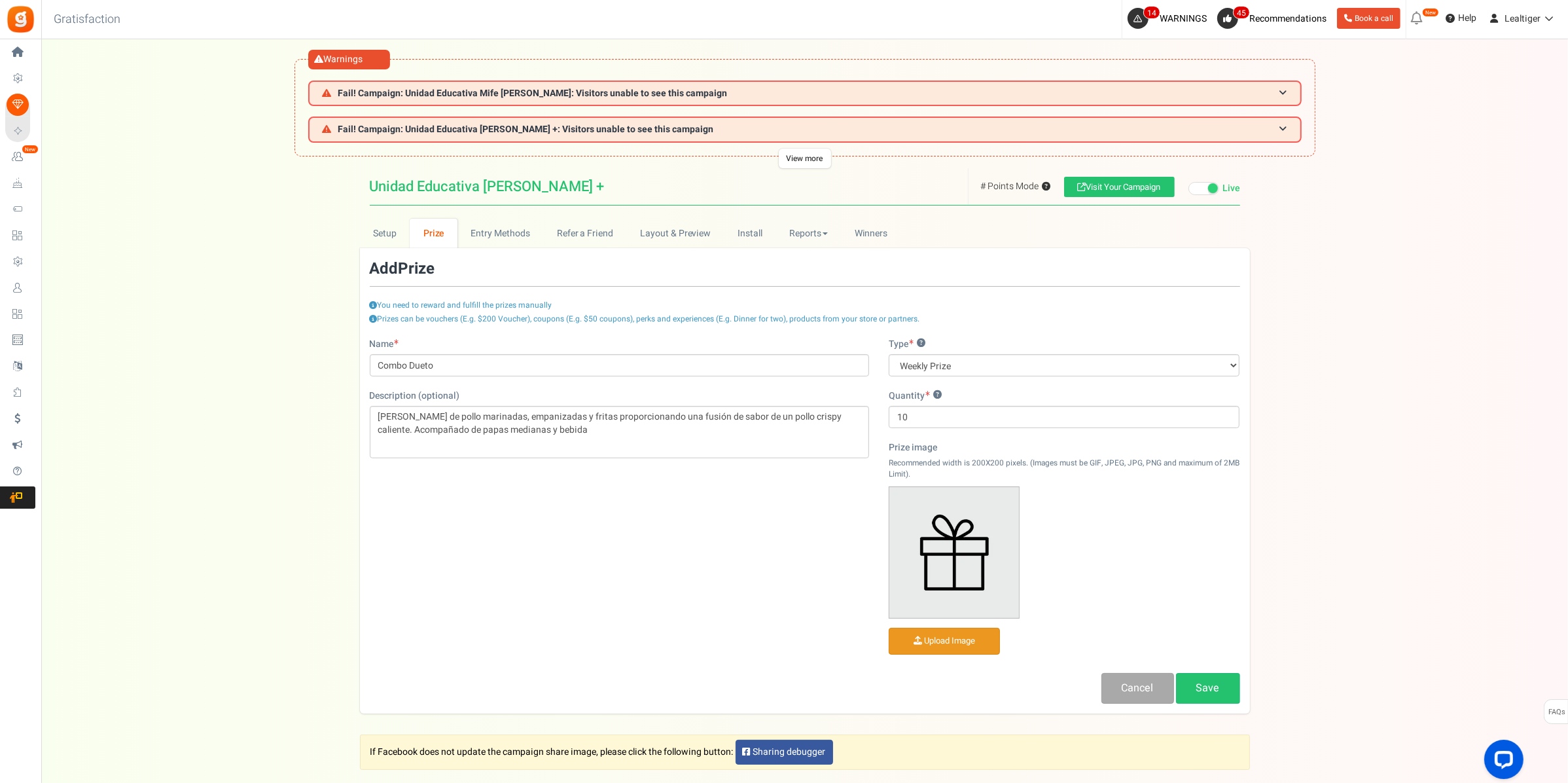
click at [951, 637] on input "file" at bounding box center [944, 641] width 110 height 26
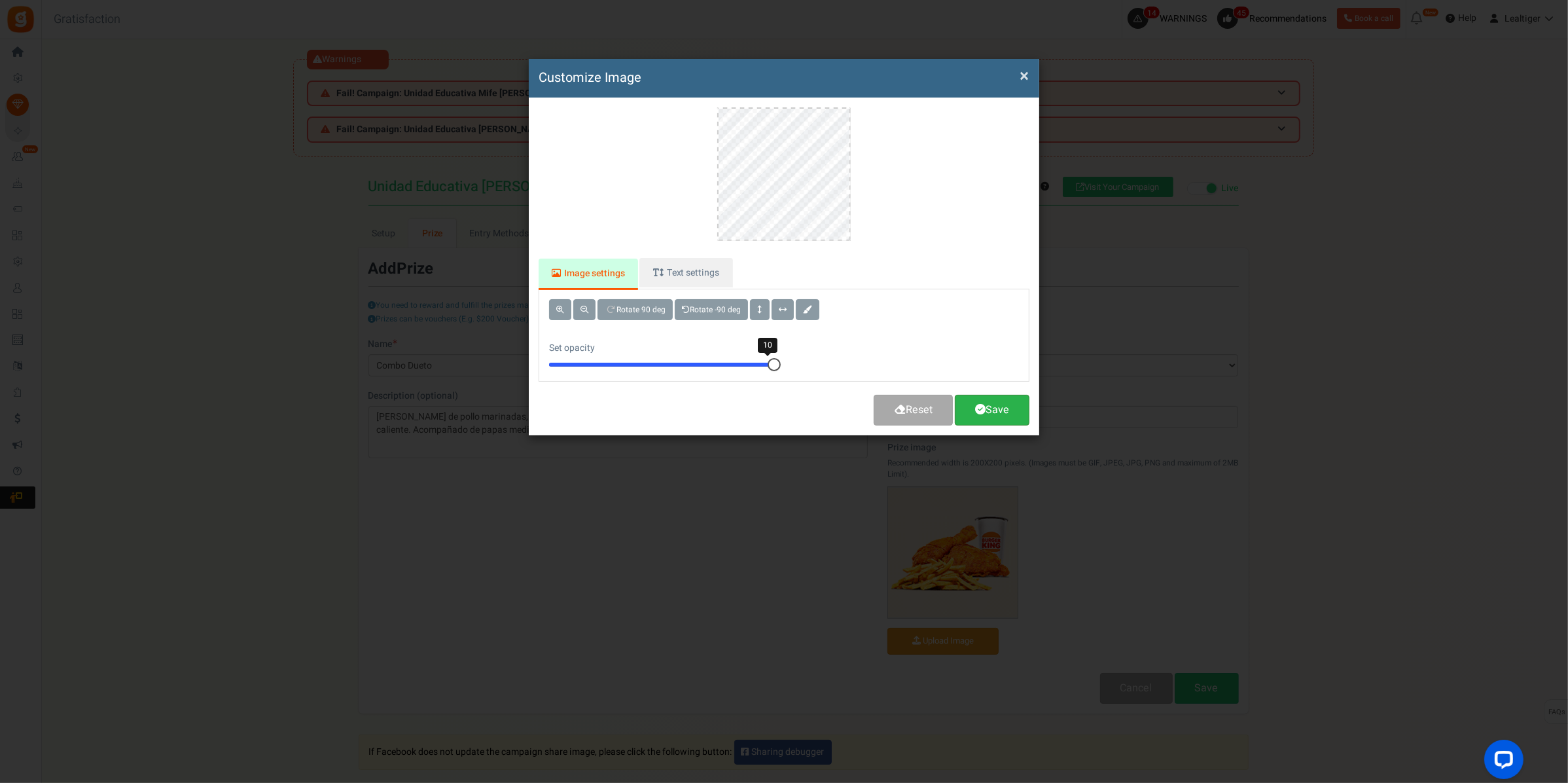
click at [995, 409] on link "Save" at bounding box center [992, 410] width 75 height 31
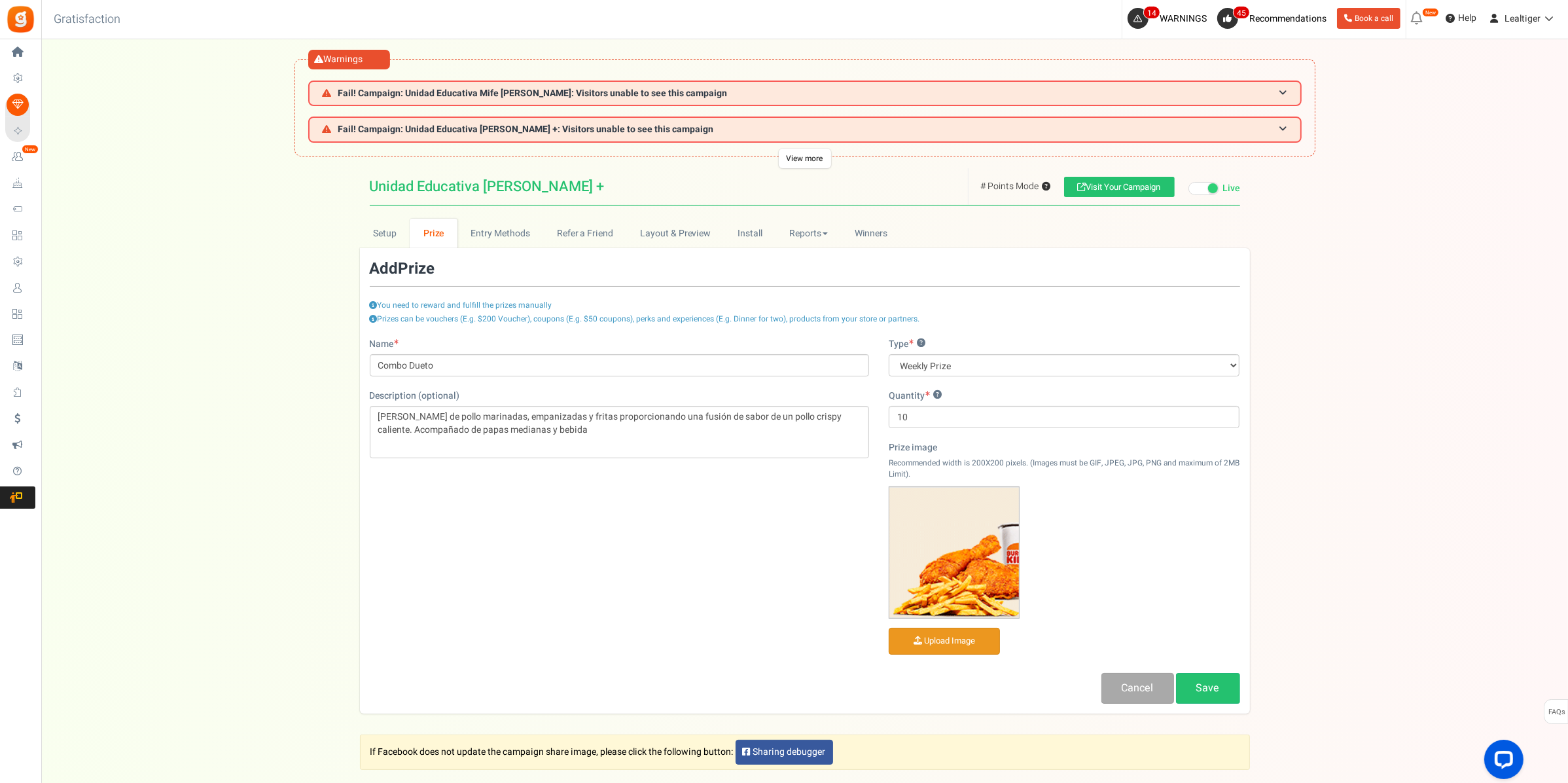
scroll to position [101, 0]
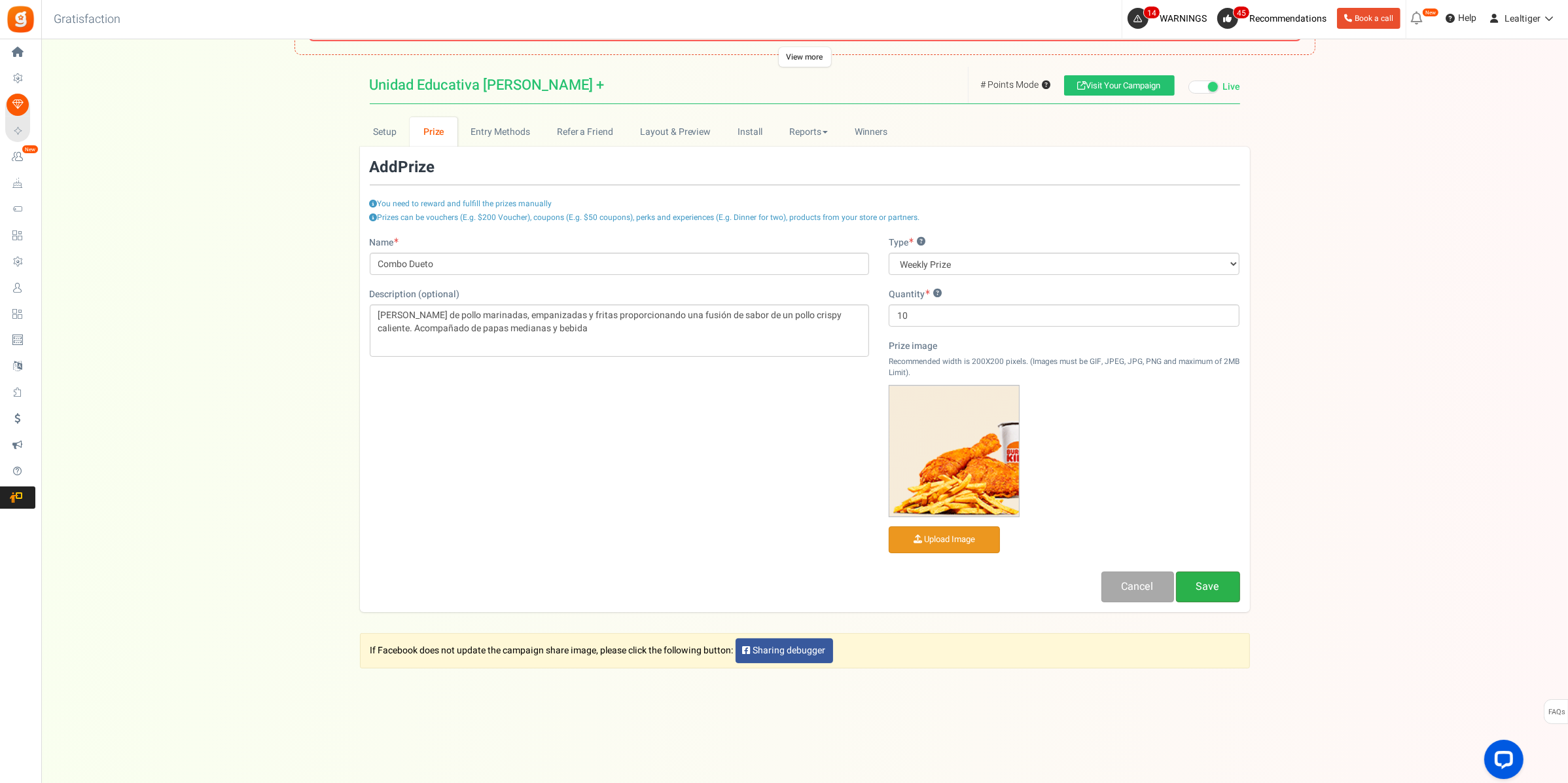
click at [1212, 583] on link "Save" at bounding box center [1208, 587] width 64 height 31
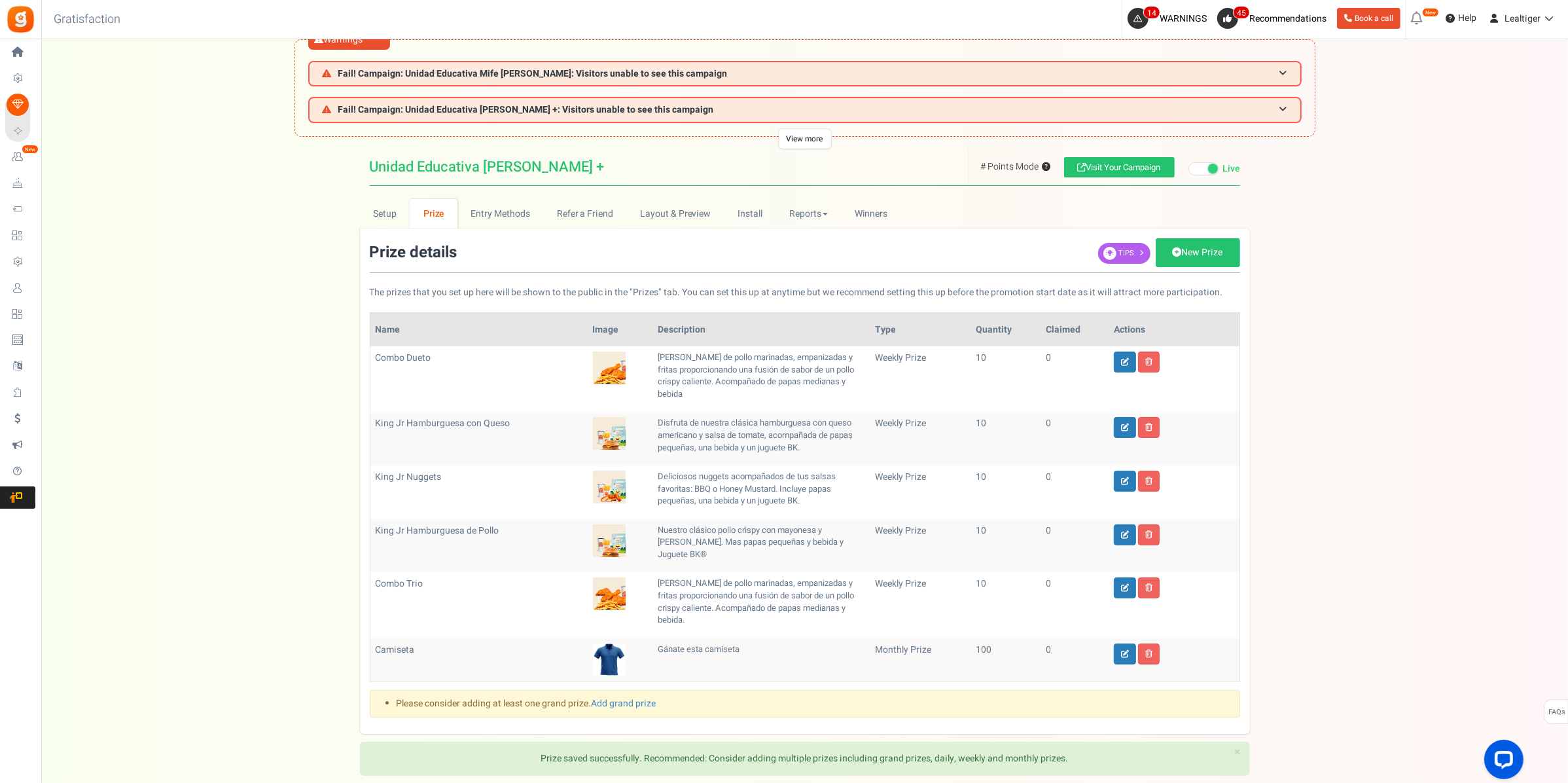
scroll to position [0, 0]
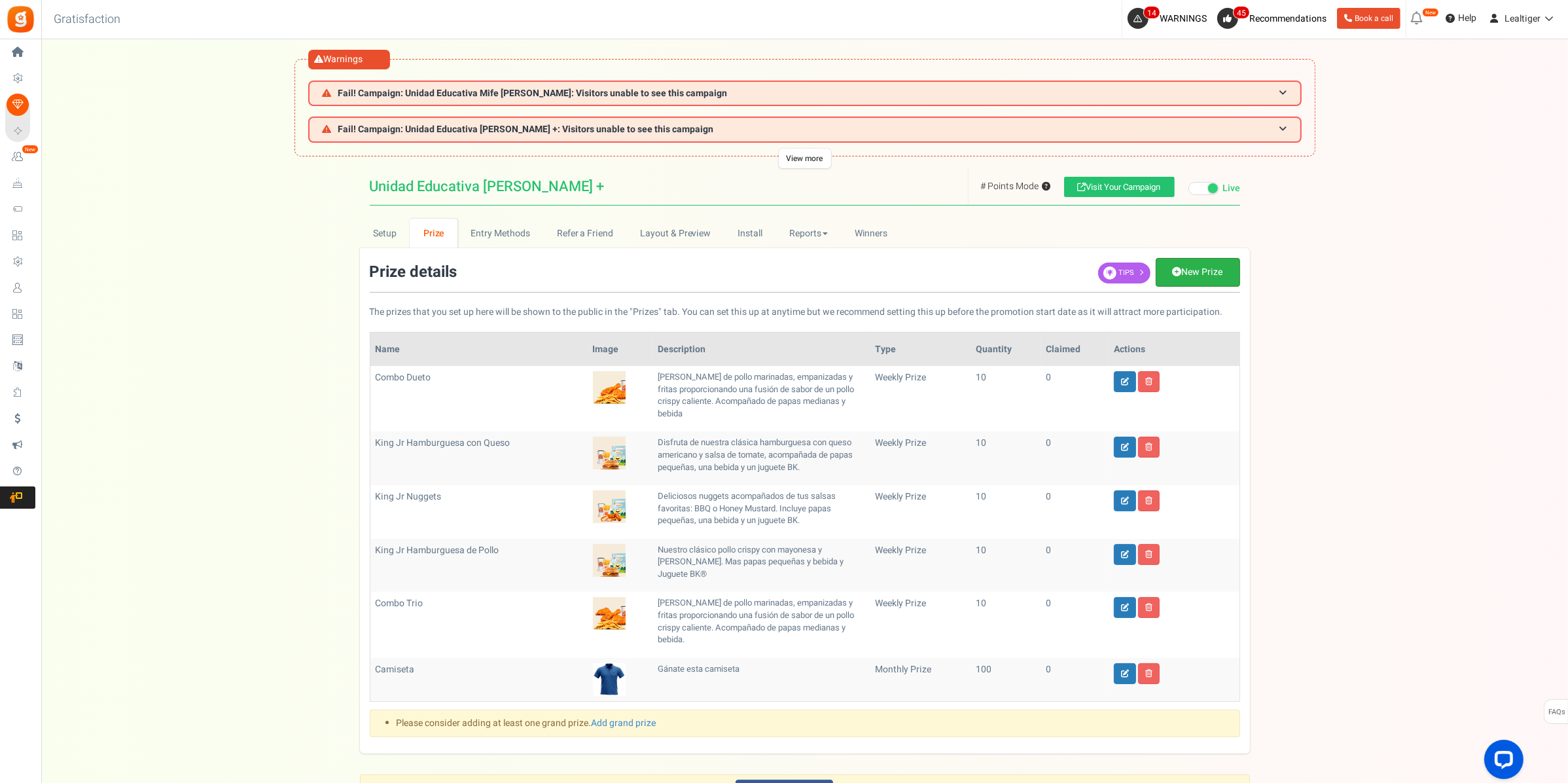
click at [1192, 269] on link "New Prize" at bounding box center [1198, 272] width 84 height 29
select select "grand"
type input "1"
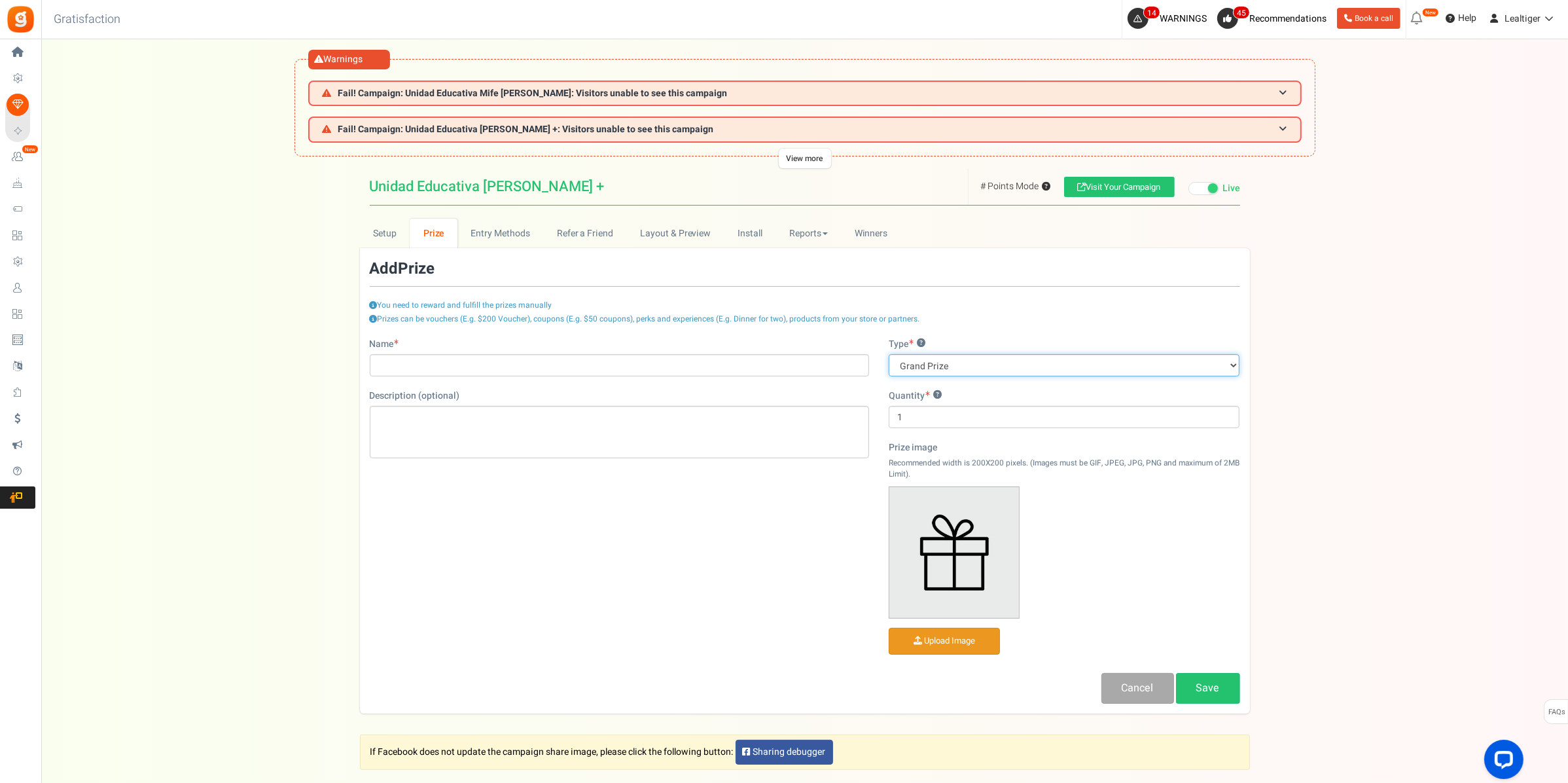
click at [999, 370] on select "Grand Prize Daily Prize Weekly Prize Monthly Prize" at bounding box center [1064, 365] width 351 height 22
select select "daily"
click at [888, 354] on select "Grand Prize Daily Prize Weekly Prize Monthly Prize" at bounding box center [1064, 365] width 351 height 22
click at [733, 370] on input "Name" at bounding box center [619, 365] width 500 height 22
paste input "2x1 Familiares Chicken Supremas"
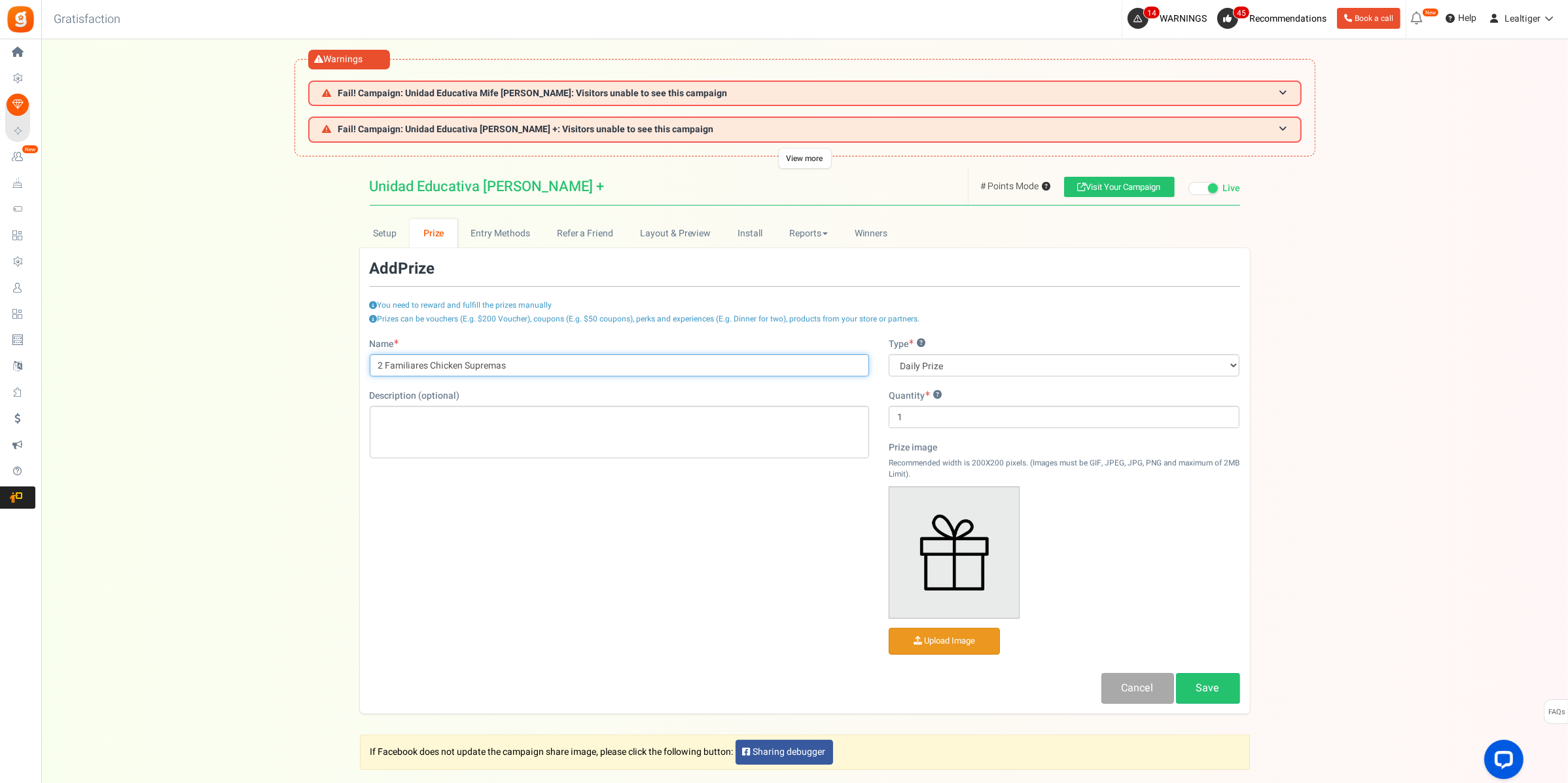
type input "2 Familiares Chicken Supremas"
click at [460, 418] on div "Editor de Texto Enriquecido, prize_description" at bounding box center [619, 432] width 500 height 52
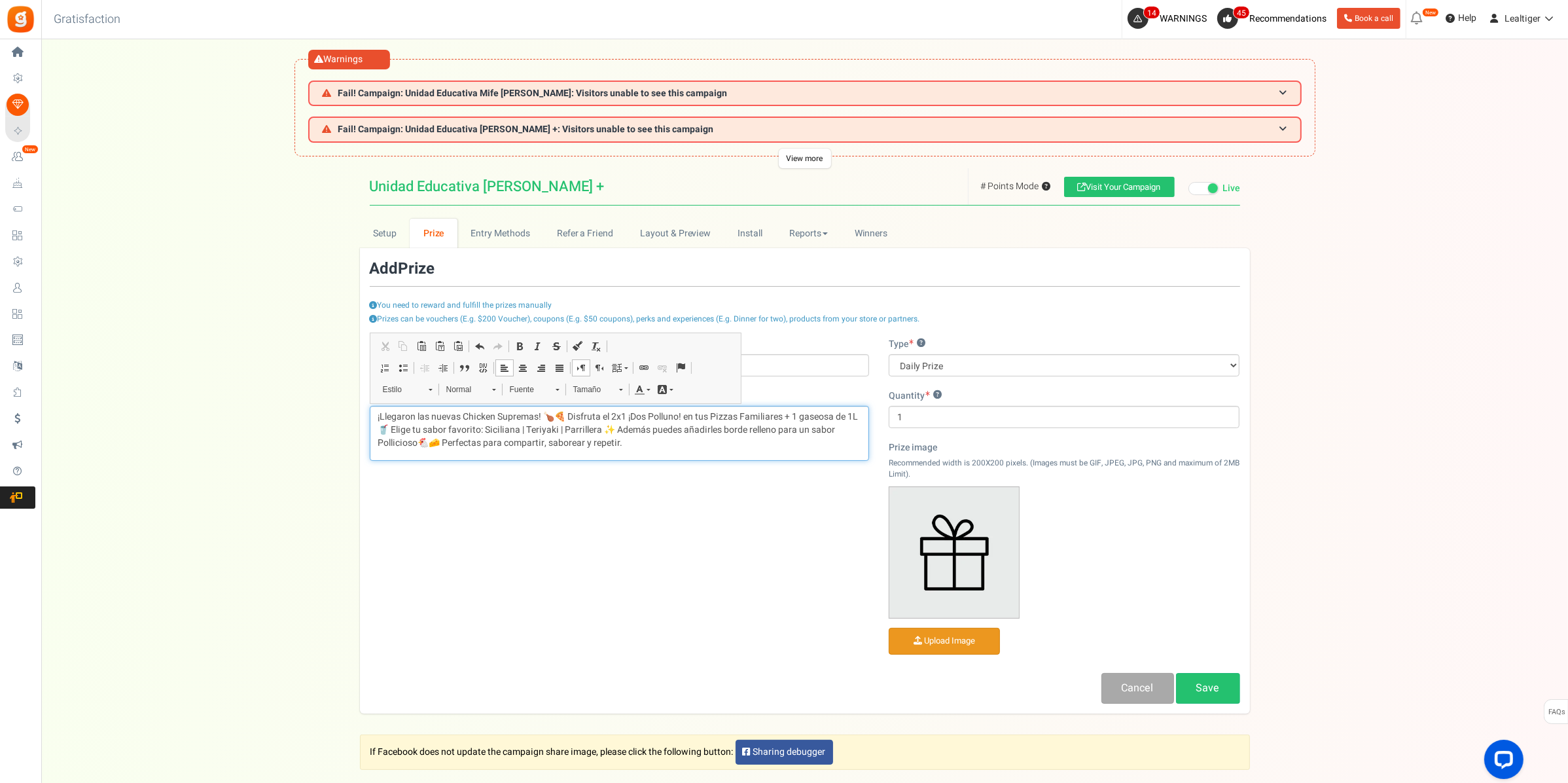
click at [614, 415] on p "¡Llegaron las nuevas Chicken Supremas! 🍗🍕 Disfruta el 2x1 ¡Dos Polluno! en tus …" at bounding box center [620, 430] width 483 height 39
click at [965, 424] on input "1" at bounding box center [1064, 417] width 351 height 22
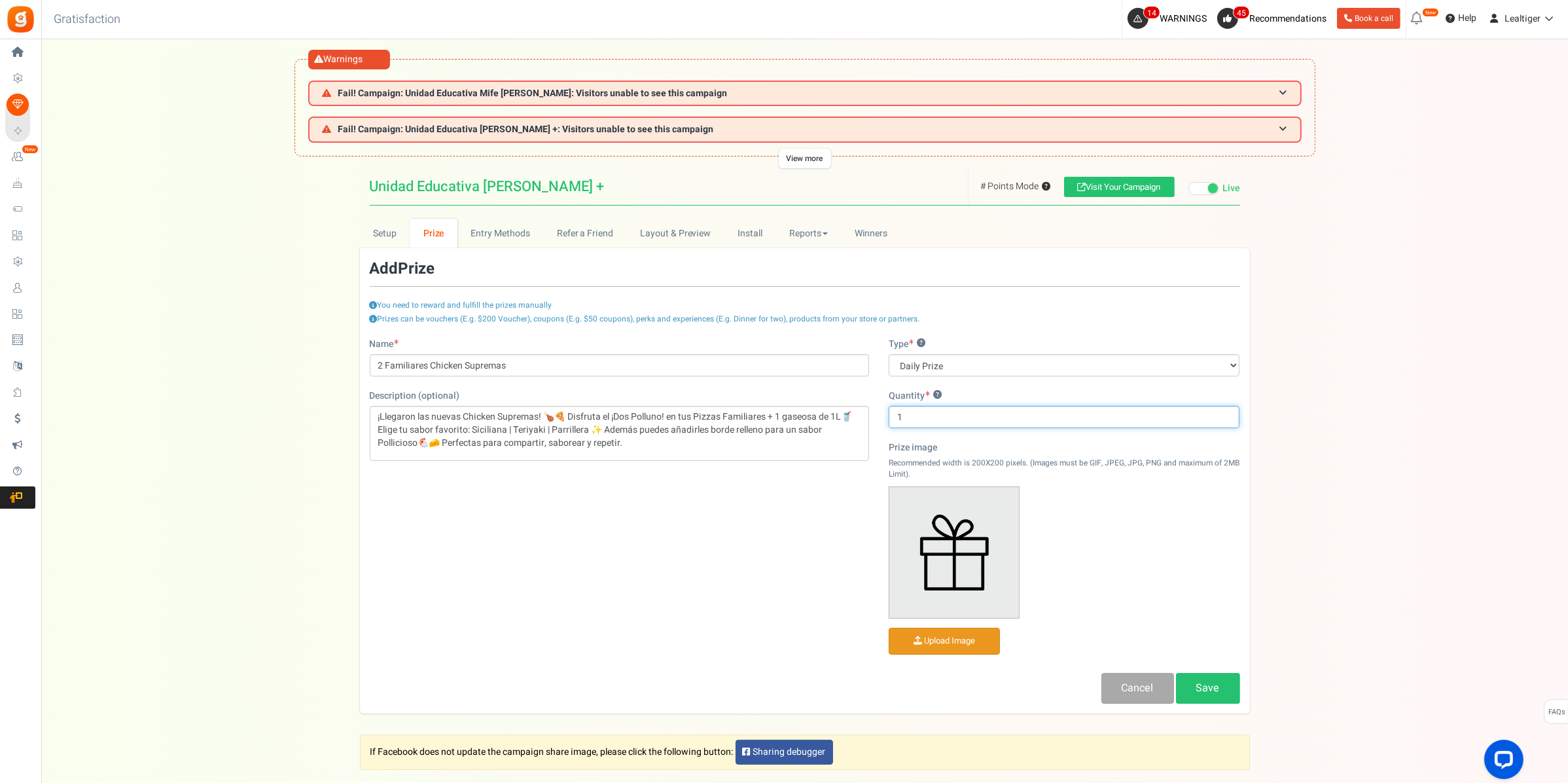
type input "10"
click at [610, 411] on p "¡Llegaron las nuevas Chicken Supremas! 🍗🍕 Disfruta el ¡Dos Polluno! en tus Pizz…" at bounding box center [620, 430] width 483 height 39
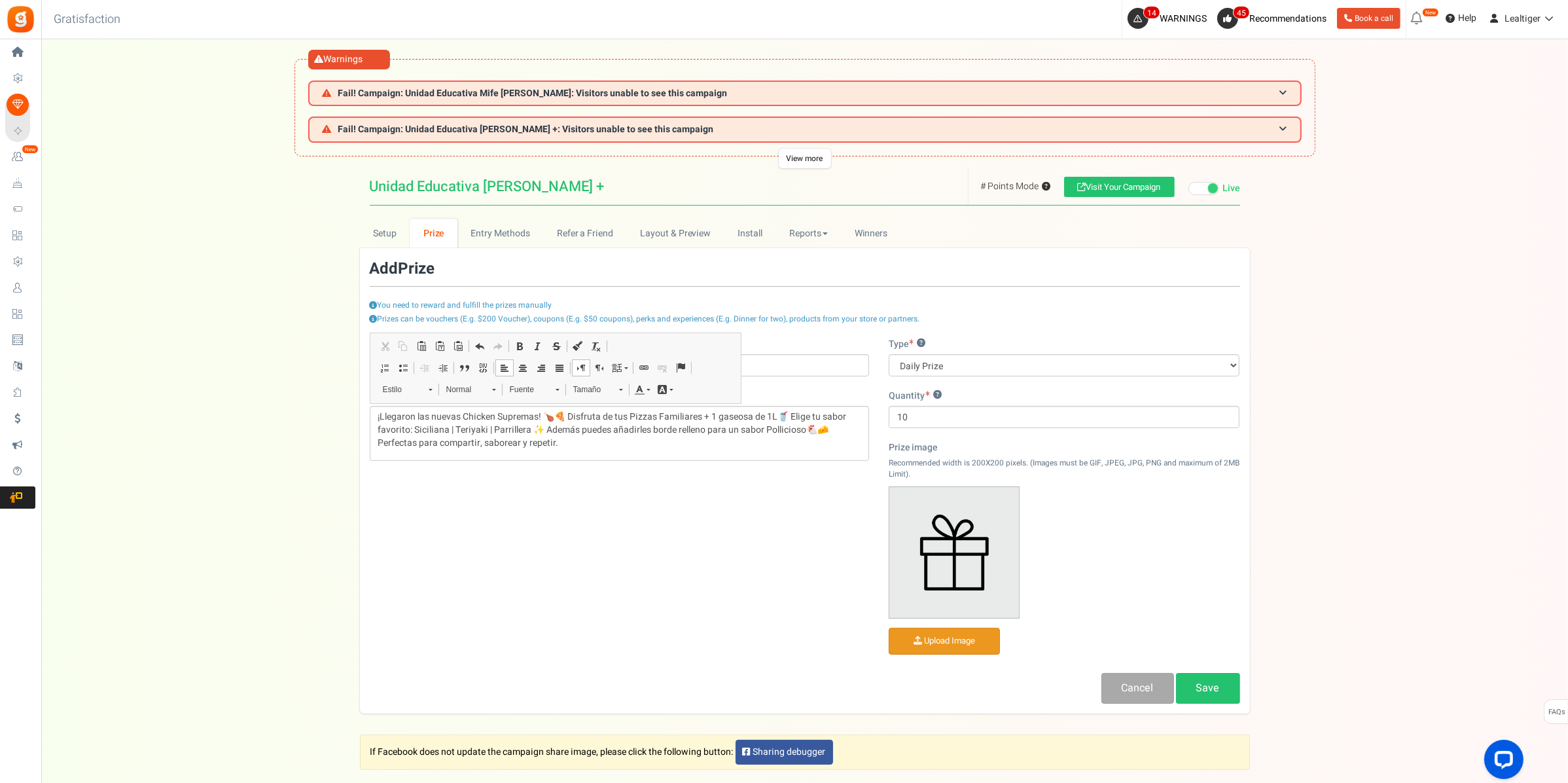
click at [929, 645] on input "file" at bounding box center [944, 641] width 110 height 26
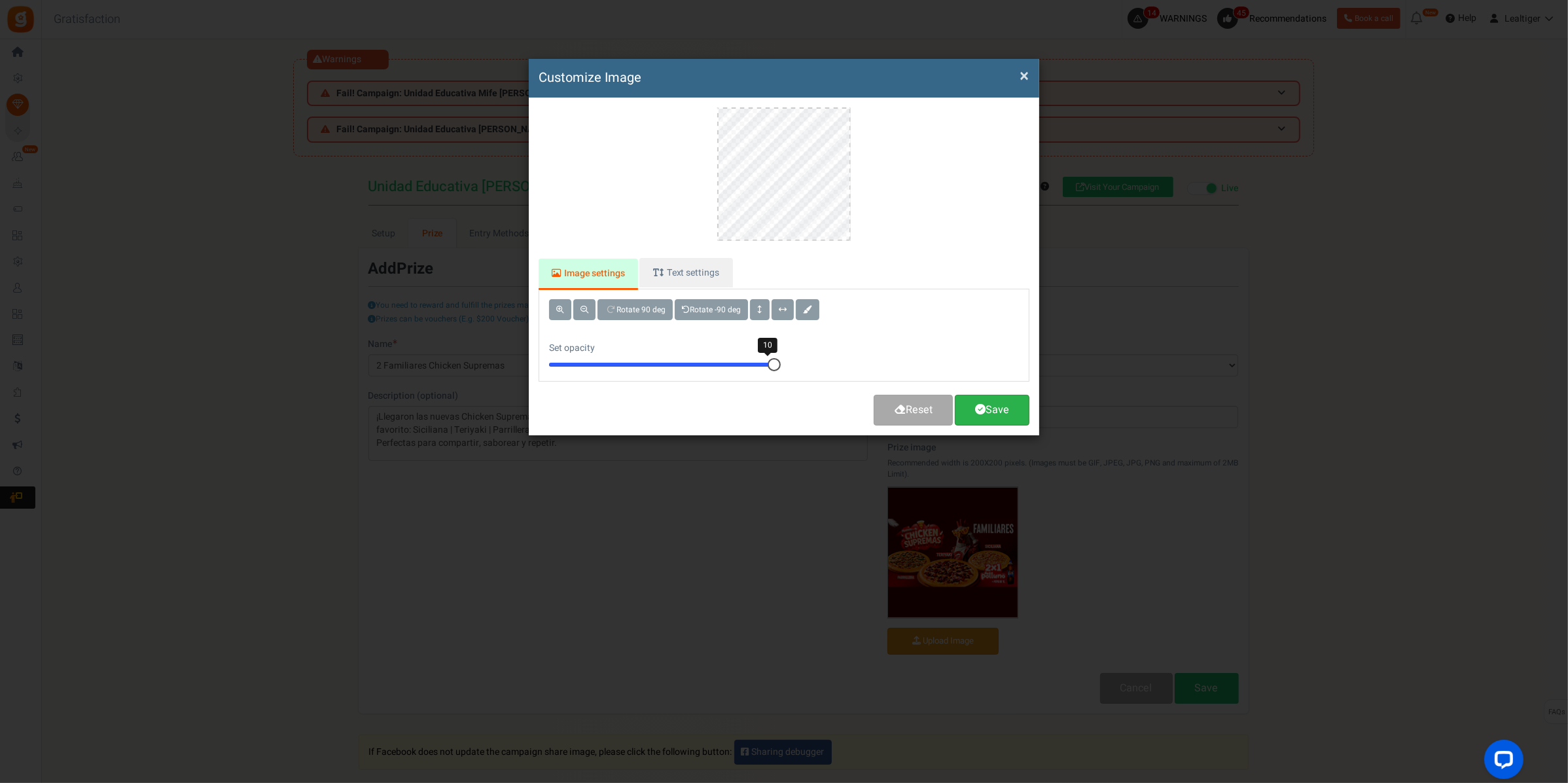
click at [1000, 410] on link "Save" at bounding box center [992, 410] width 75 height 31
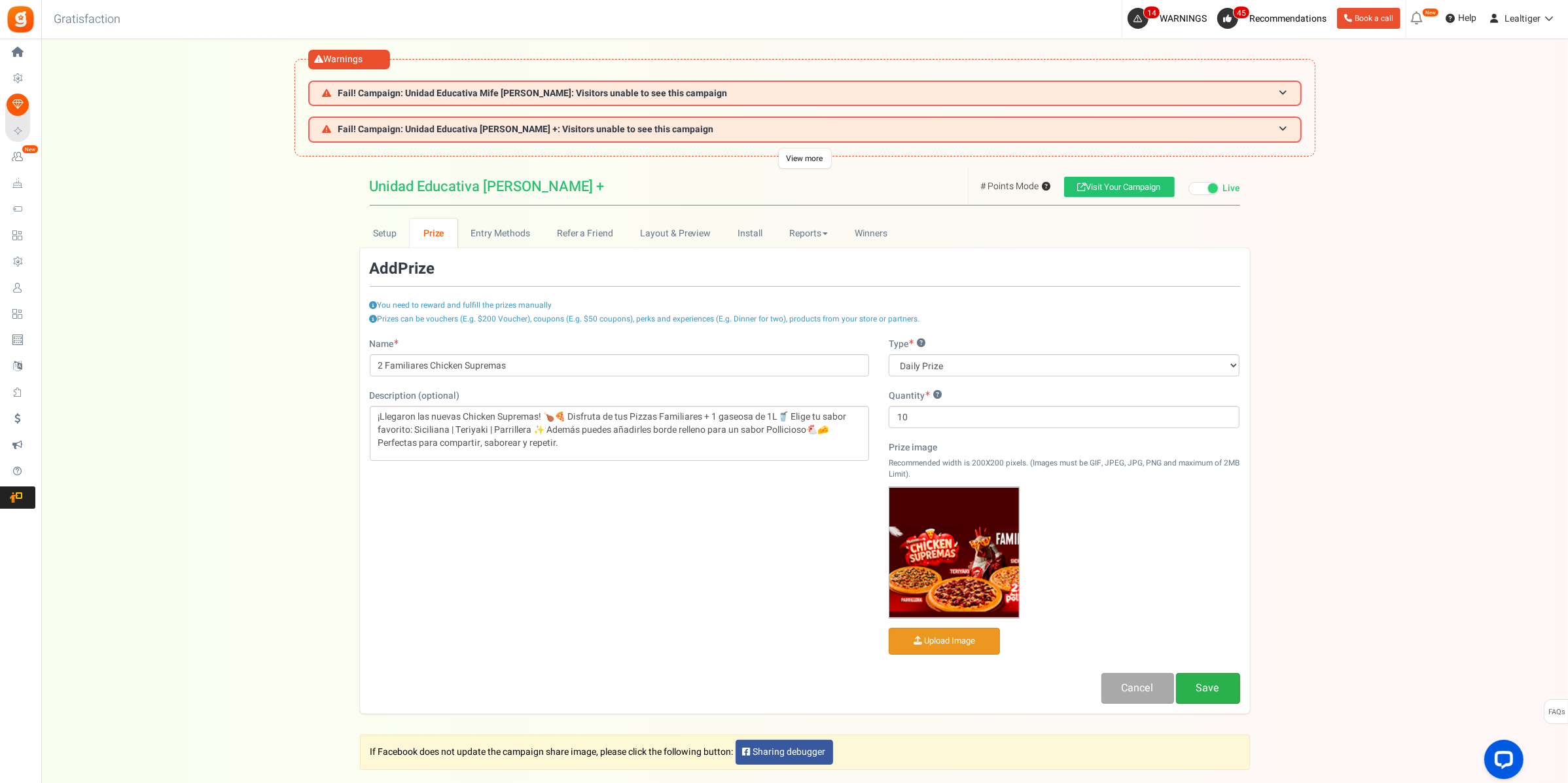
click at [1208, 681] on link "Save" at bounding box center [1208, 689] width 64 height 31
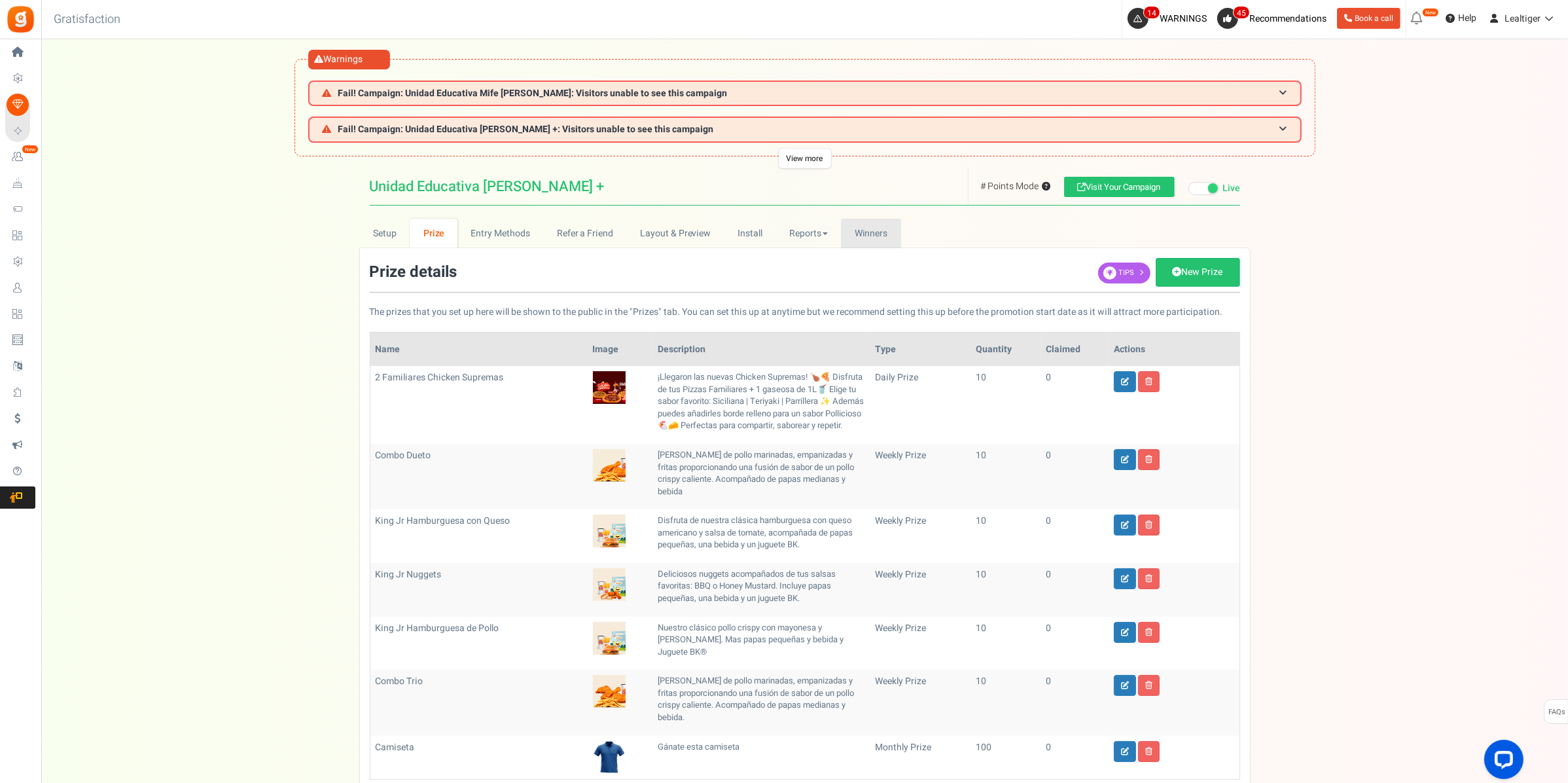
click at [869, 230] on span "Winners" at bounding box center [871, 233] width 33 height 14
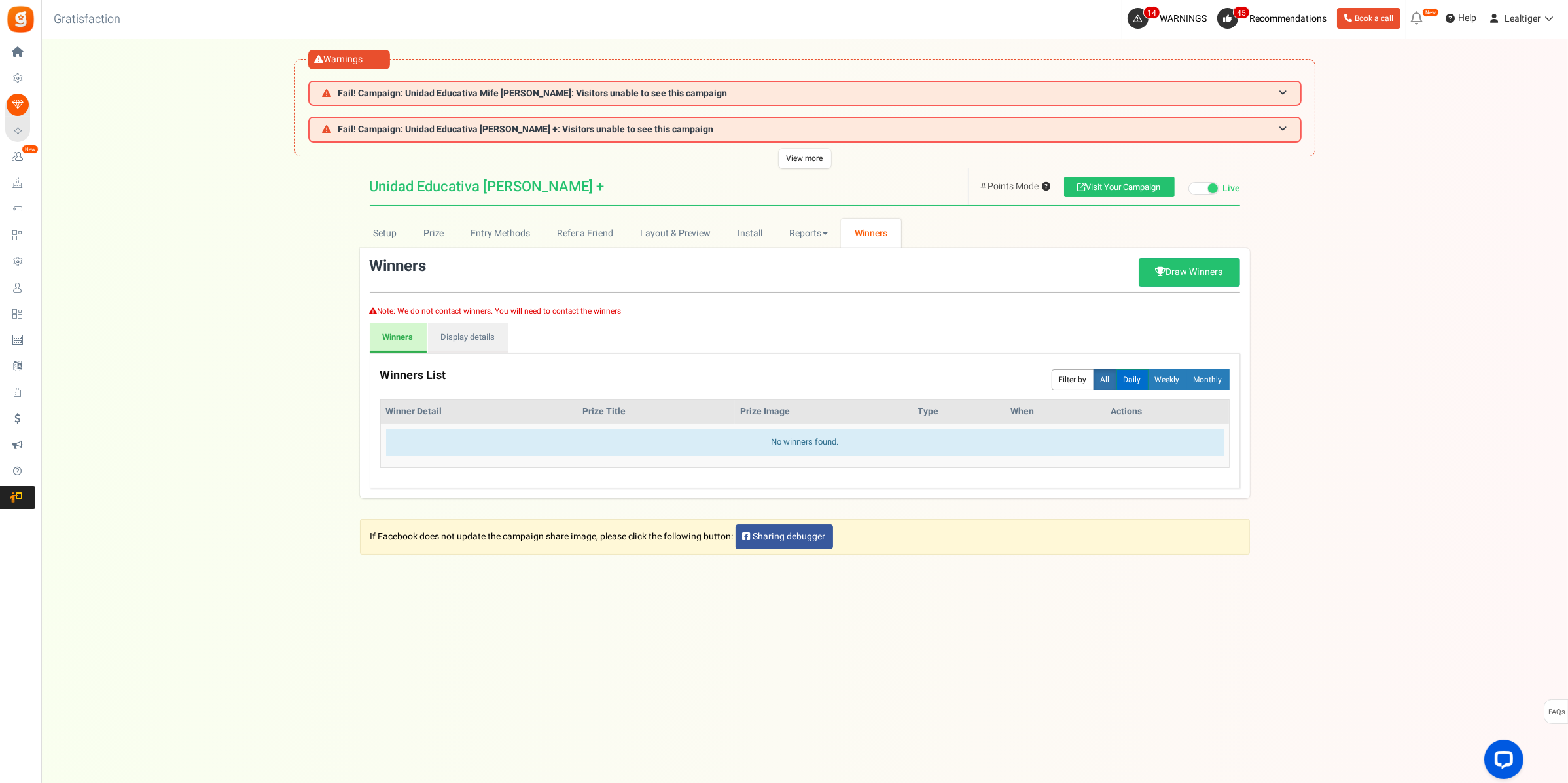
click at [1127, 375] on button "Daily" at bounding box center [1132, 379] width 32 height 21
click at [1176, 276] on link "Draw Winners" at bounding box center [1189, 272] width 101 height 29
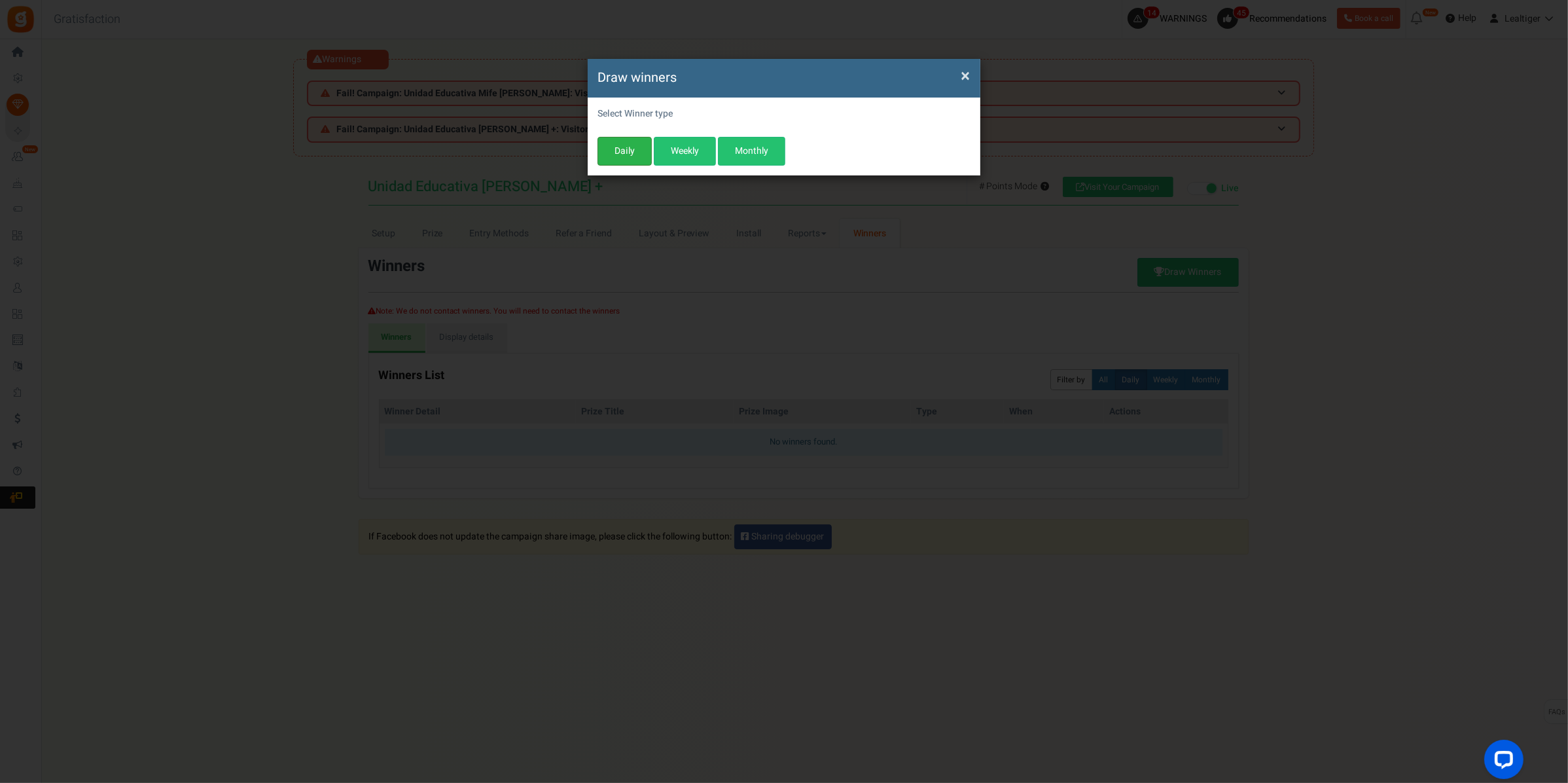
click at [612, 148] on button "Daily" at bounding box center [625, 151] width 55 height 29
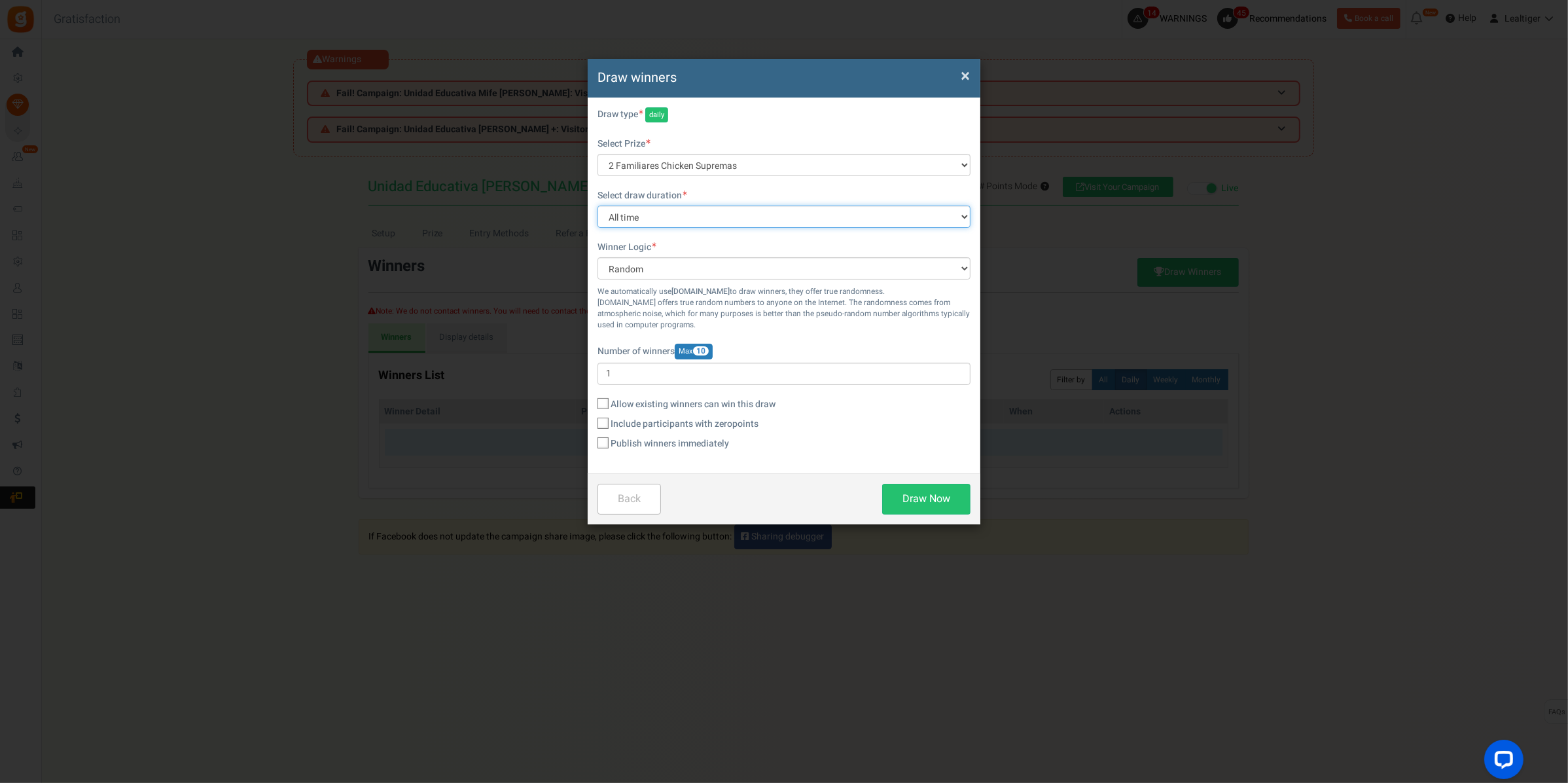
click at [725, 217] on select "All time [DATE] [DATE] The [DATE] Last 7 days This week (Sun - [DATE]) This wee…" at bounding box center [784, 216] width 373 height 22
click at [598, 205] on select "All time [DATE] [DATE] The [DATE] Last 7 days This week (Sun - [DATE]) This wee…" at bounding box center [784, 216] width 373 height 22
click at [714, 213] on select "All time [DATE] [DATE] The [DATE] Last 7 days This week (Sun - [DATE]) This wee…" at bounding box center [784, 216] width 373 height 22
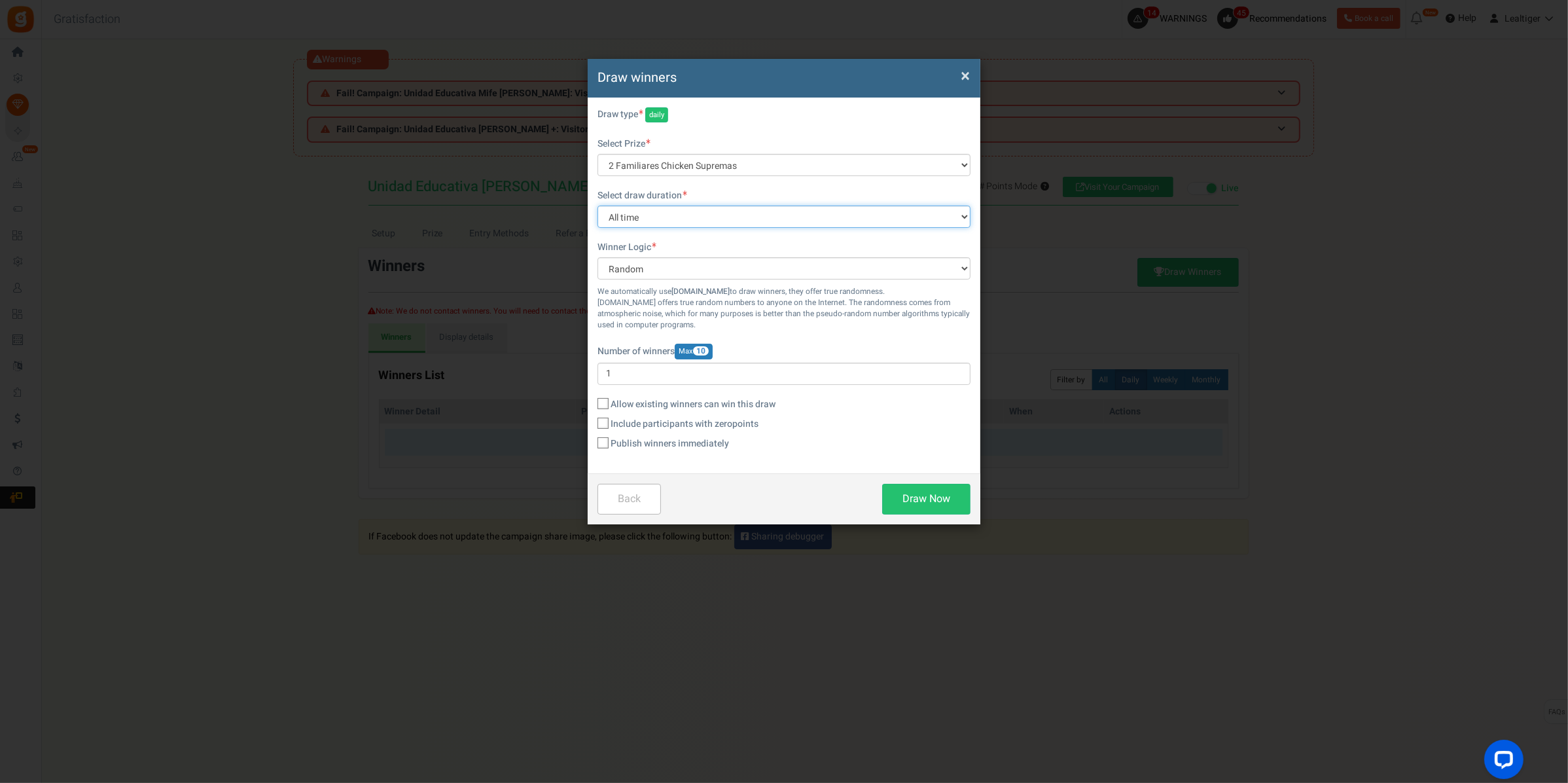
click at [598, 205] on select "All time [DATE] [DATE] The [DATE] Last 7 days This week (Sun - [DATE]) This wee…" at bounding box center [784, 216] width 373 height 22
click at [703, 214] on select "All time [DATE] [DATE] The [DATE] Last 7 days This week (Sun - [DATE]) This wee…" at bounding box center [784, 216] width 373 height 22
select select "[DATE]"
click at [598, 205] on select "All time [DATE] [DATE] The [DATE] Last 7 days This week (Sun - [DATE]) This wee…" at bounding box center [784, 216] width 373 height 22
click at [691, 211] on select "All time [DATE] [DATE] The [DATE] Last 7 days This week (Sun - [DATE]) This wee…" at bounding box center [784, 216] width 373 height 22
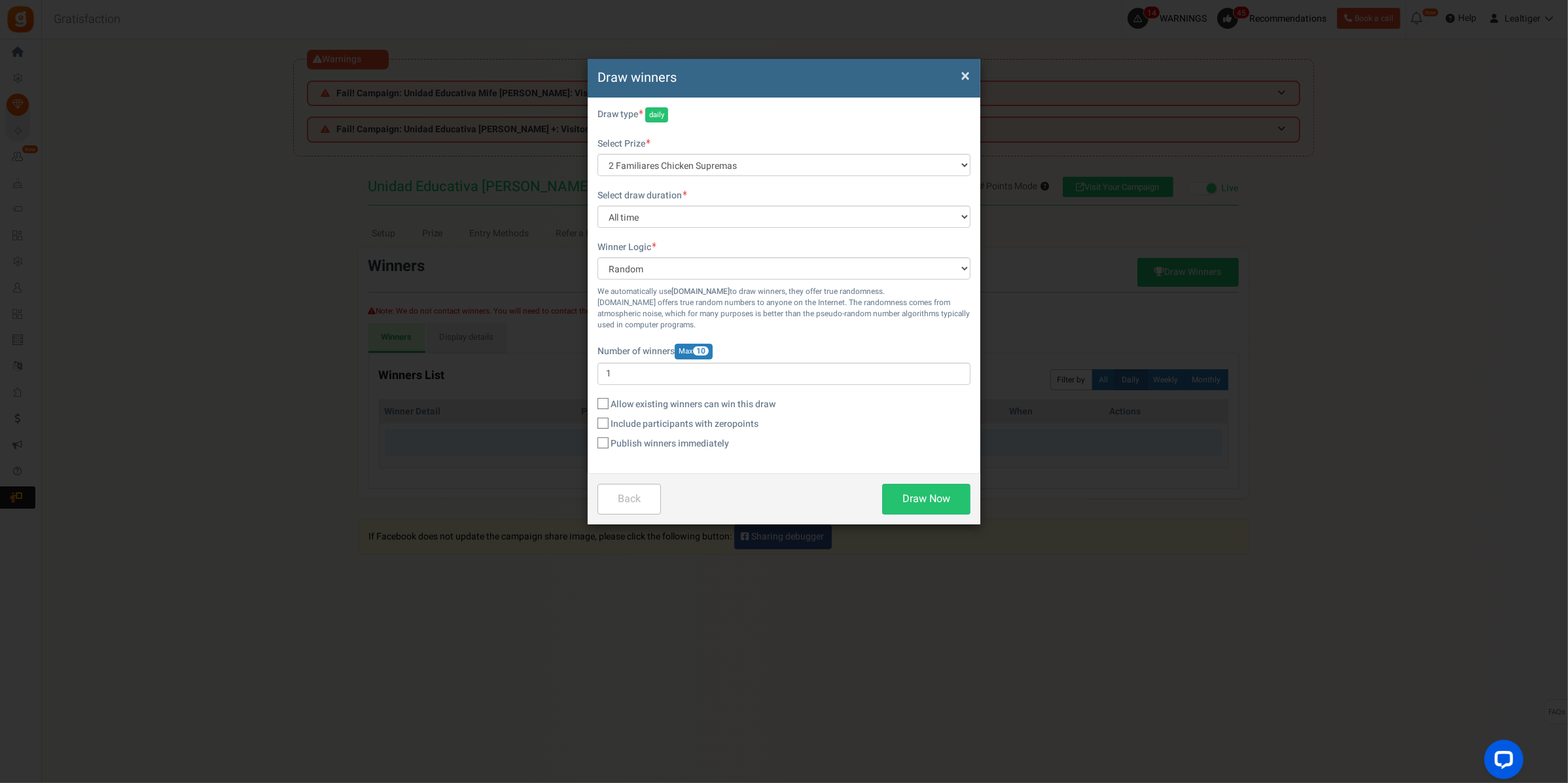
click at [731, 190] on div "Select draw duration All time [DATE] [DATE] The [DATE] Last 7 days This week (S…" at bounding box center [784, 208] width 373 height 38
click at [656, 215] on select "All time [DATE] [DATE] The [DATE] Last 7 days This week (Sun - [DATE]) This wee…" at bounding box center [784, 216] width 373 height 22
click at [697, 162] on select "2 Familiares Chicken Supremas" at bounding box center [784, 165] width 373 height 22
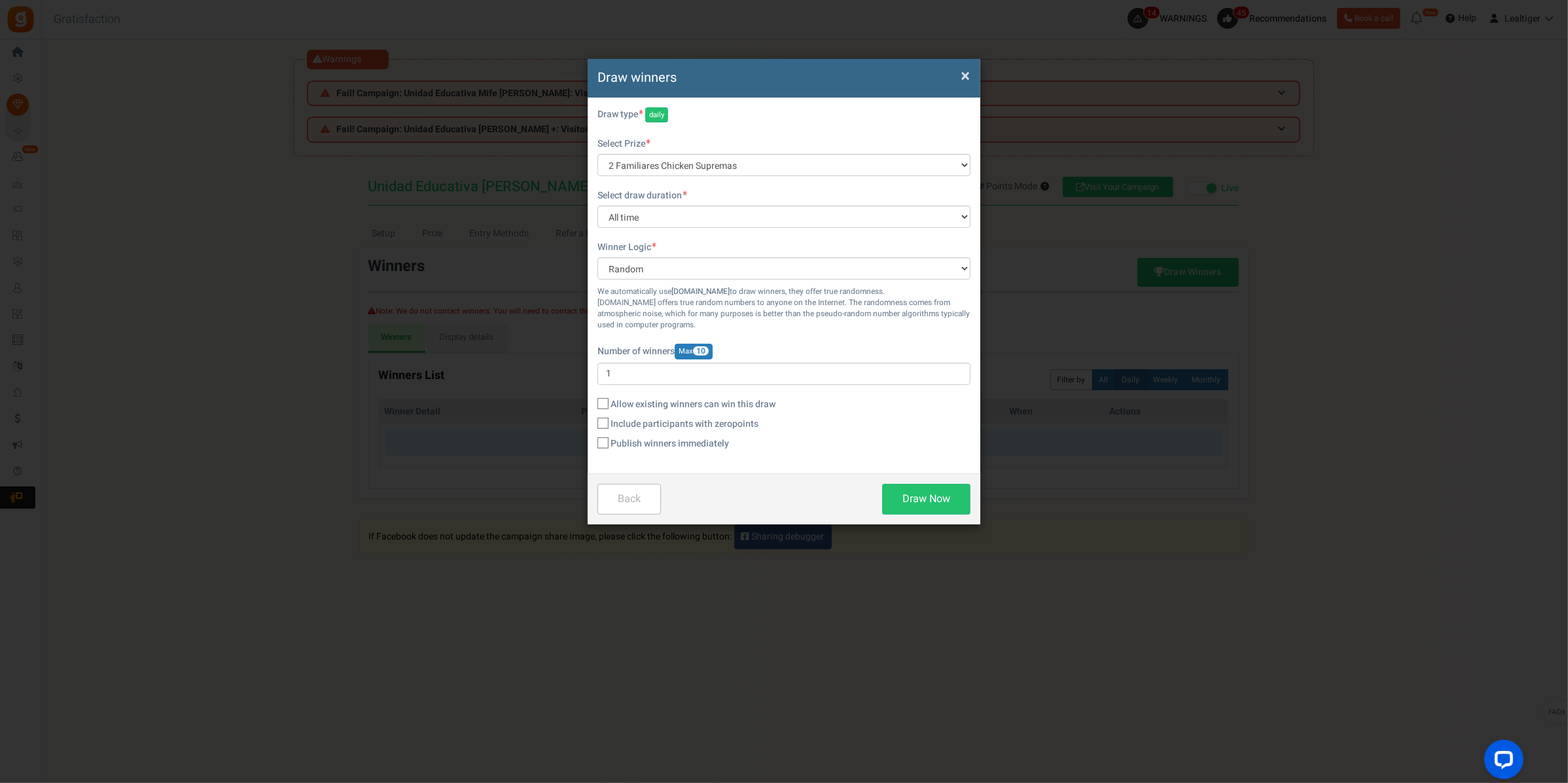
click at [961, 77] on span "×" at bounding box center [965, 76] width 9 height 25
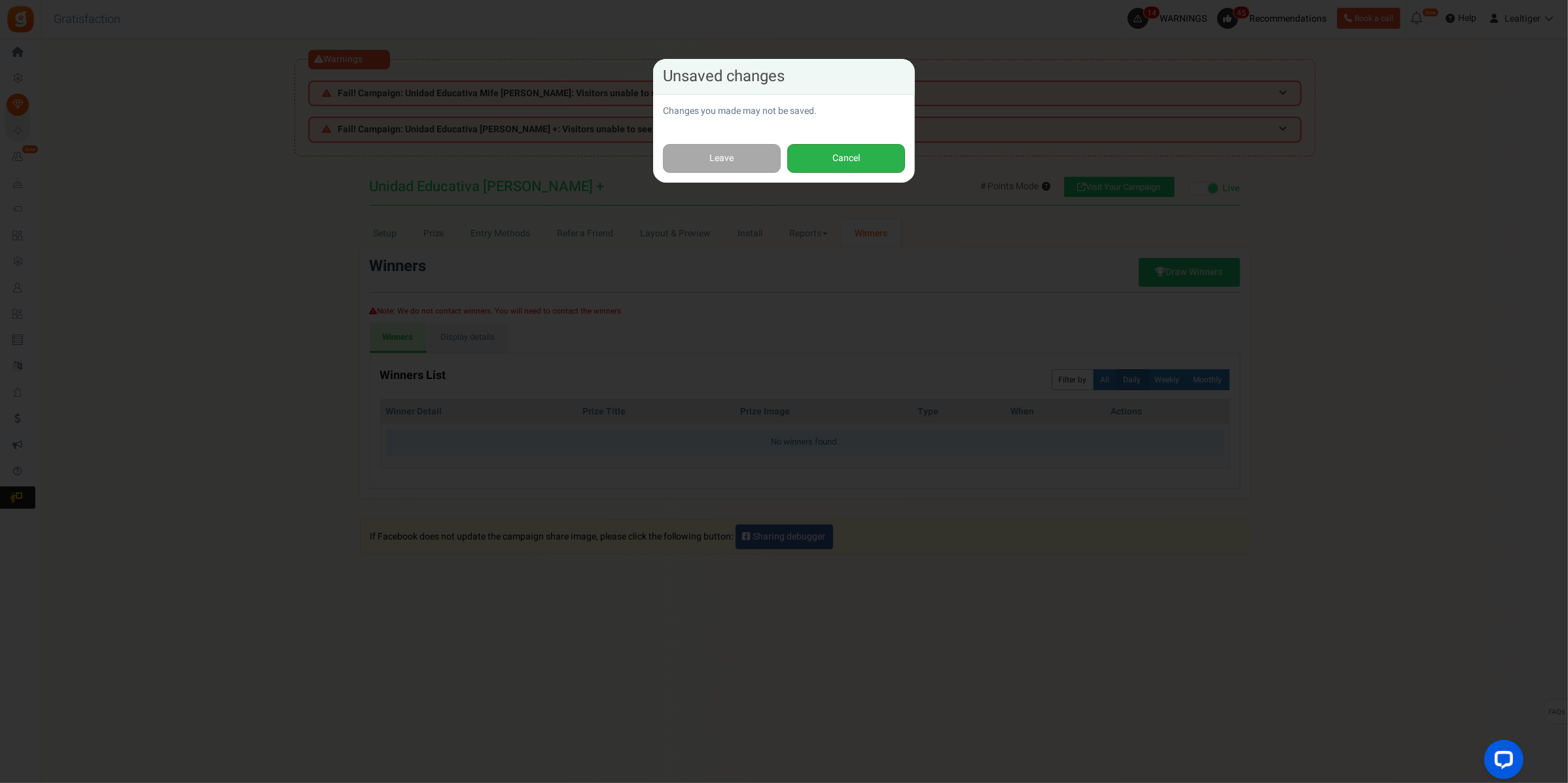
click at [812, 162] on button "Cancel" at bounding box center [846, 159] width 118 height 30
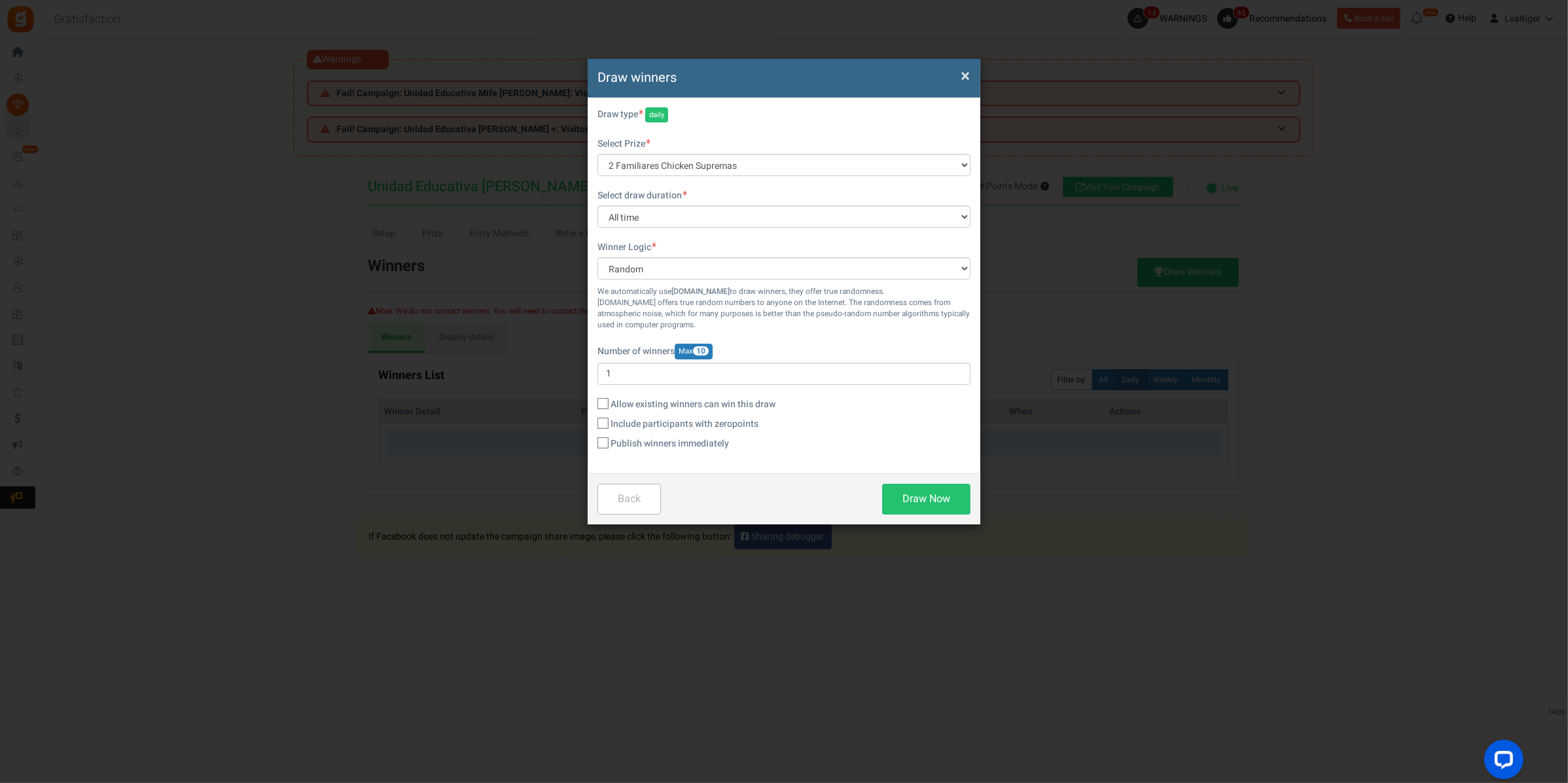
click at [963, 72] on span "×" at bounding box center [965, 76] width 9 height 25
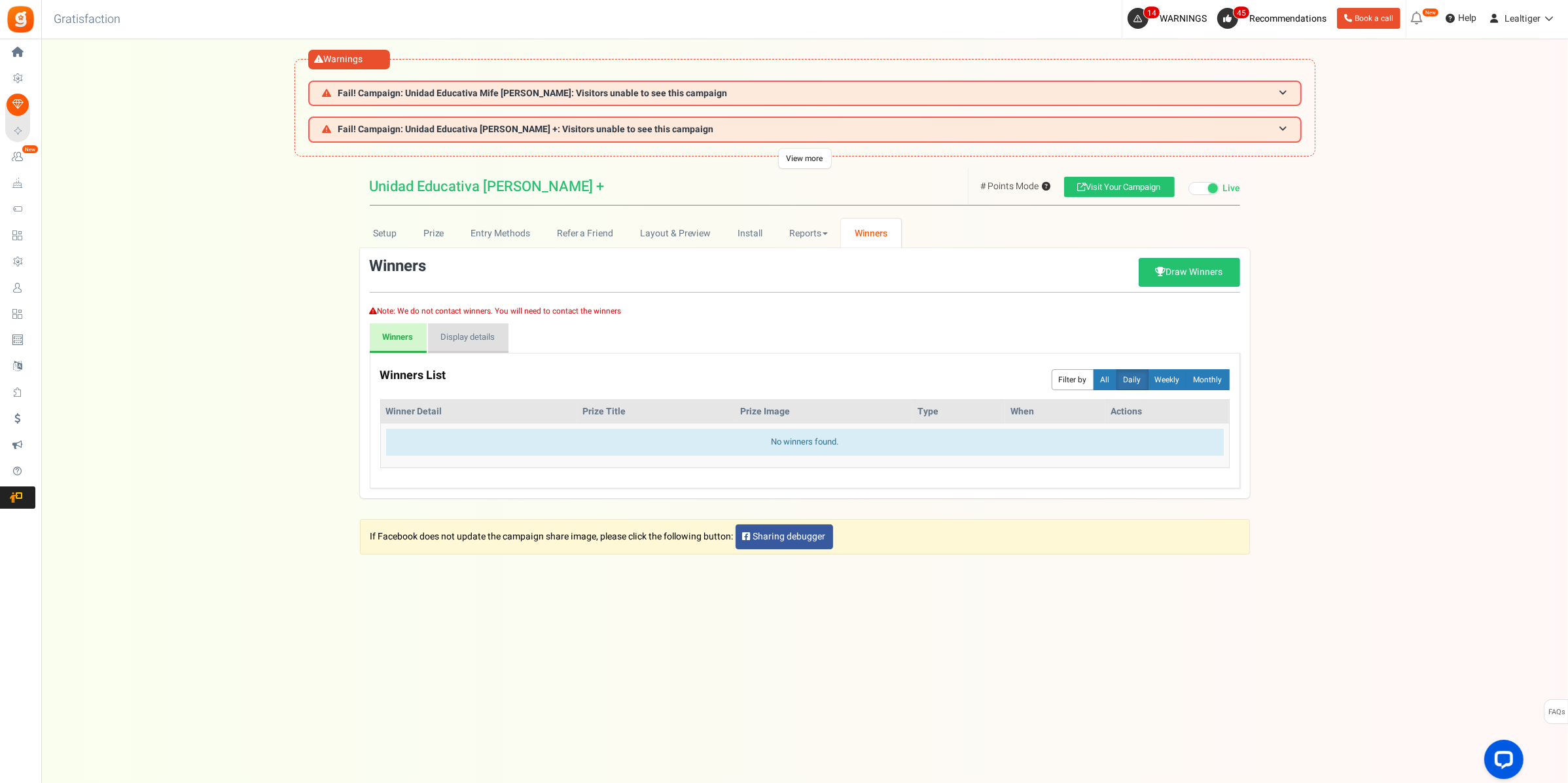
click at [488, 337] on link "Display details" at bounding box center [468, 338] width 80 height 30
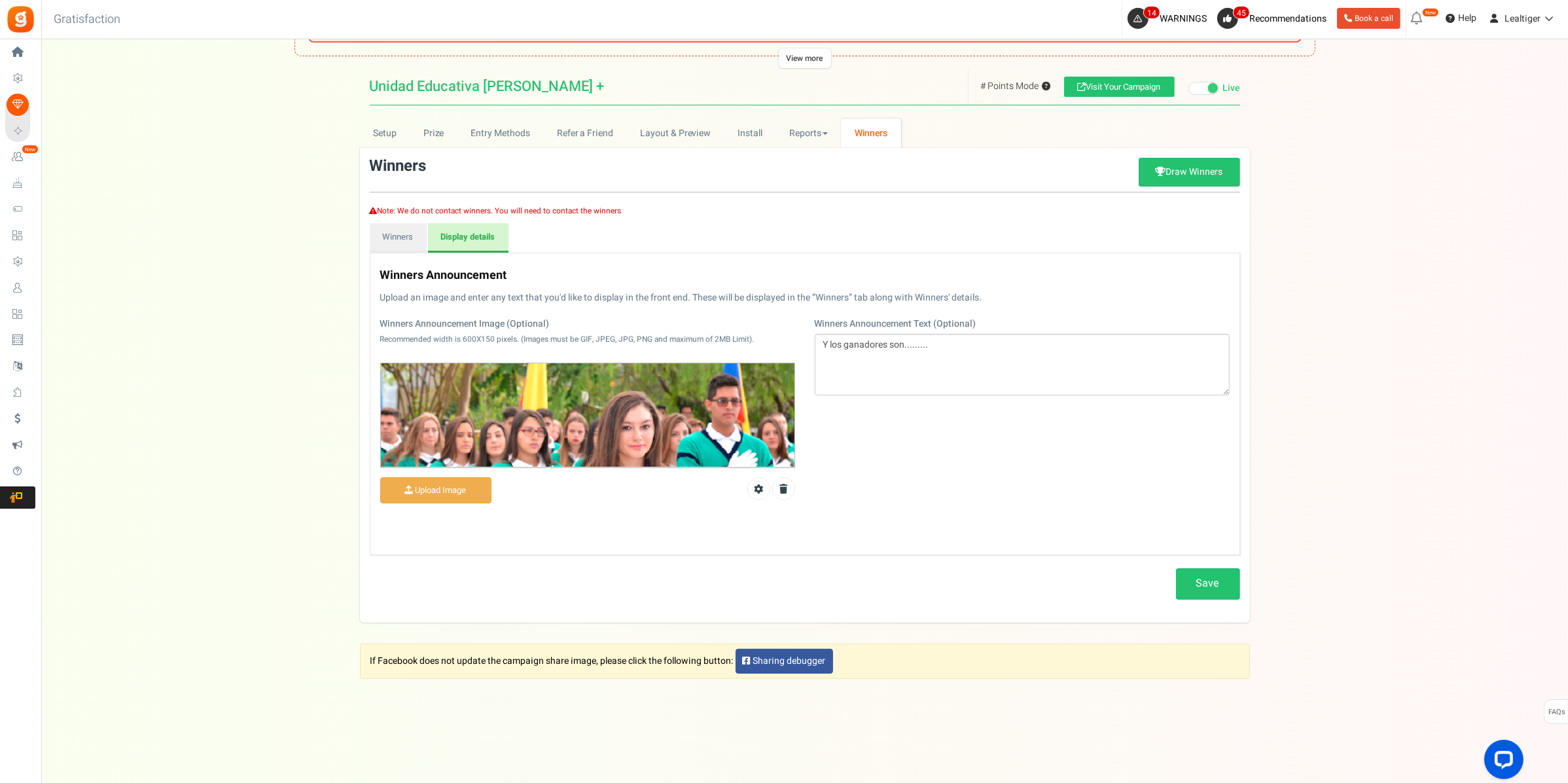
scroll to position [101, 0]
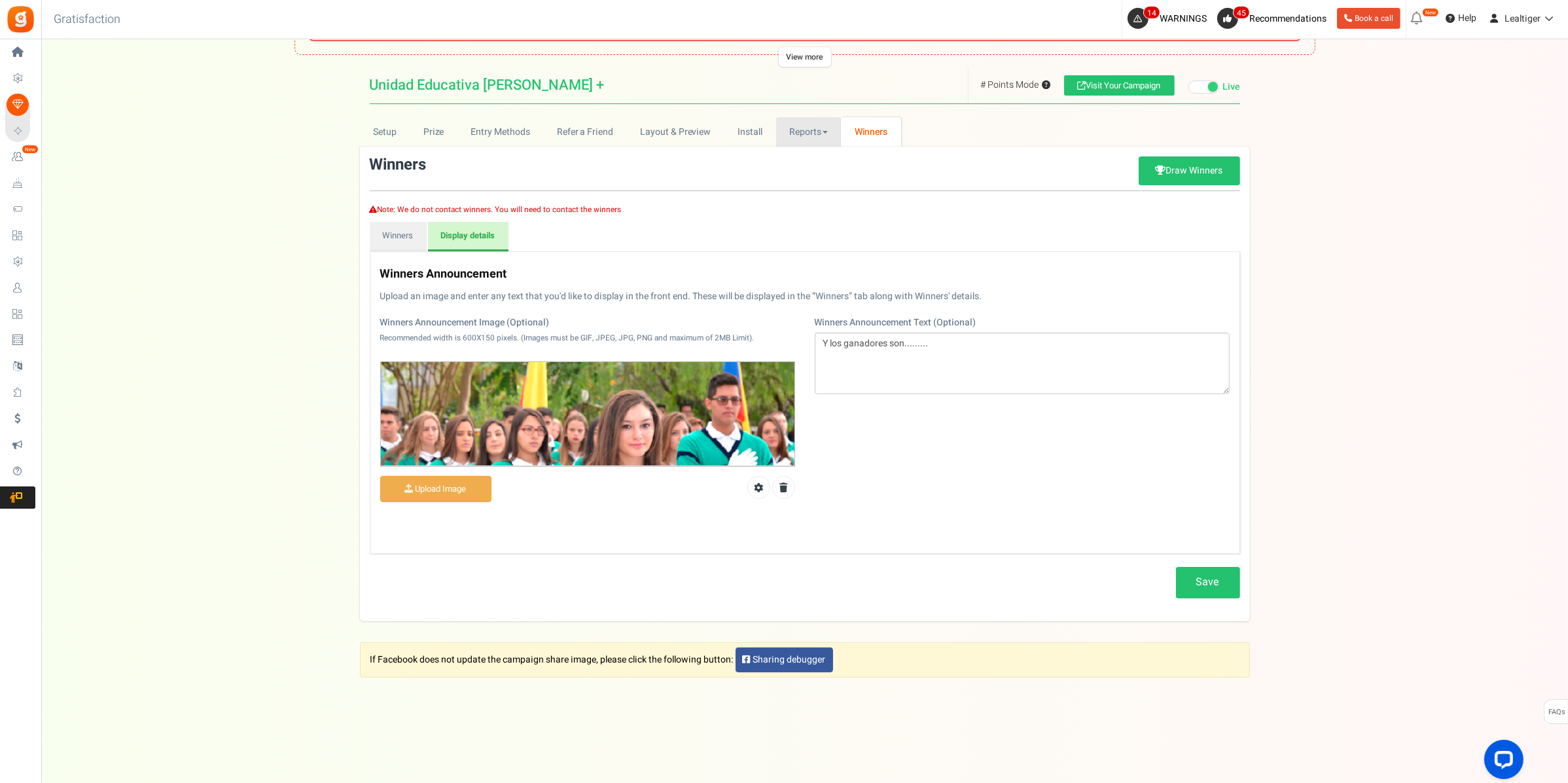
click at [810, 128] on link "Reports" at bounding box center [809, 132] width 66 height 30
click at [787, 193] on link "Points" at bounding box center [829, 198] width 105 height 19
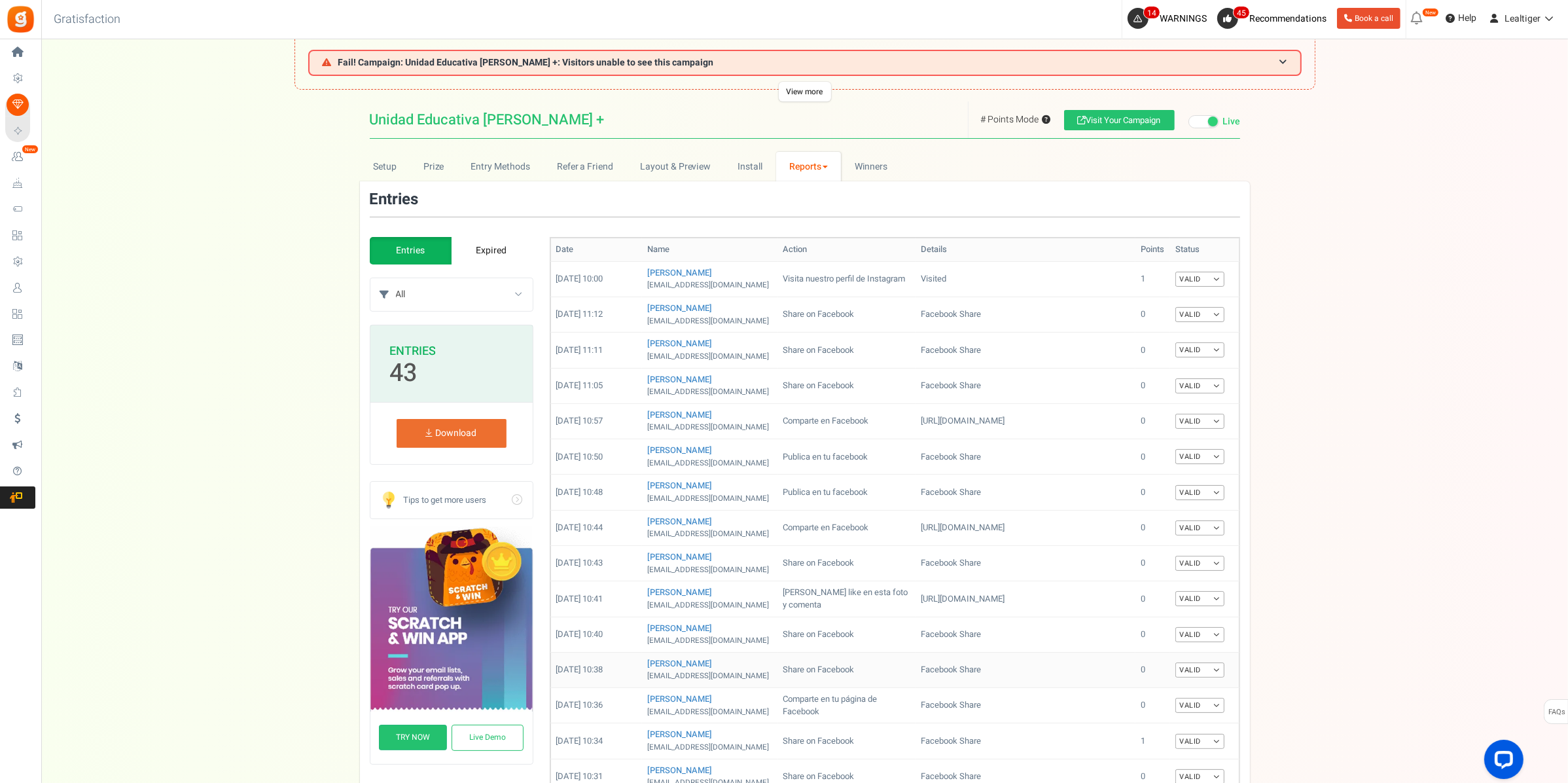
scroll to position [0, 0]
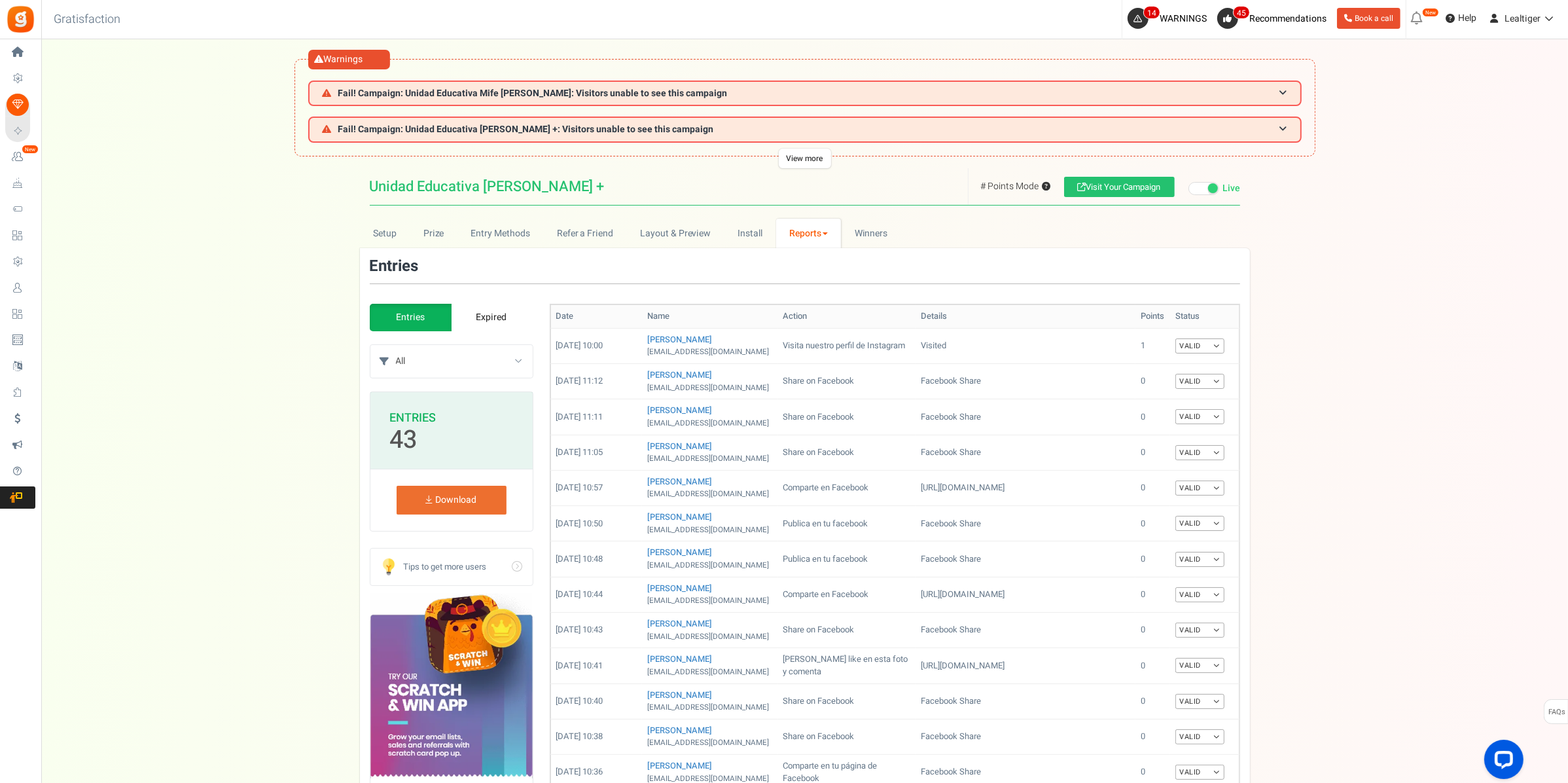
click at [807, 228] on link "Reports" at bounding box center [809, 233] width 66 height 30
click at [790, 258] on link "Analytics" at bounding box center [829, 262] width 105 height 19
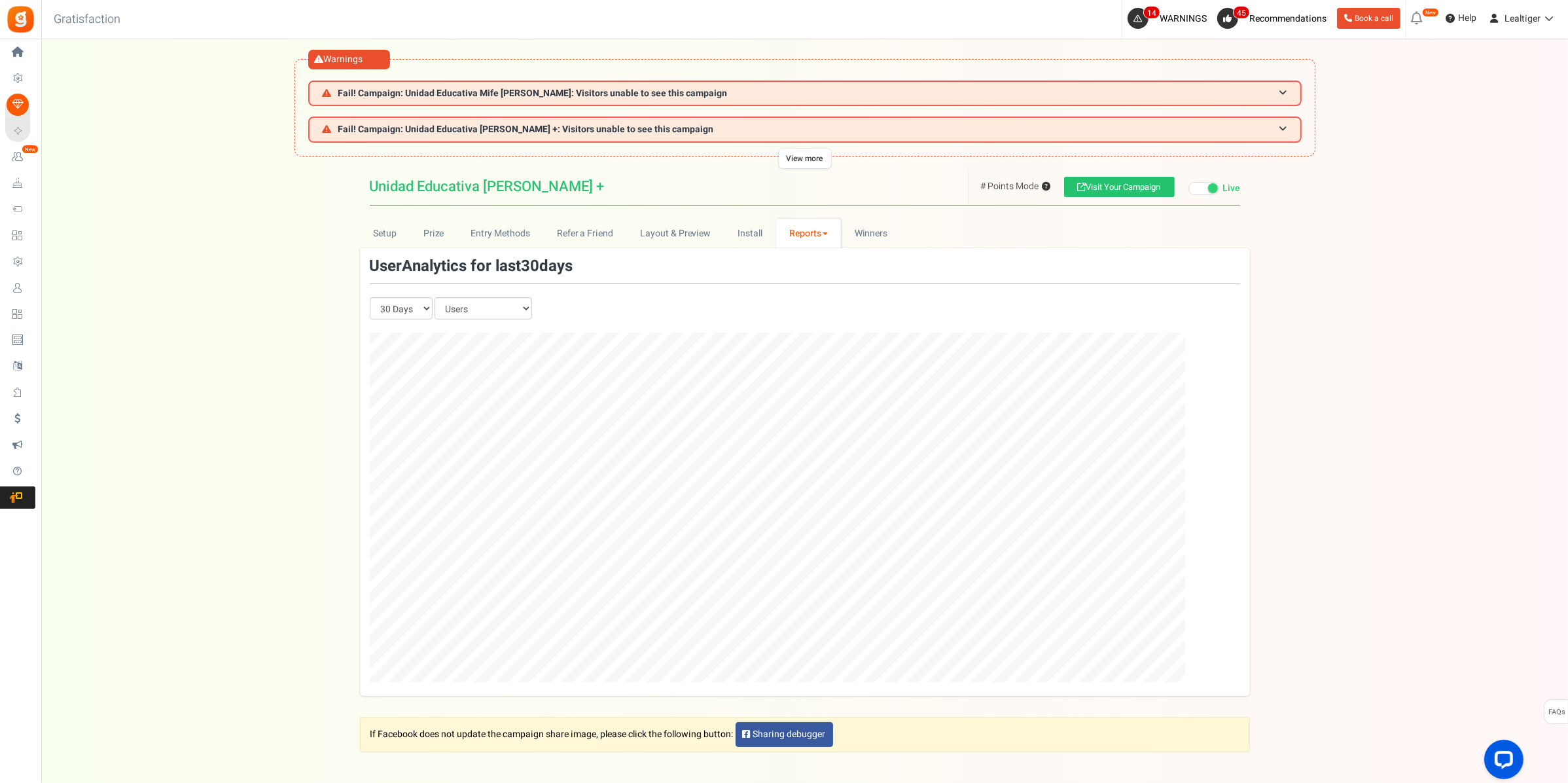
click at [799, 228] on link "Reports" at bounding box center [809, 233] width 66 height 30
click at [430, 305] on select "90 Days 30 Days 7 Days" at bounding box center [401, 308] width 63 height 22
select select "90"
click at [370, 297] on select "90 Days 30 Days 7 Days" at bounding box center [401, 308] width 63 height 22
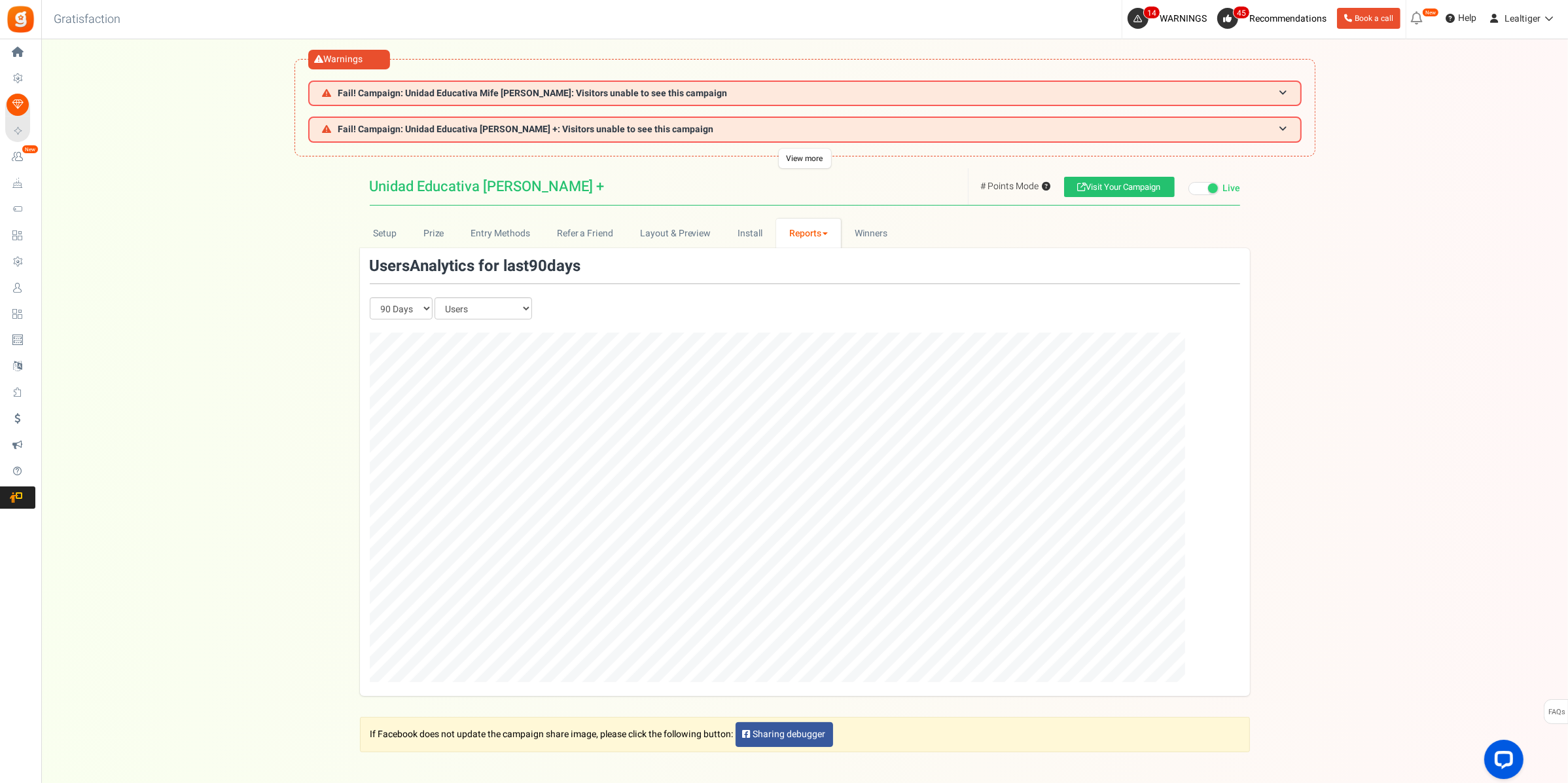
click at [799, 232] on link "Reports" at bounding box center [809, 233] width 66 height 30
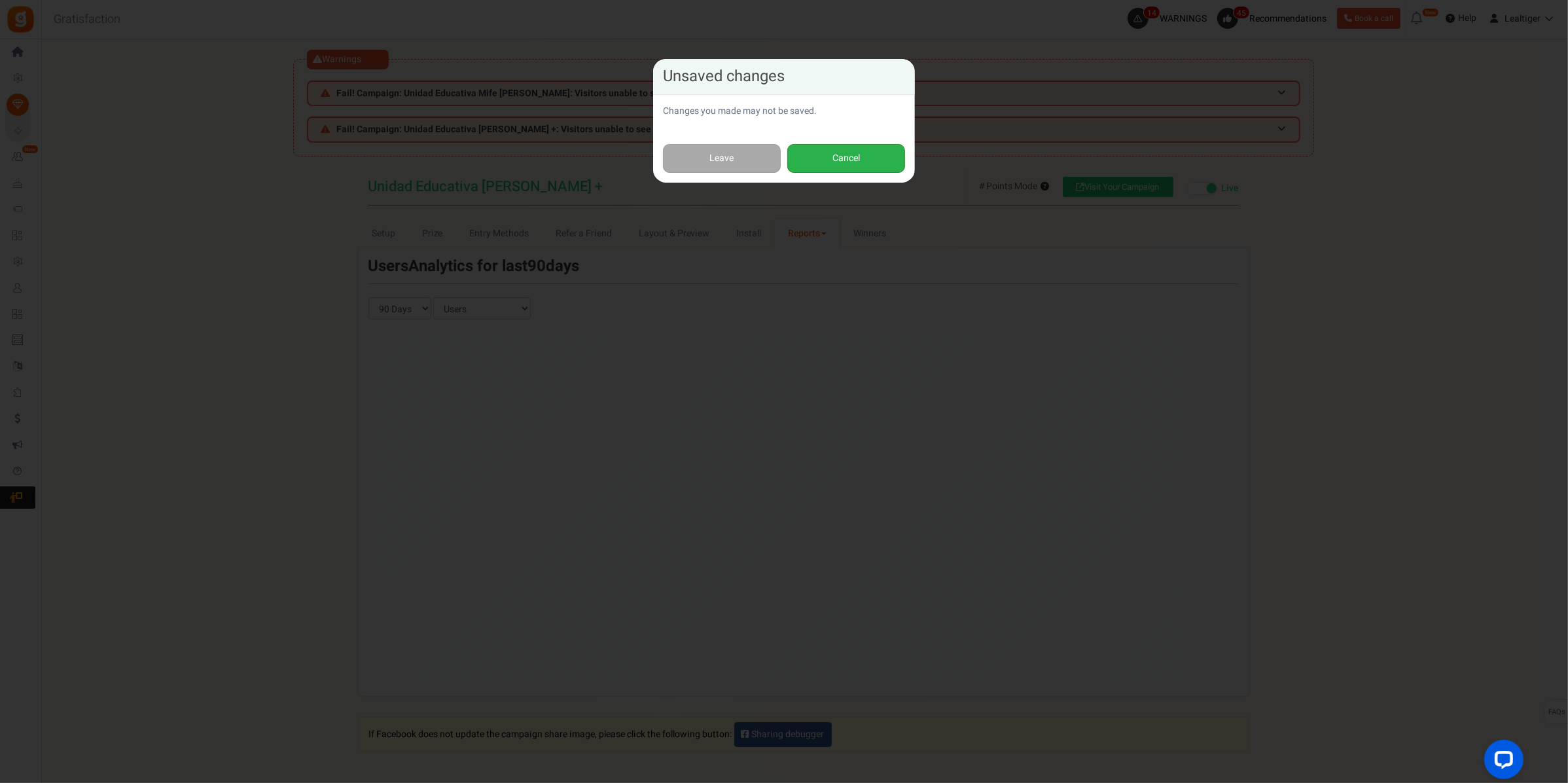
click at [824, 152] on button "Cancel" at bounding box center [846, 159] width 118 height 30
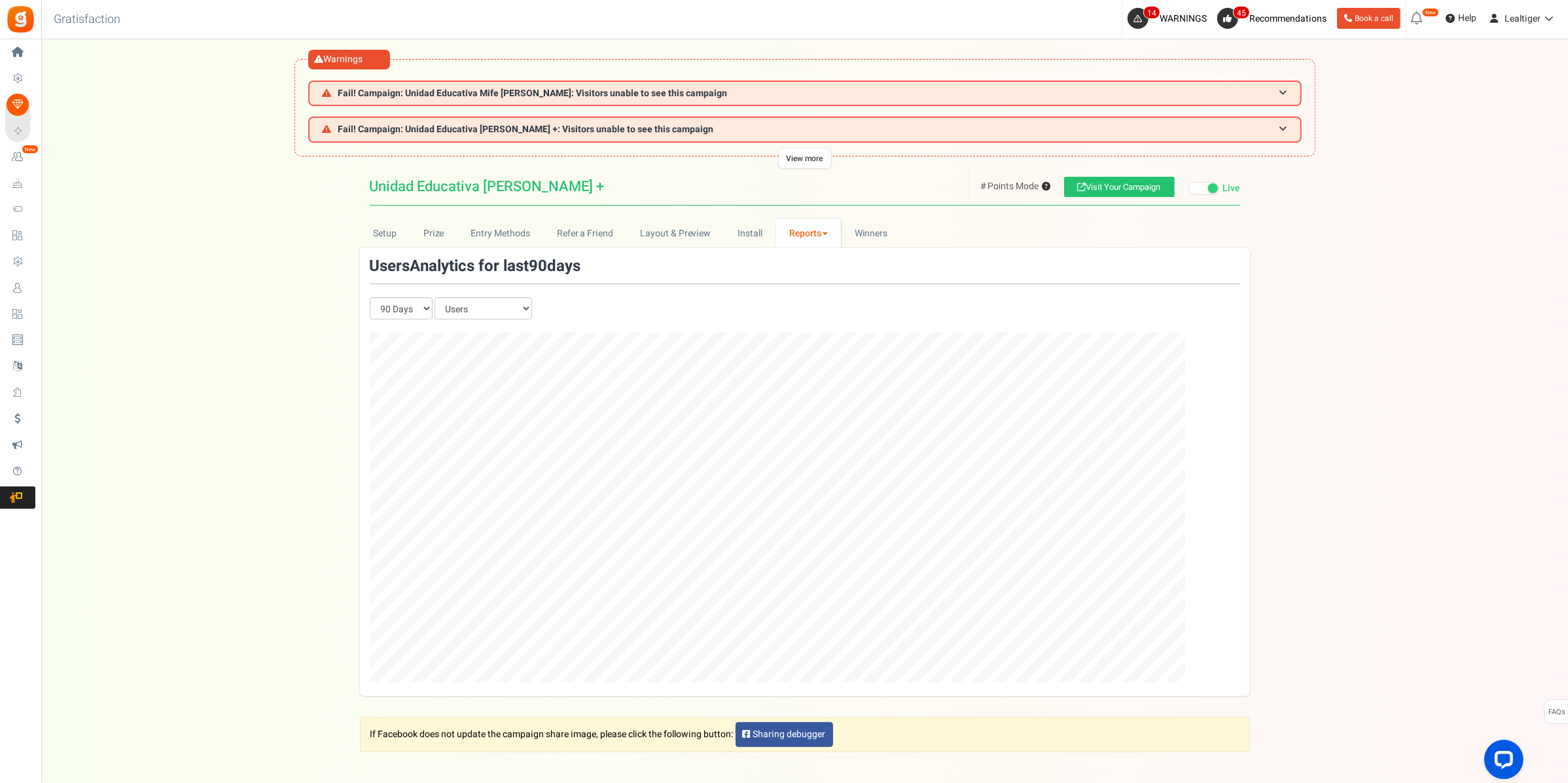
click at [799, 233] on link "Reports" at bounding box center [809, 233] width 66 height 30
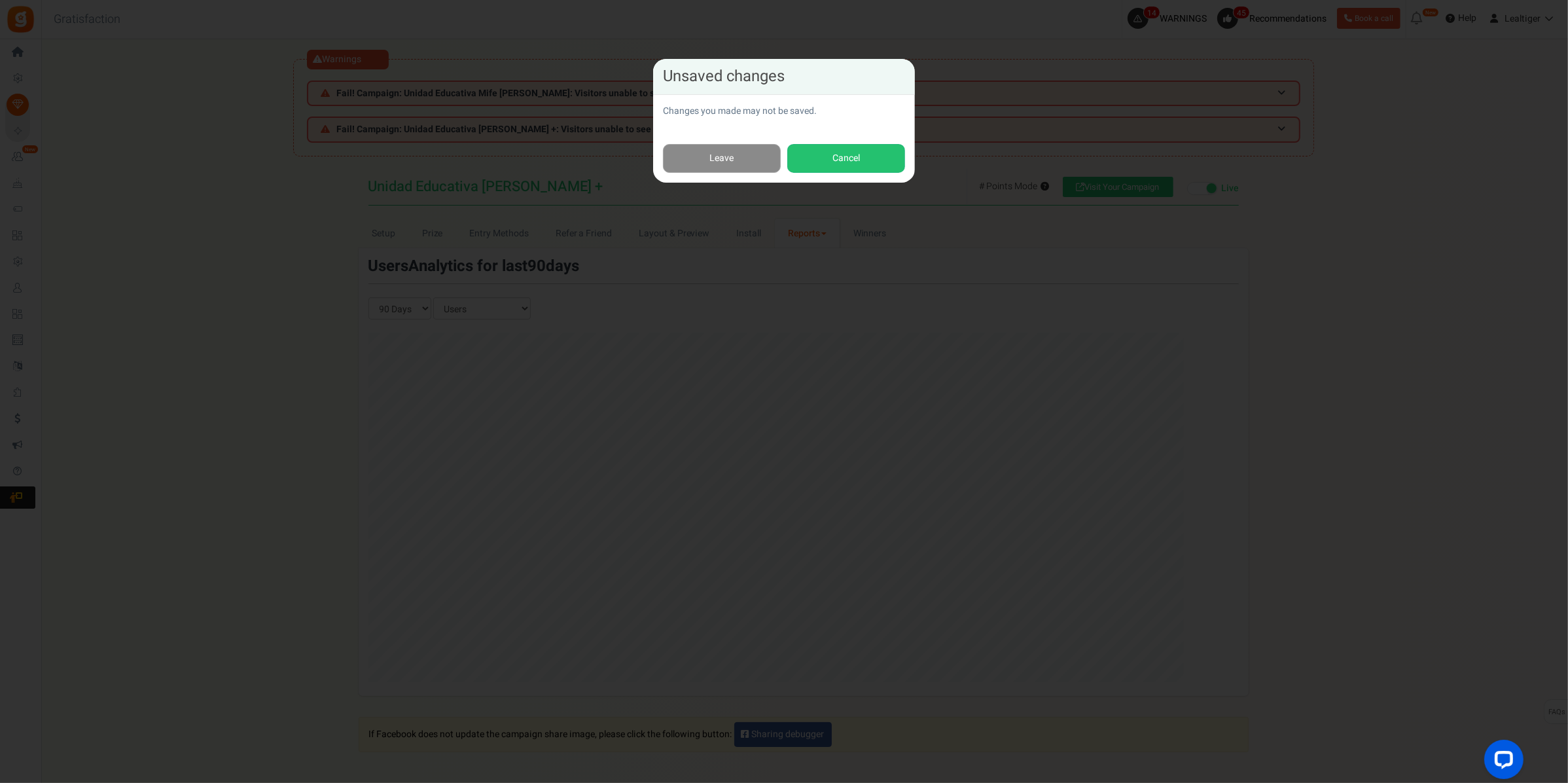
click at [731, 169] on link "Leave" at bounding box center [722, 159] width 118 height 30
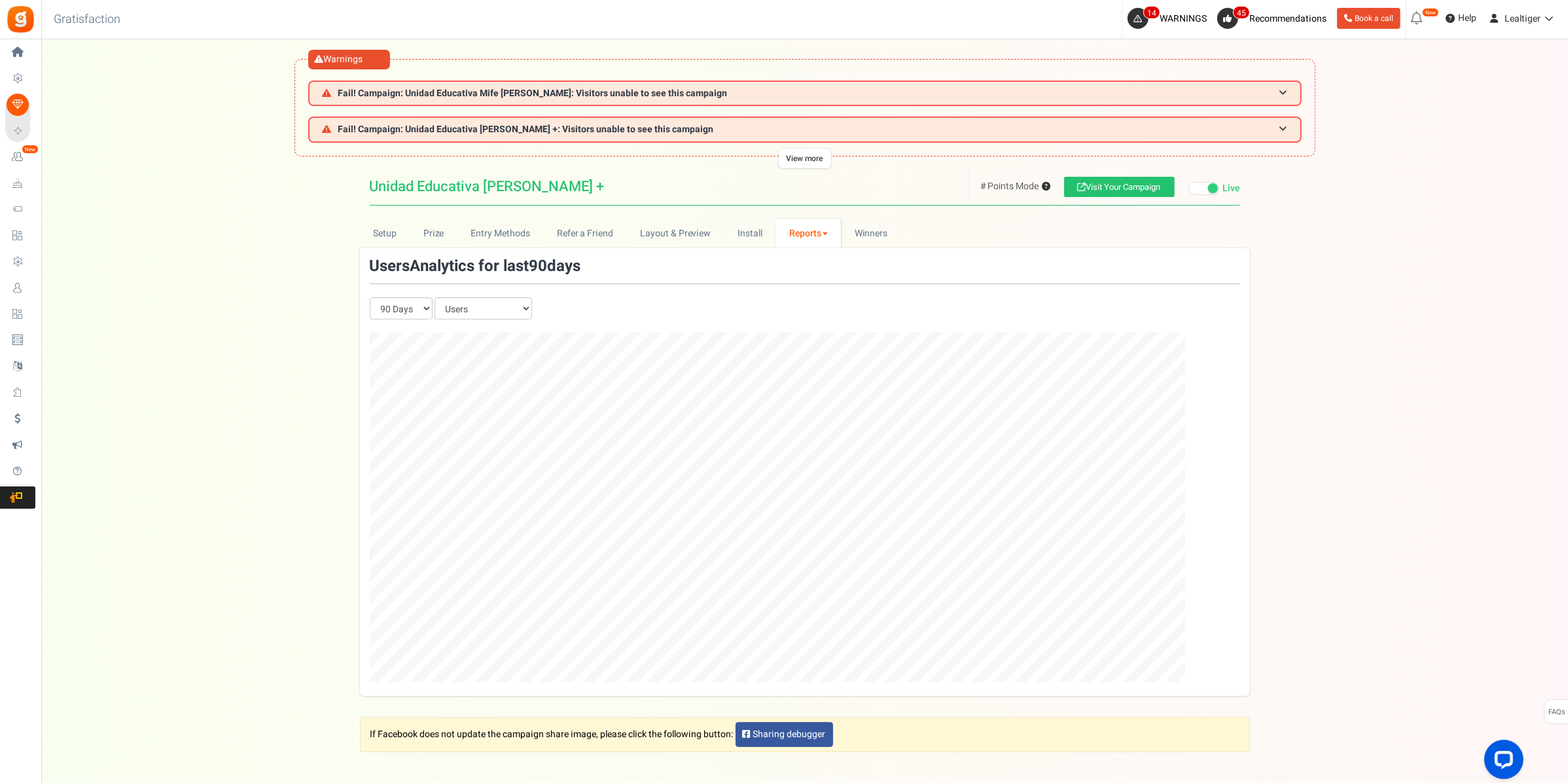
click at [800, 232] on link "Reports" at bounding box center [809, 233] width 66 height 30
click at [795, 276] on link "Users" at bounding box center [829, 280] width 105 height 19
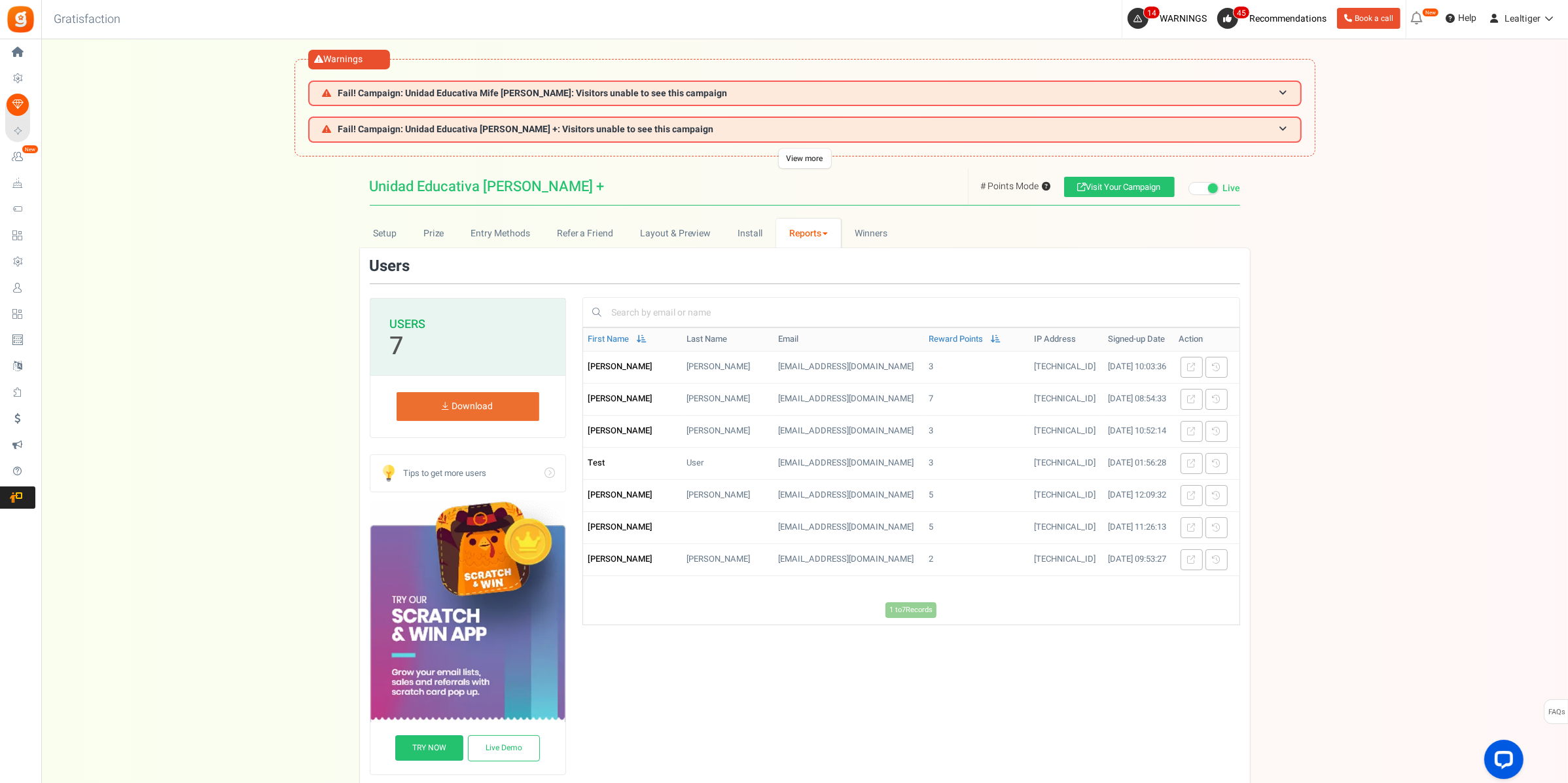
click at [816, 226] on link "Reports" at bounding box center [809, 233] width 66 height 30
click at [807, 293] on link "Points" at bounding box center [829, 300] width 105 height 19
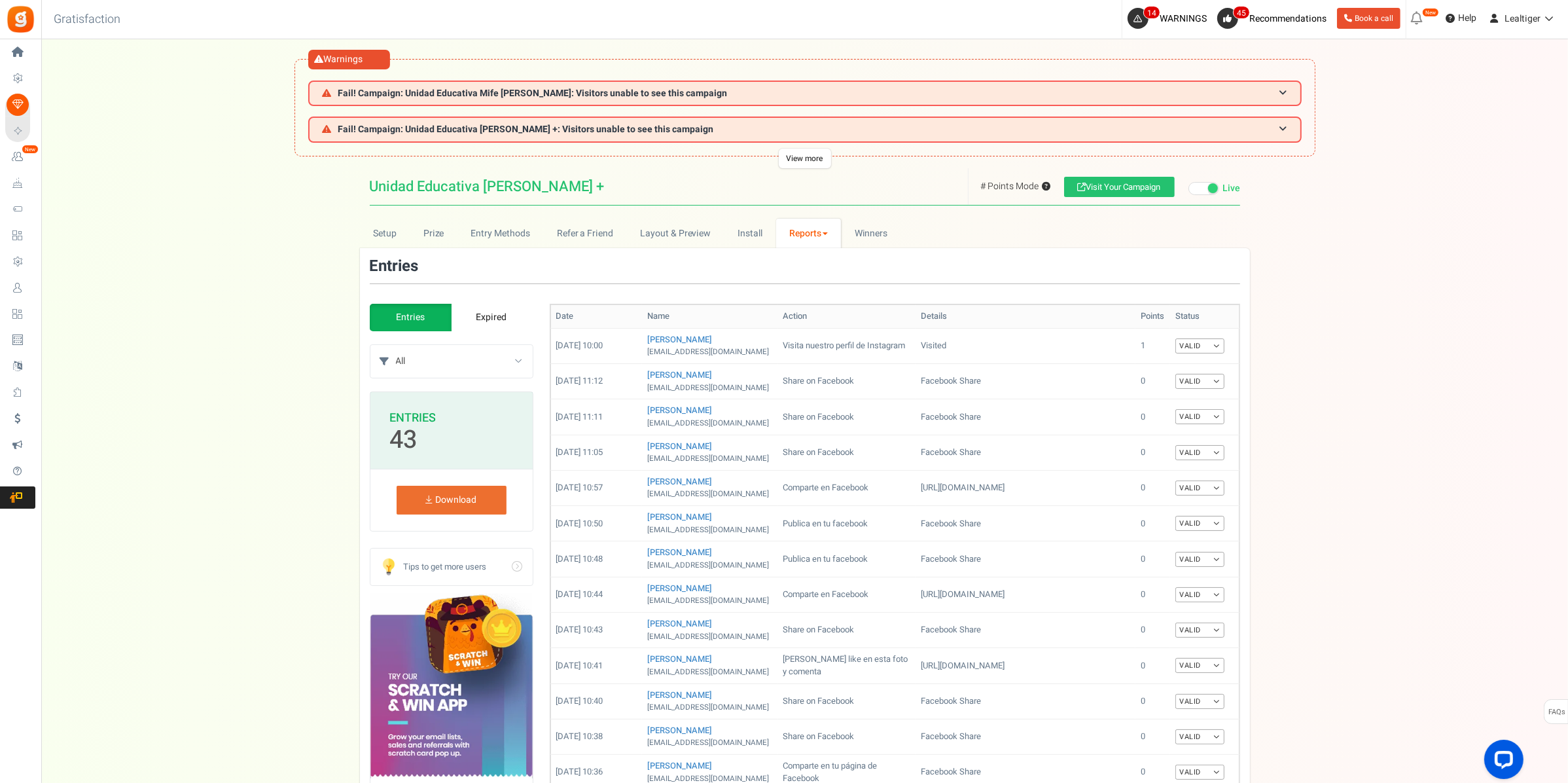
click at [793, 224] on link "Reports" at bounding box center [809, 233] width 66 height 30
click at [787, 312] on link "Referral Stats" at bounding box center [829, 318] width 105 height 19
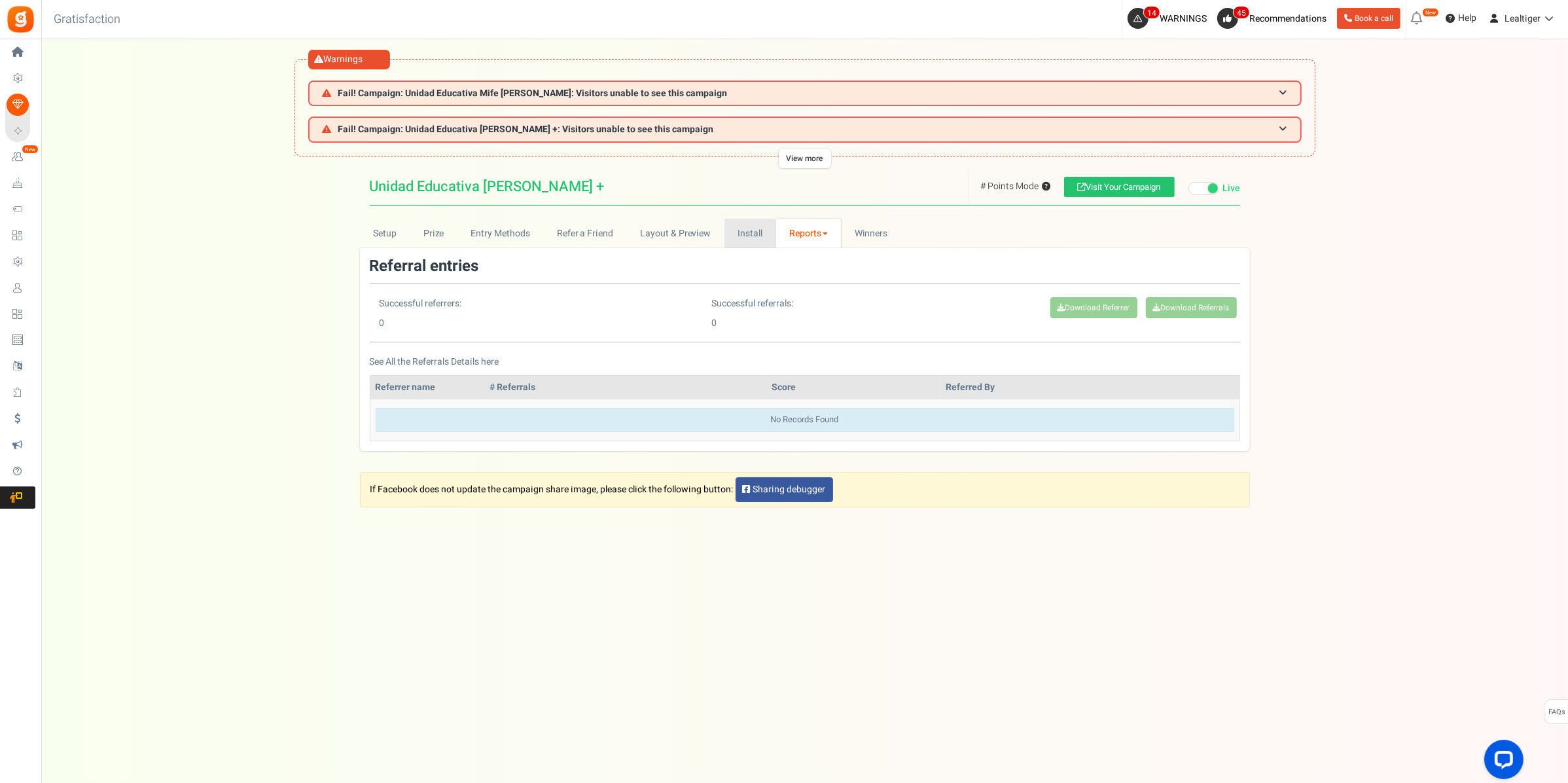
click at [746, 229] on link "Install" at bounding box center [750, 233] width 52 height 30
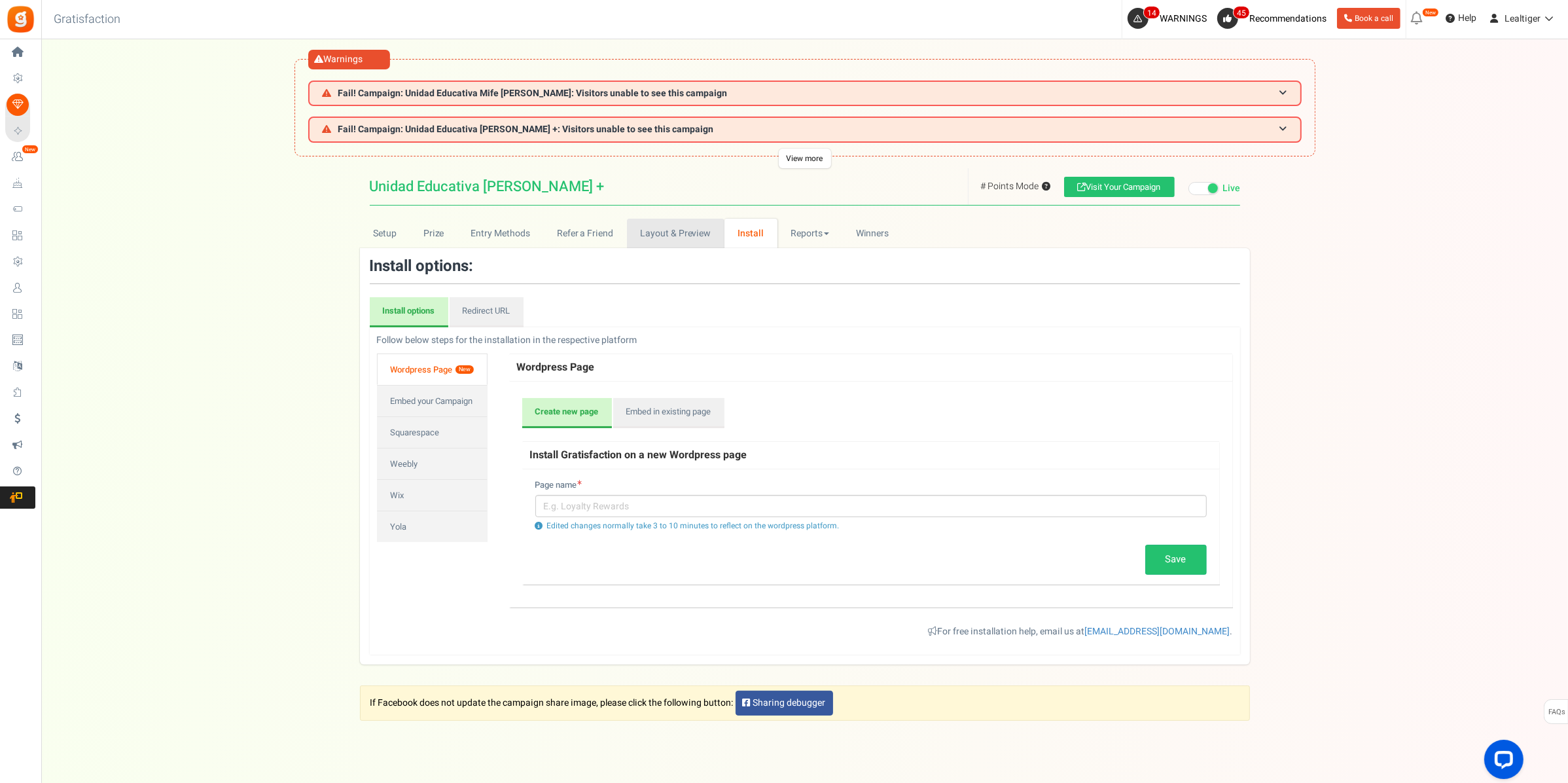
click at [675, 228] on link "Layout & Preview" at bounding box center [676, 233] width 97 height 30
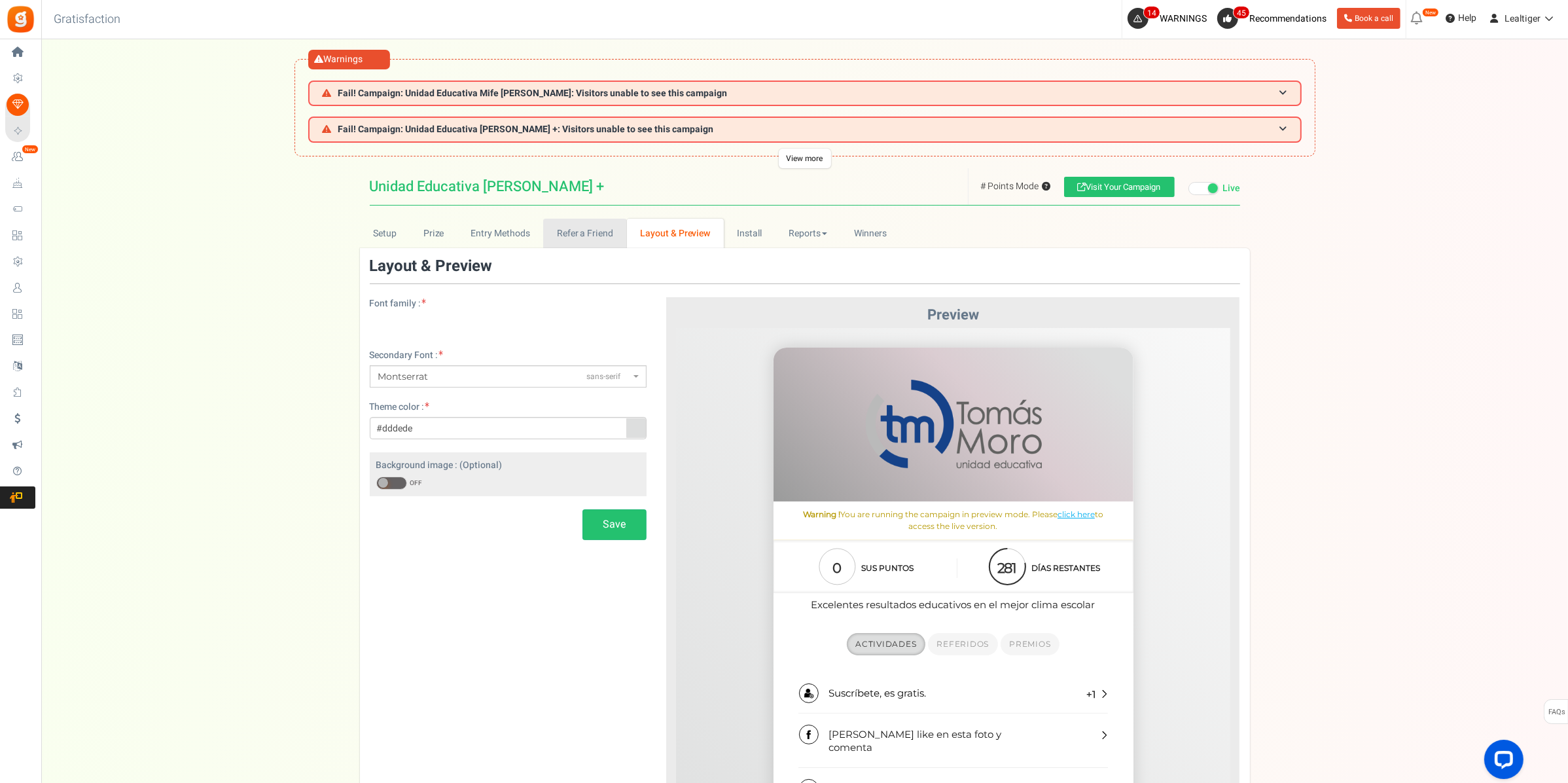
click at [560, 233] on link "Refer a Friend" at bounding box center [584, 233] width 83 height 30
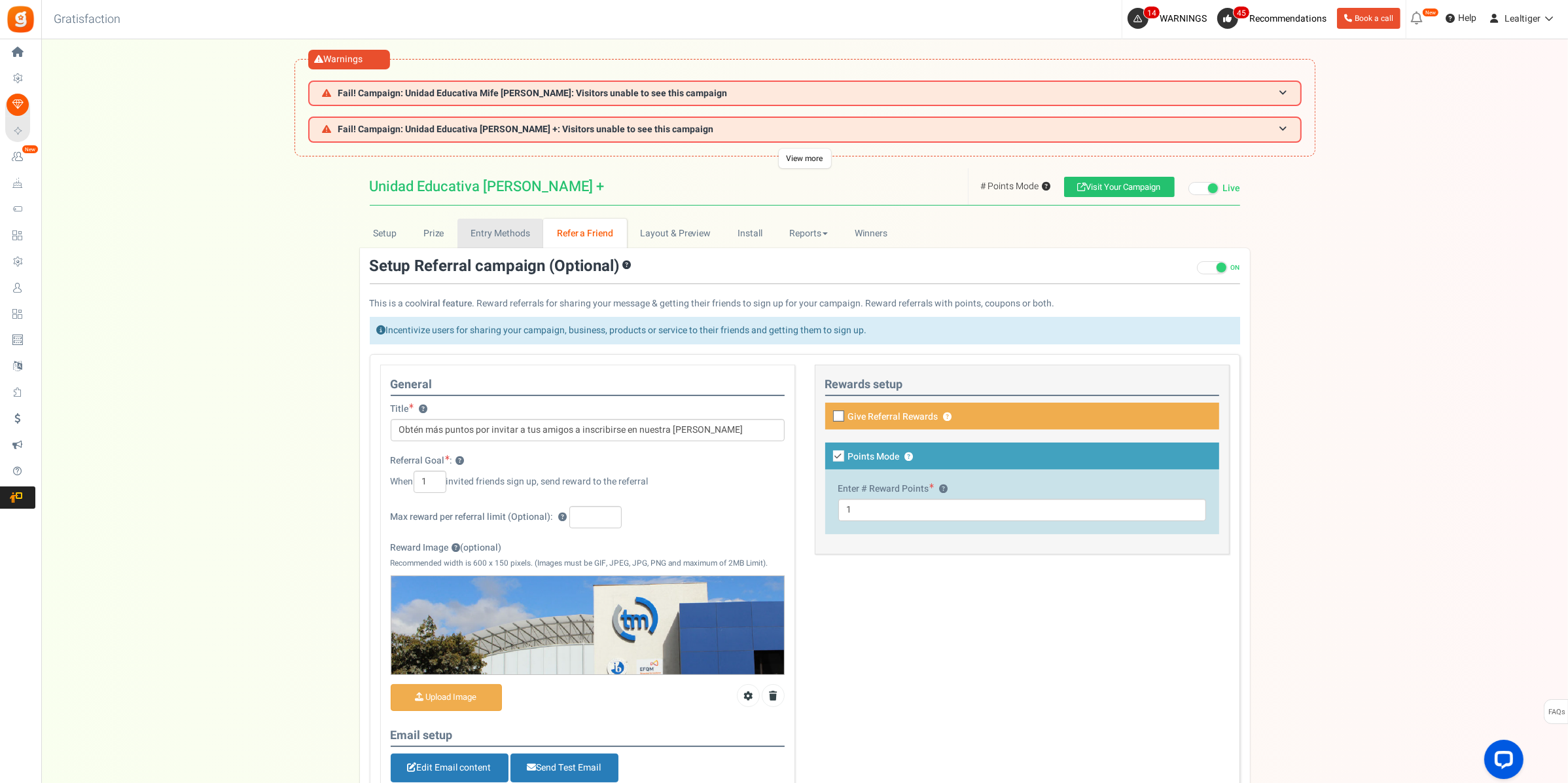
click at [486, 227] on link "Entry Methods" at bounding box center [500, 233] width 86 height 30
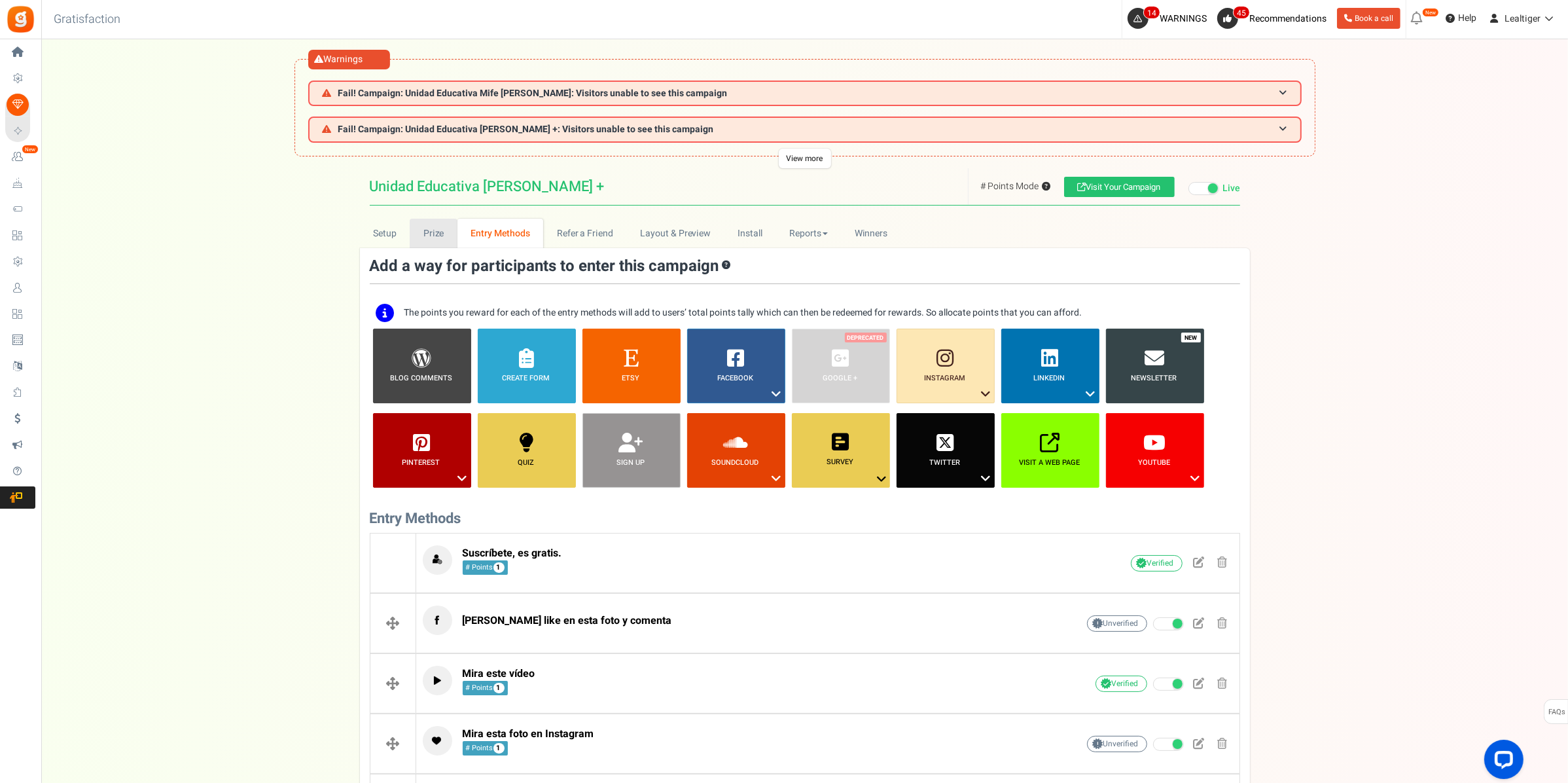
click at [432, 226] on link "Prize" at bounding box center [433, 233] width 48 height 30
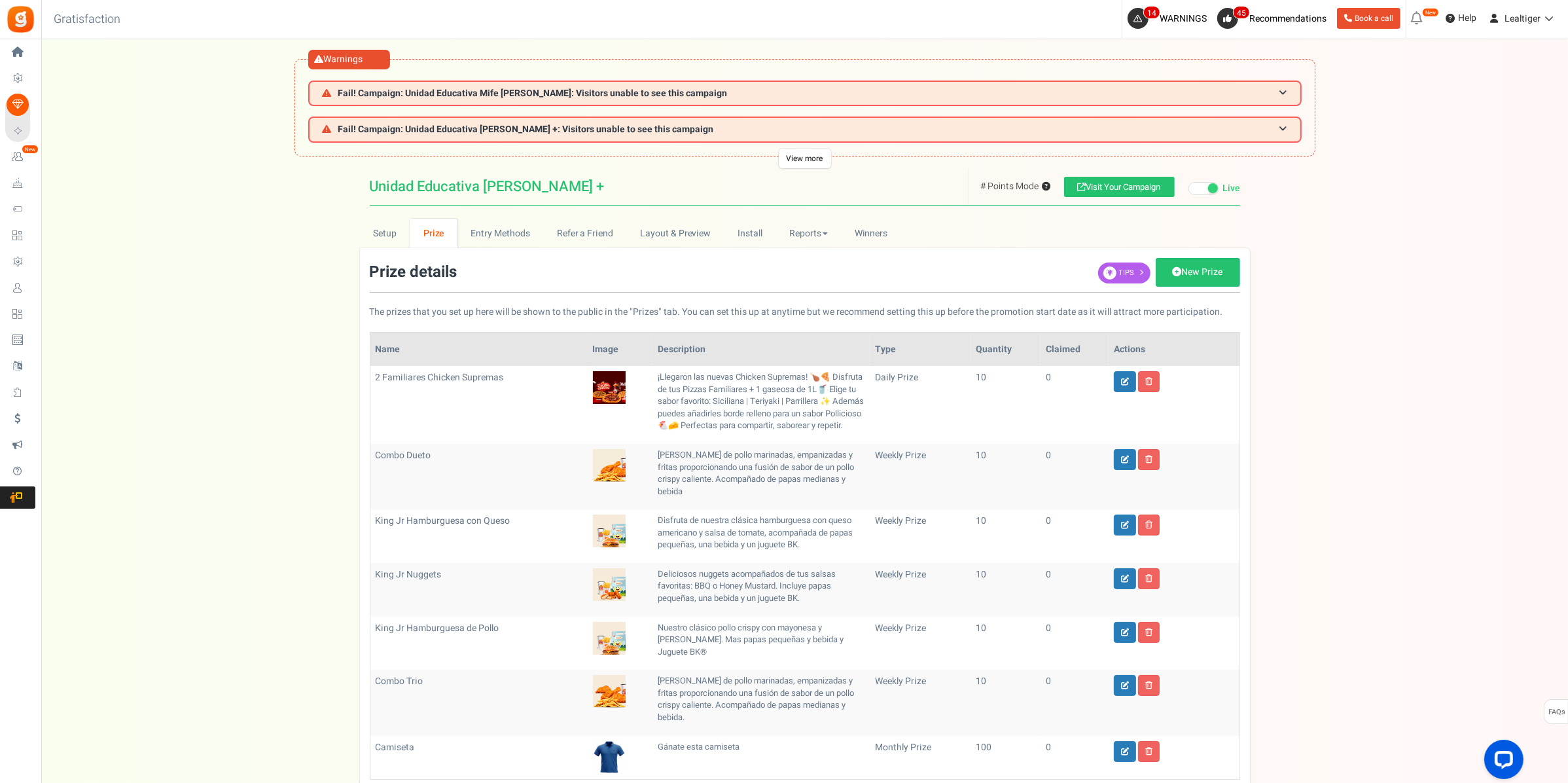
click at [201, 190] on div "Are you want to disconnect Etsy? Your etsy actions will be stop working on disc…" at bounding box center [804, 534] width 1527 height 732
click at [1225, 266] on link "New Prize" at bounding box center [1198, 272] width 84 height 29
select select "grand"
type input "1"
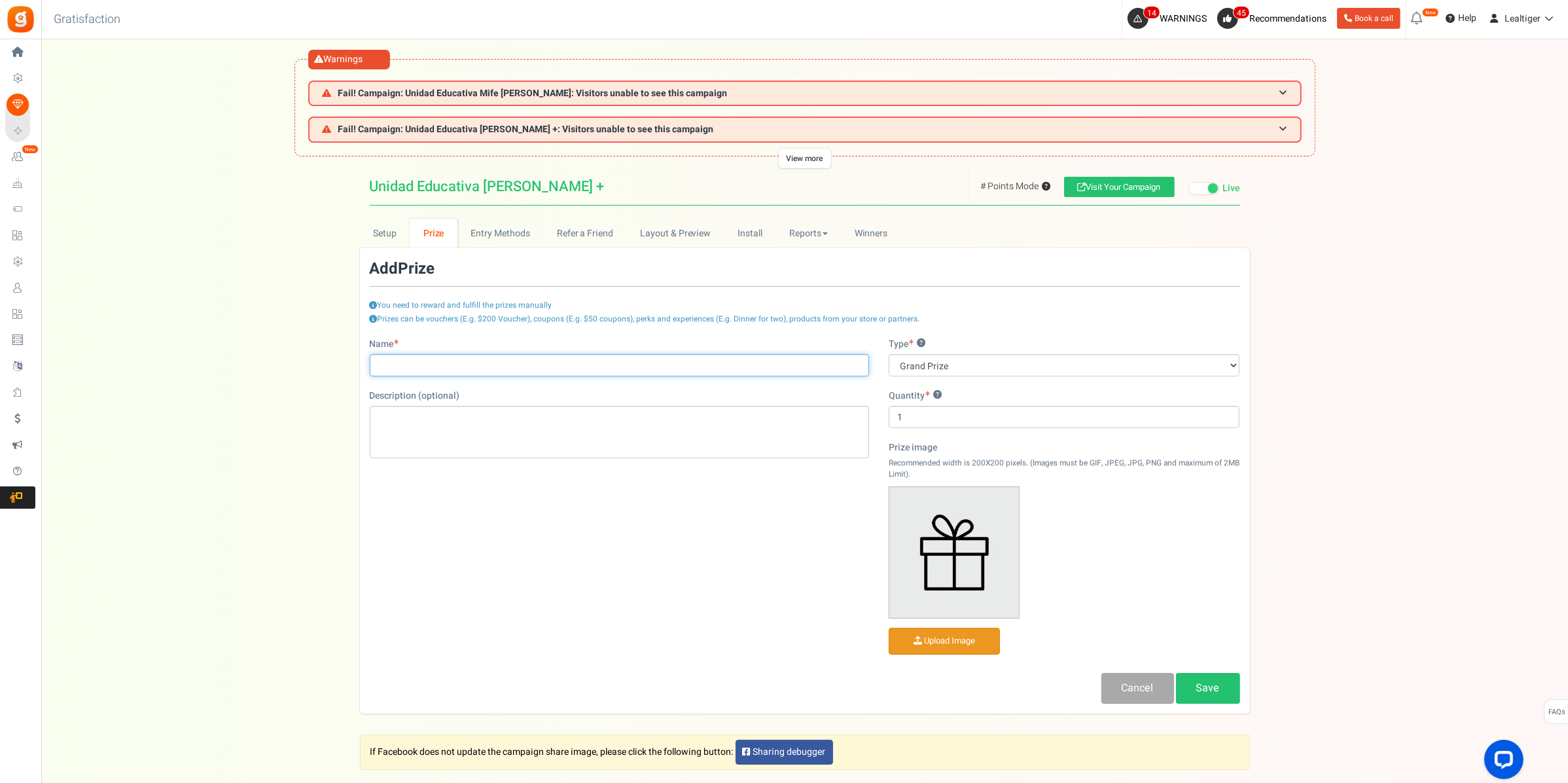
paste input "Alitas BBQ ( 6 Unidades)"
type input "Alitas BBQ ( 6 Unidades)"
click at [594, 427] on div "Editor de Texto Enriquecido, prize_description" at bounding box center [619, 432] width 500 height 52
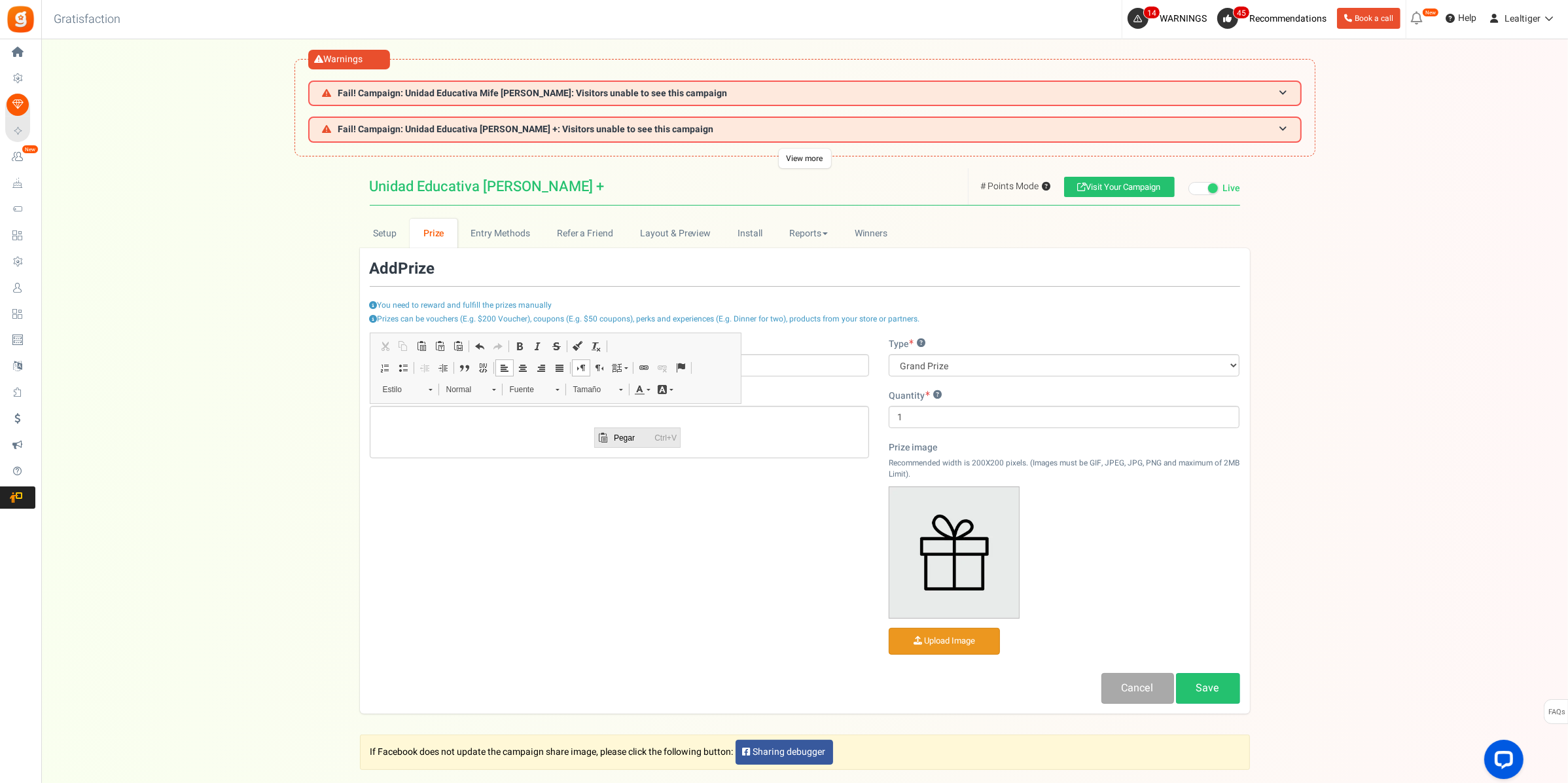
click at [626, 437] on span "Pegar" at bounding box center [630, 437] width 41 height 19
click at [511, 426] on div "Editor de Texto Enriquecido, prize_description" at bounding box center [619, 432] width 500 height 52
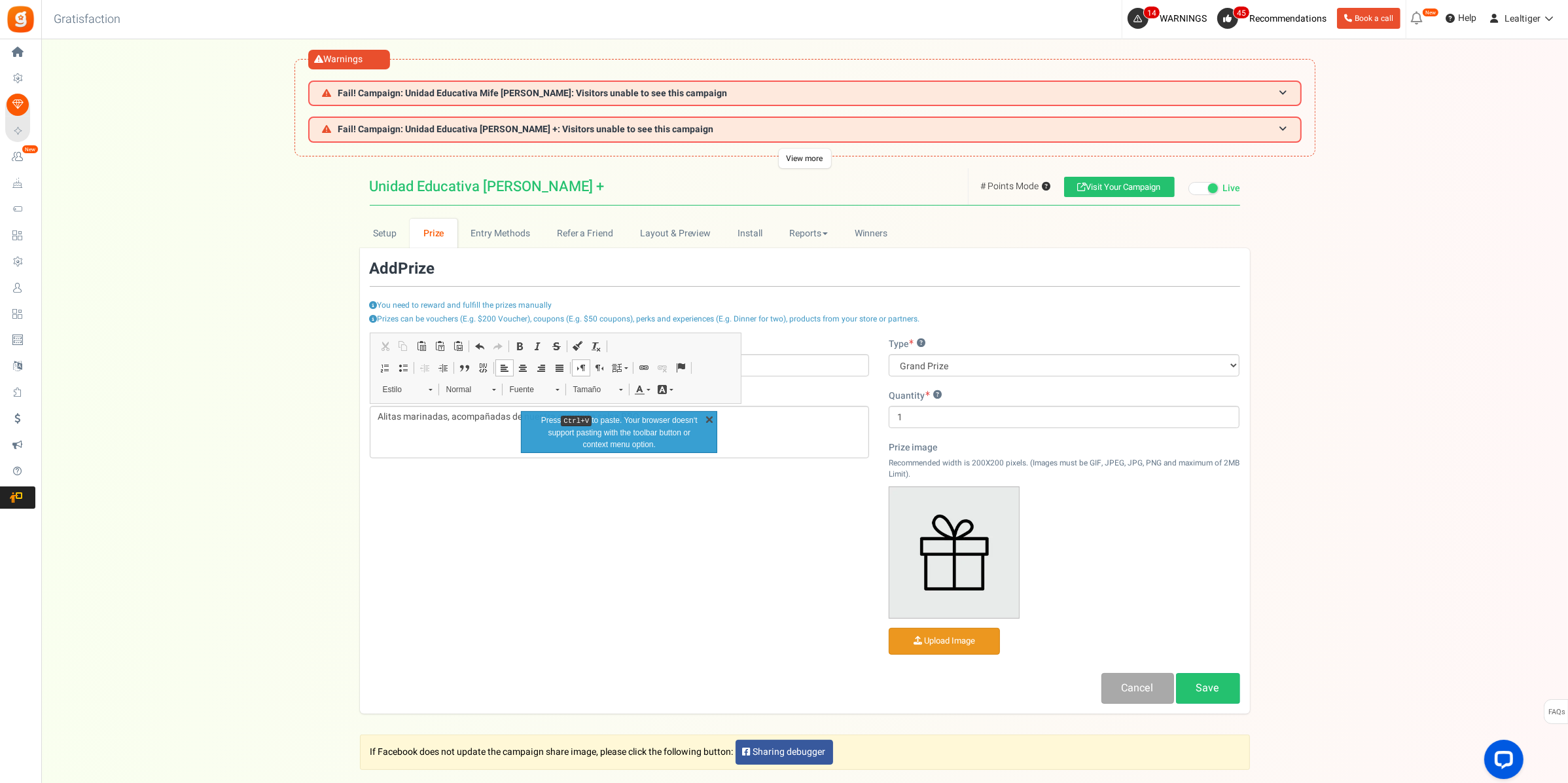
click at [711, 414] on link "X" at bounding box center [709, 419] width 13 height 13
click at [961, 360] on select "Grand Prize Daily Prize Weekly Prize Monthly Prize" at bounding box center [1064, 365] width 351 height 22
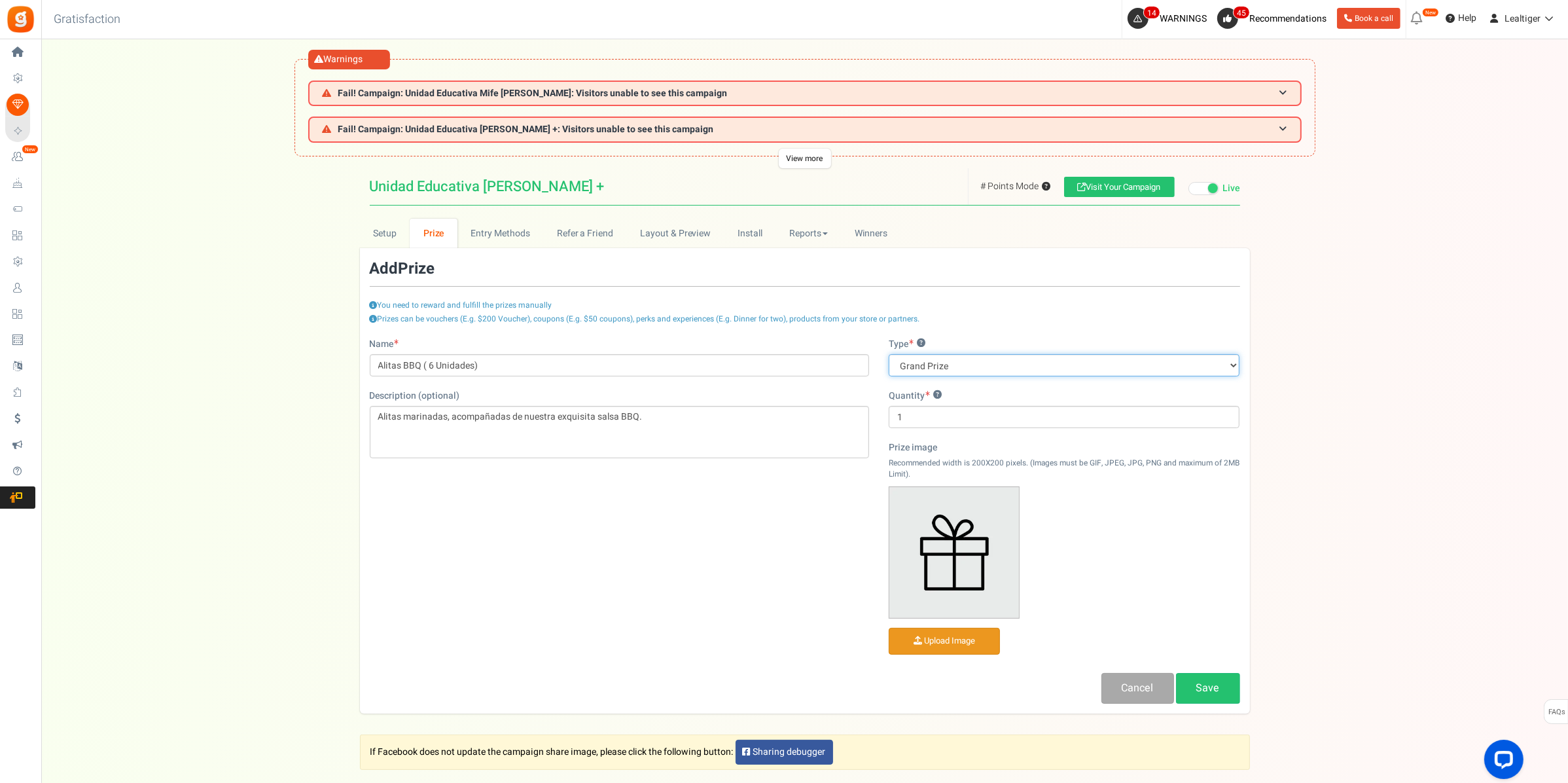
select select "daily"
click at [888, 354] on select "Grand Prize Daily Prize Weekly Prize Monthly Prize" at bounding box center [1064, 365] width 351 height 22
click at [957, 413] on input "1" at bounding box center [1064, 417] width 351 height 22
type input "10"
click at [963, 635] on input "file" at bounding box center [944, 641] width 110 height 26
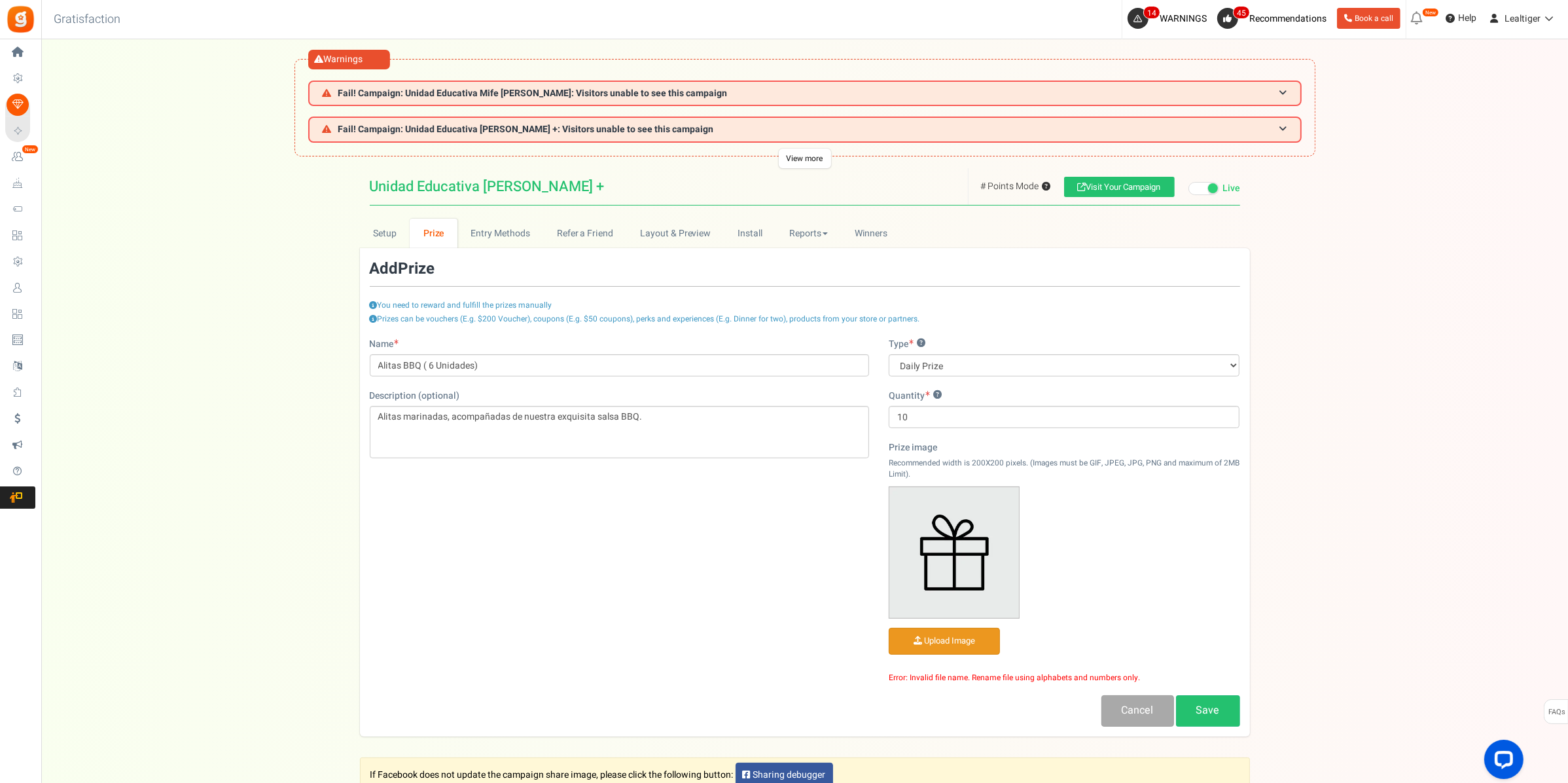
click at [949, 635] on input "file" at bounding box center [944, 641] width 110 height 26
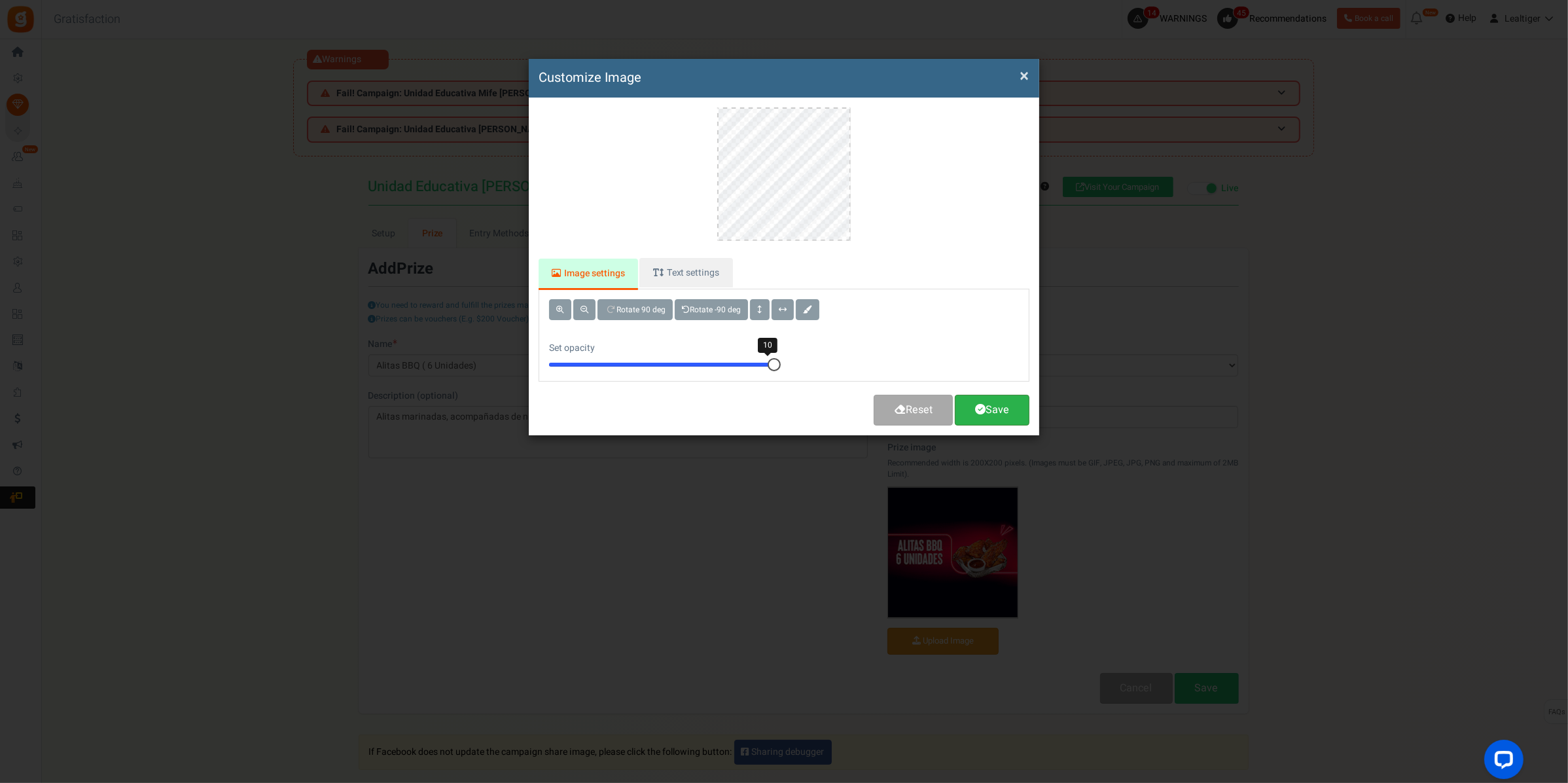
click at [998, 407] on link "Save" at bounding box center [992, 410] width 75 height 31
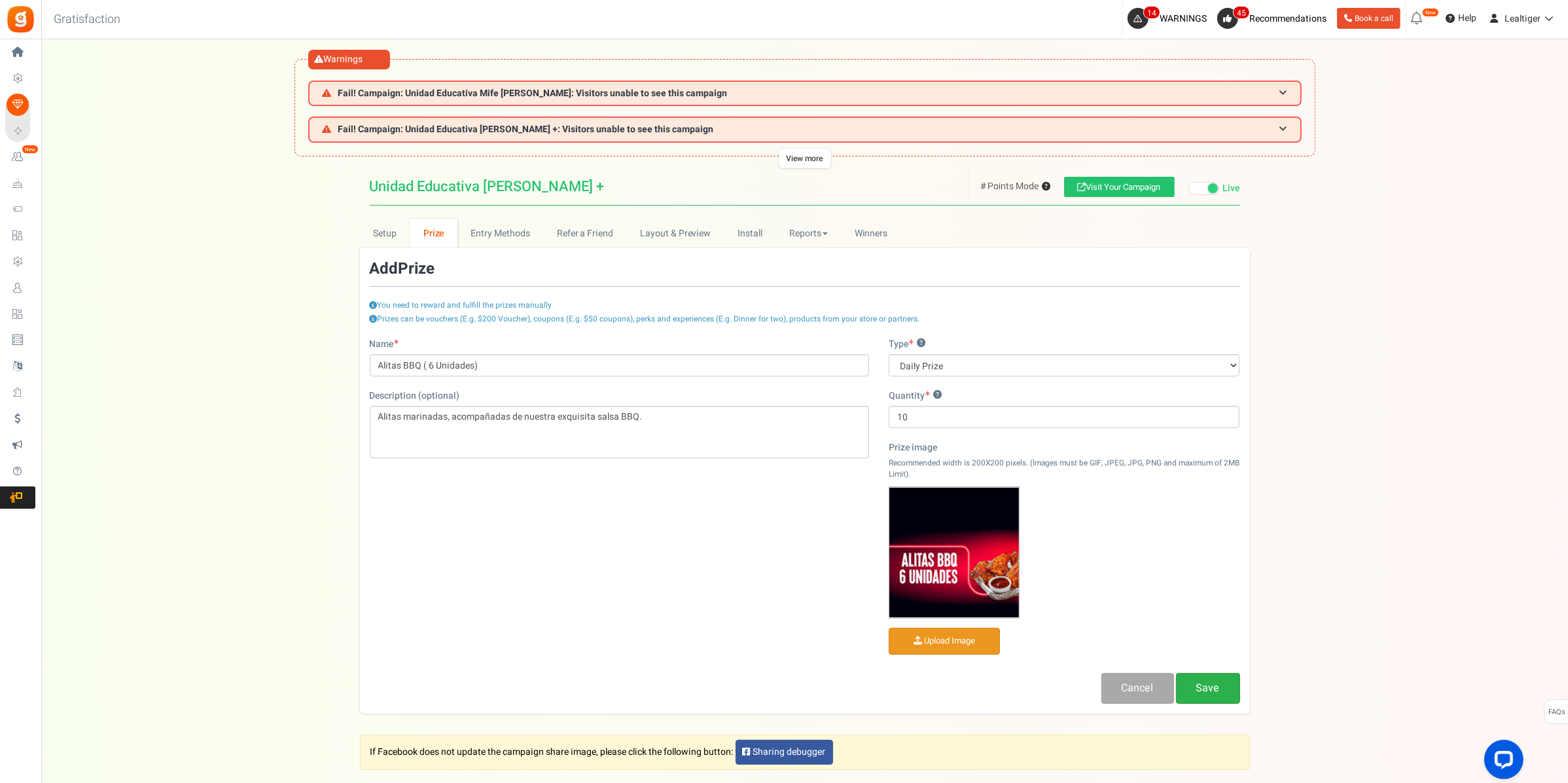
click at [1238, 694] on link "Save" at bounding box center [1208, 689] width 64 height 31
